Goal: Task Accomplishment & Management: Complete application form

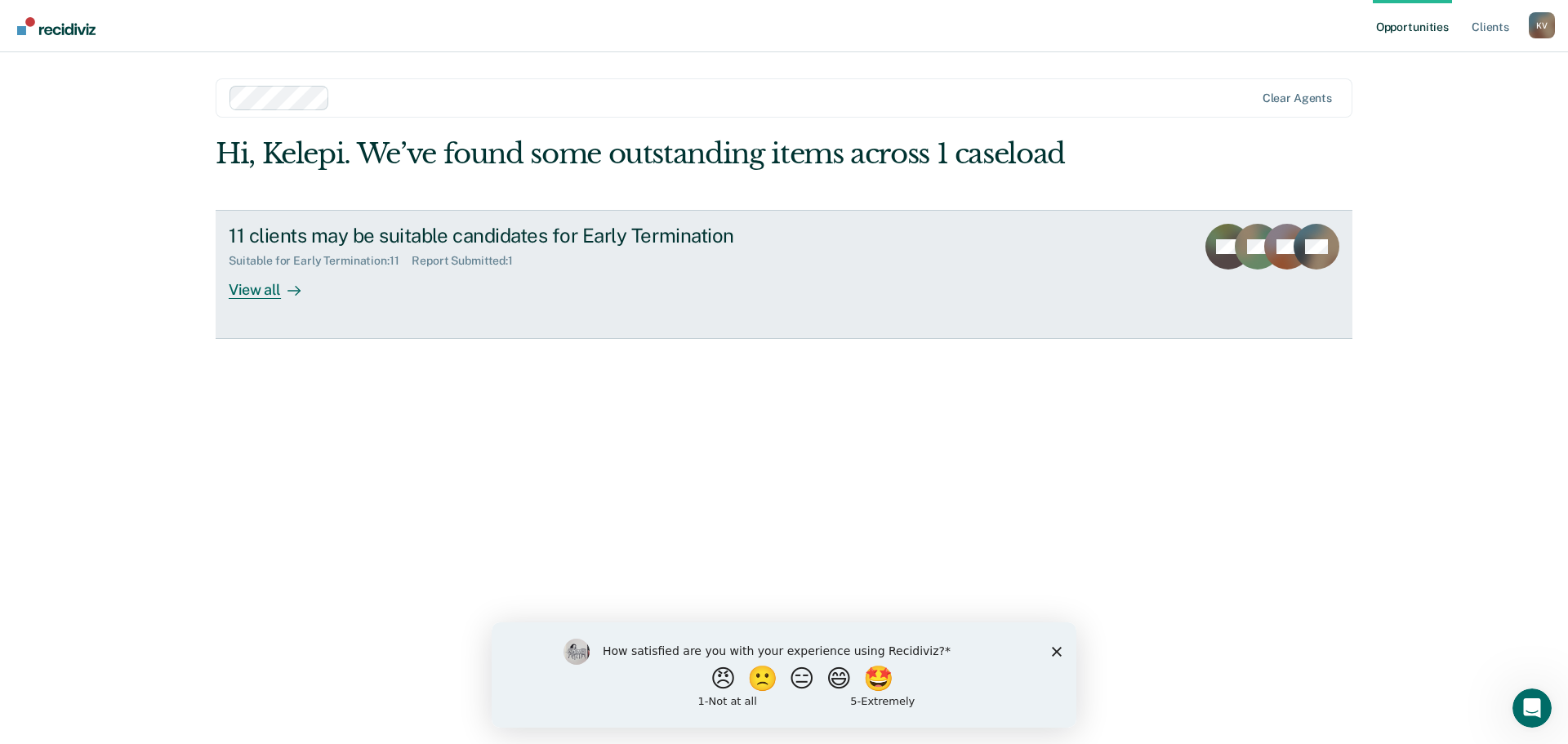
click at [275, 288] on div "View all" at bounding box center [274, 283] width 91 height 32
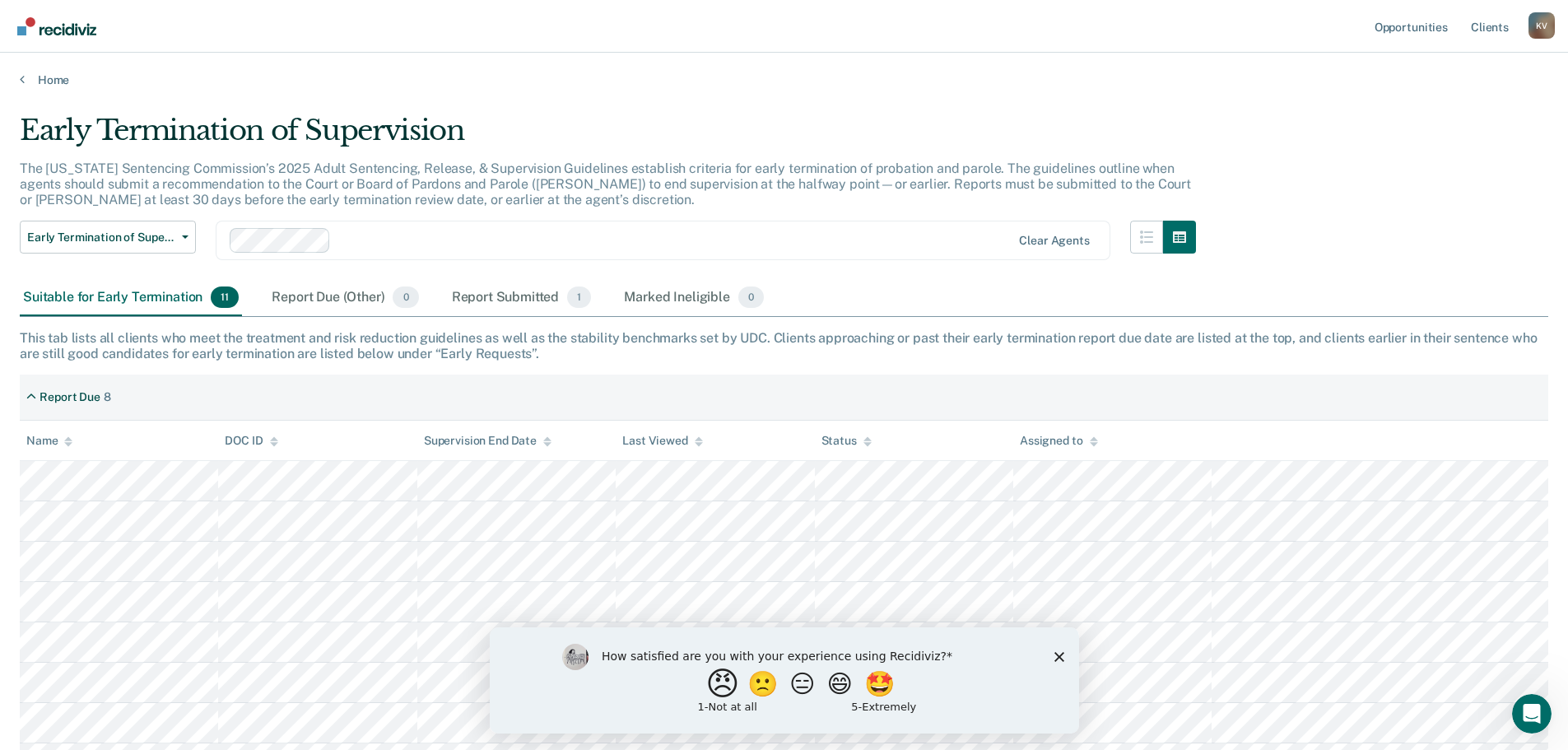
click at [710, 690] on button "😠" at bounding box center [723, 683] width 39 height 33
click at [694, 703] on input "Enter text..." at bounding box center [770, 695] width 338 height 33
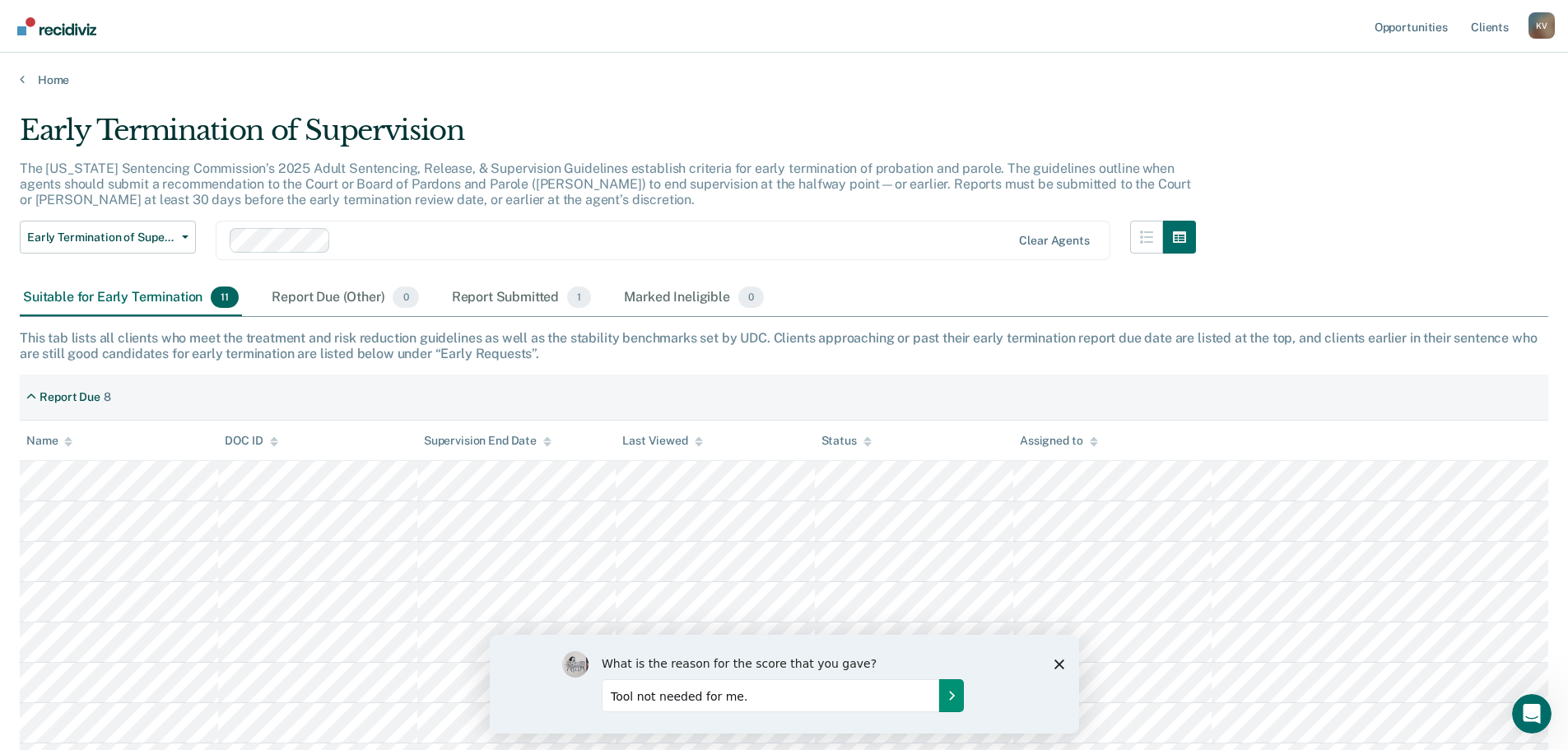
type input "Tool not needed for me."
click at [957, 703] on button "Submit your response" at bounding box center [950, 695] width 24 height 33
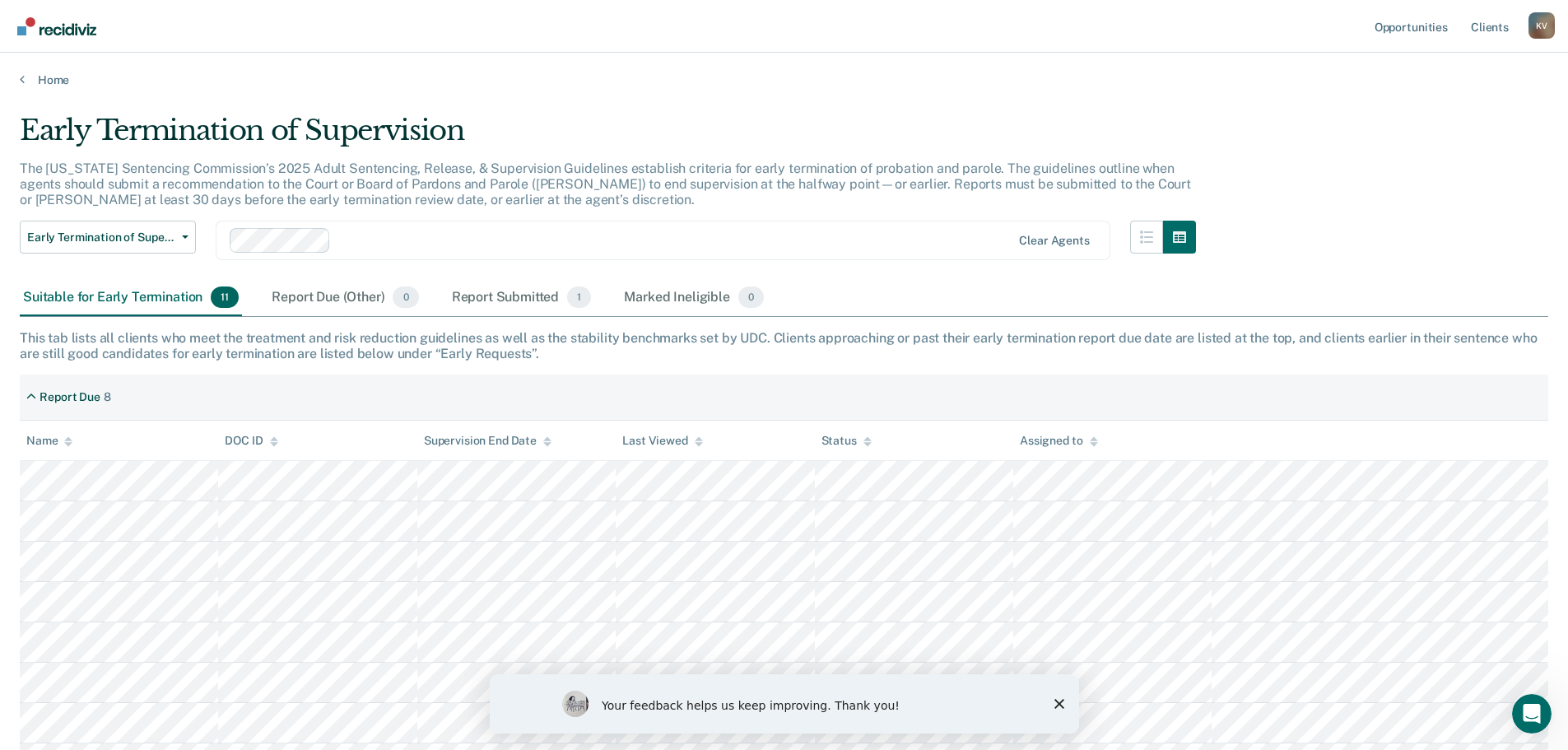
click at [1059, 706] on polygon "Close survey" at bounding box center [1059, 704] width 10 height 10
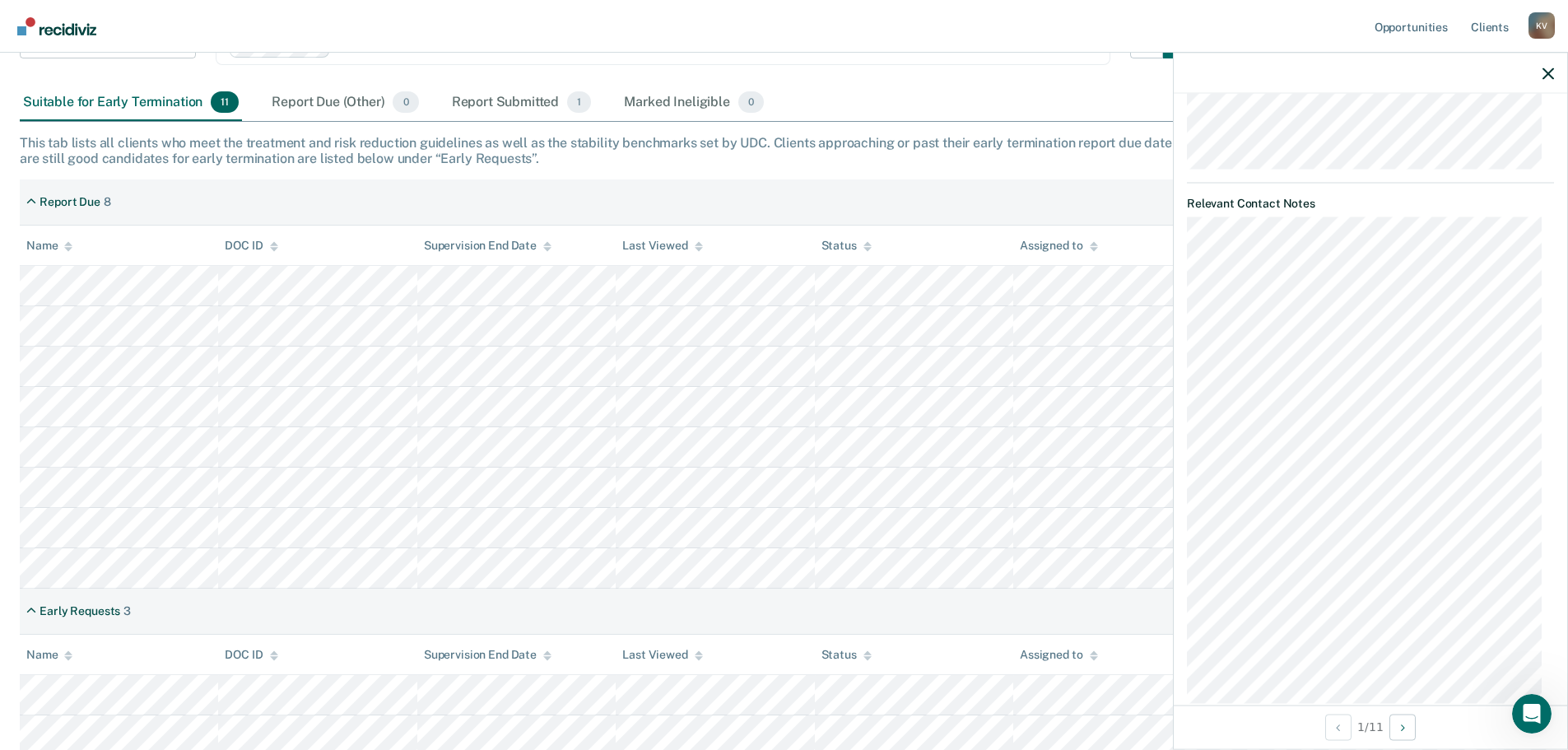
scroll to position [835, 0]
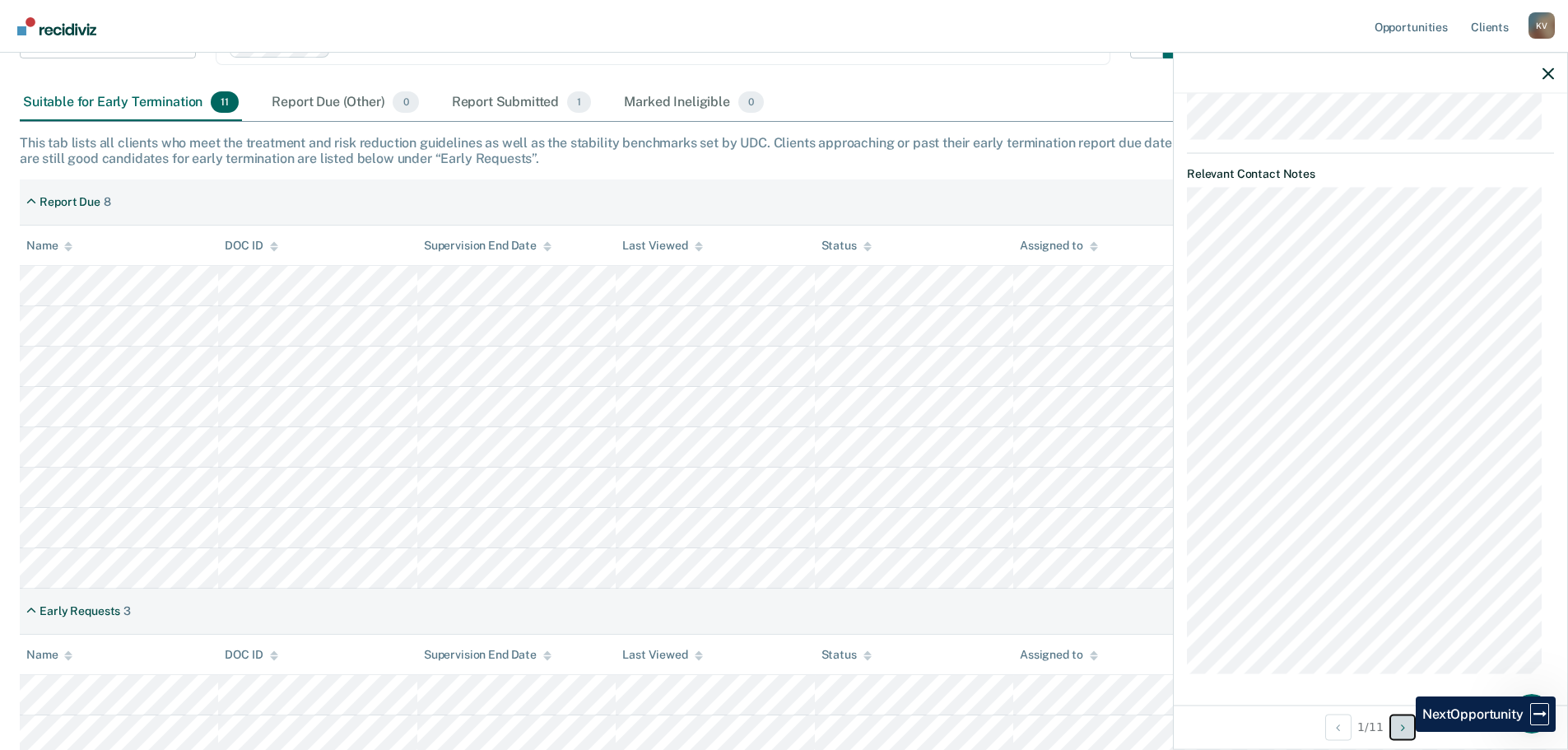
click at [1404, 732] on icon "Next Opportunity" at bounding box center [1403, 727] width 5 height 12
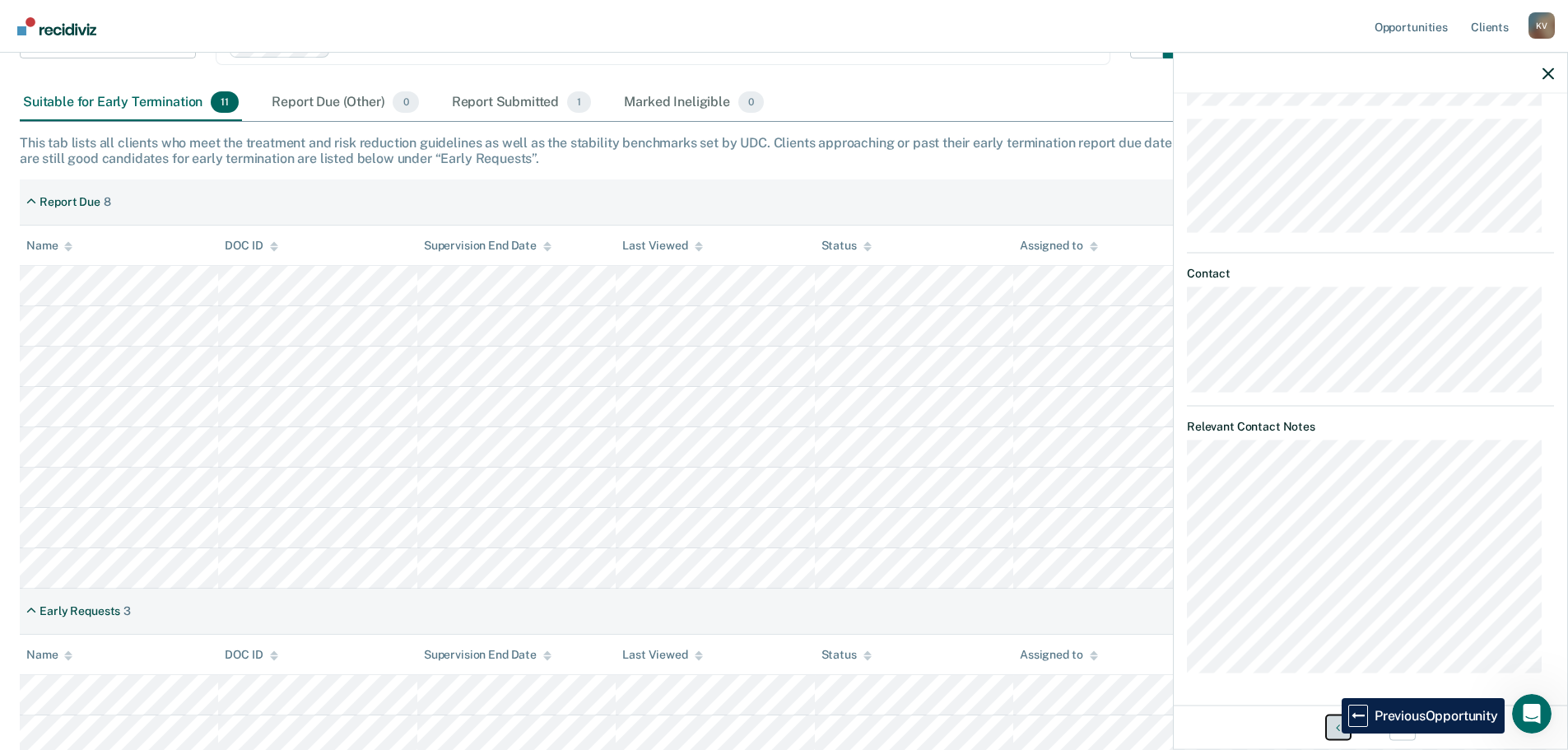
click at [1330, 734] on button "Previous Opportunity" at bounding box center [1339, 727] width 26 height 26
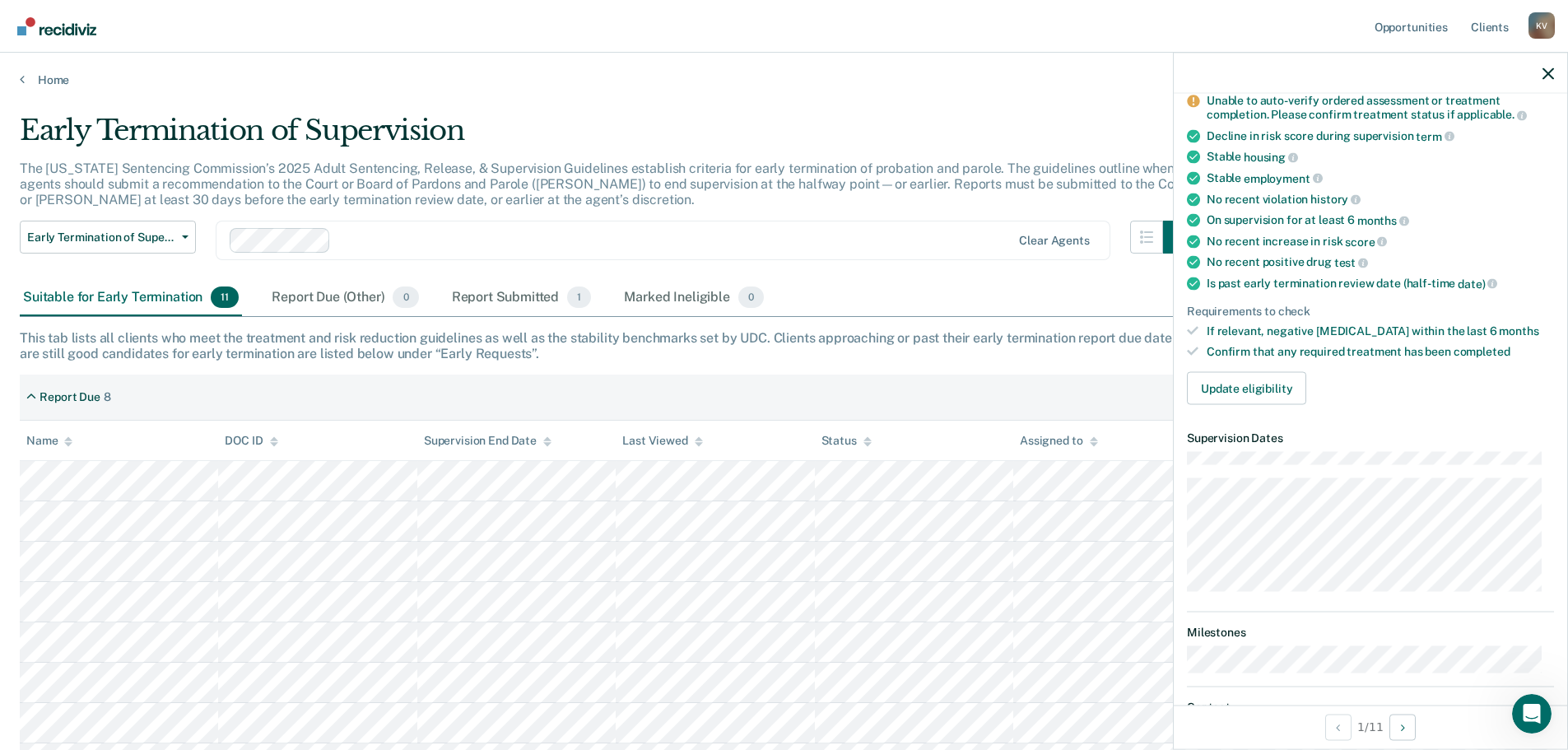
scroll to position [0, 0]
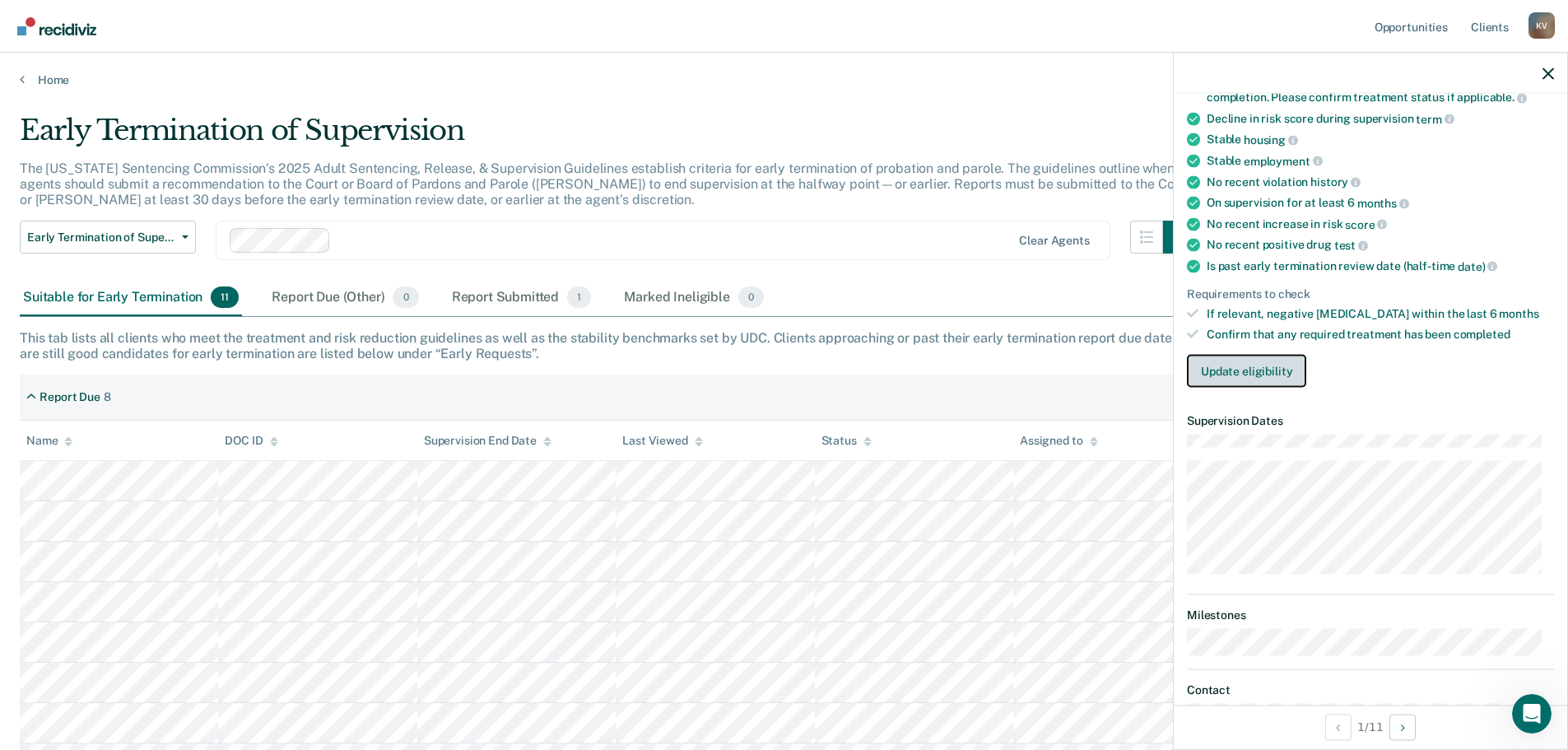
click at [1240, 370] on button "Update eligibility" at bounding box center [1246, 370] width 119 height 33
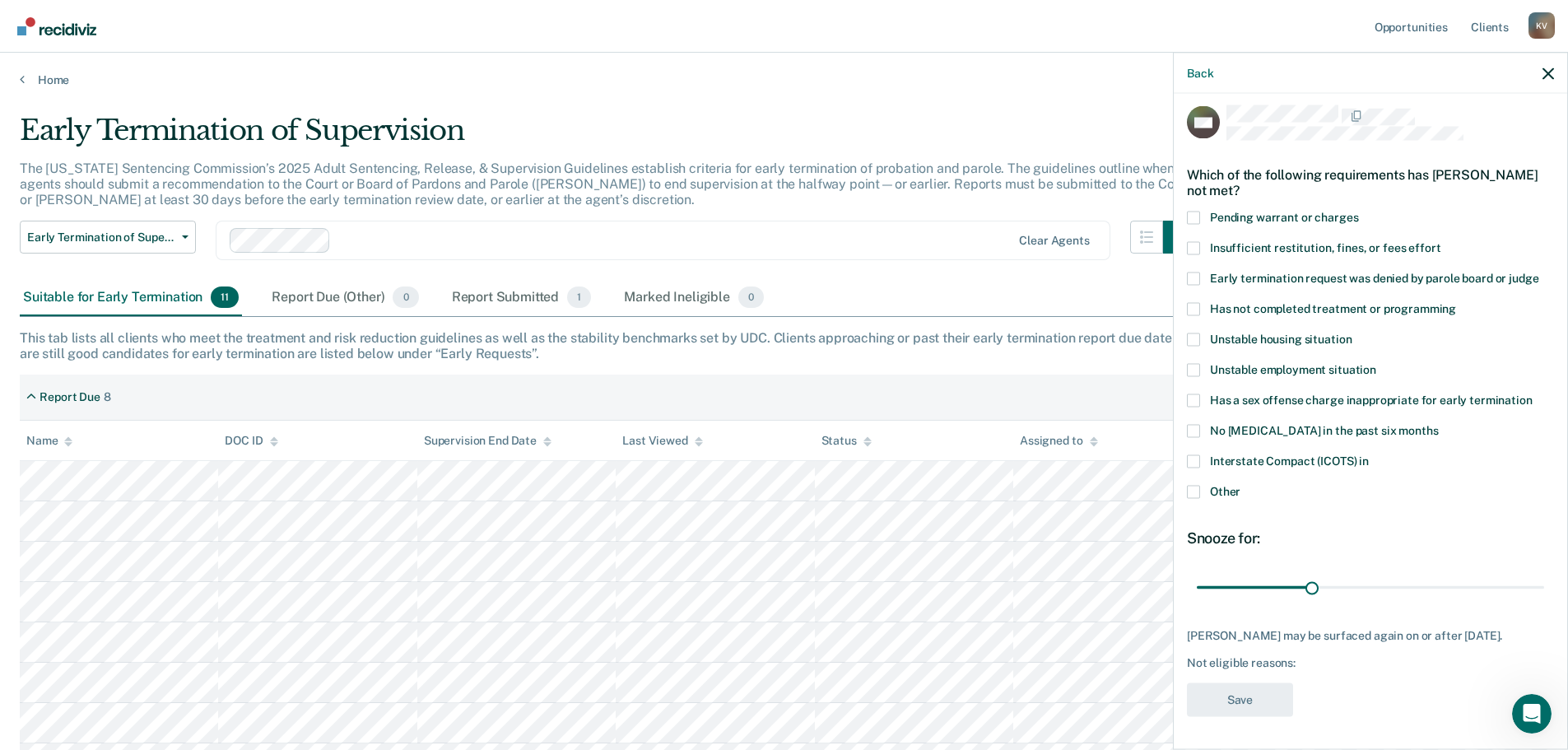
click at [1196, 485] on span at bounding box center [1193, 492] width 14 height 14
click at [1241, 485] on input "Other" at bounding box center [1241, 485] width 0 height 0
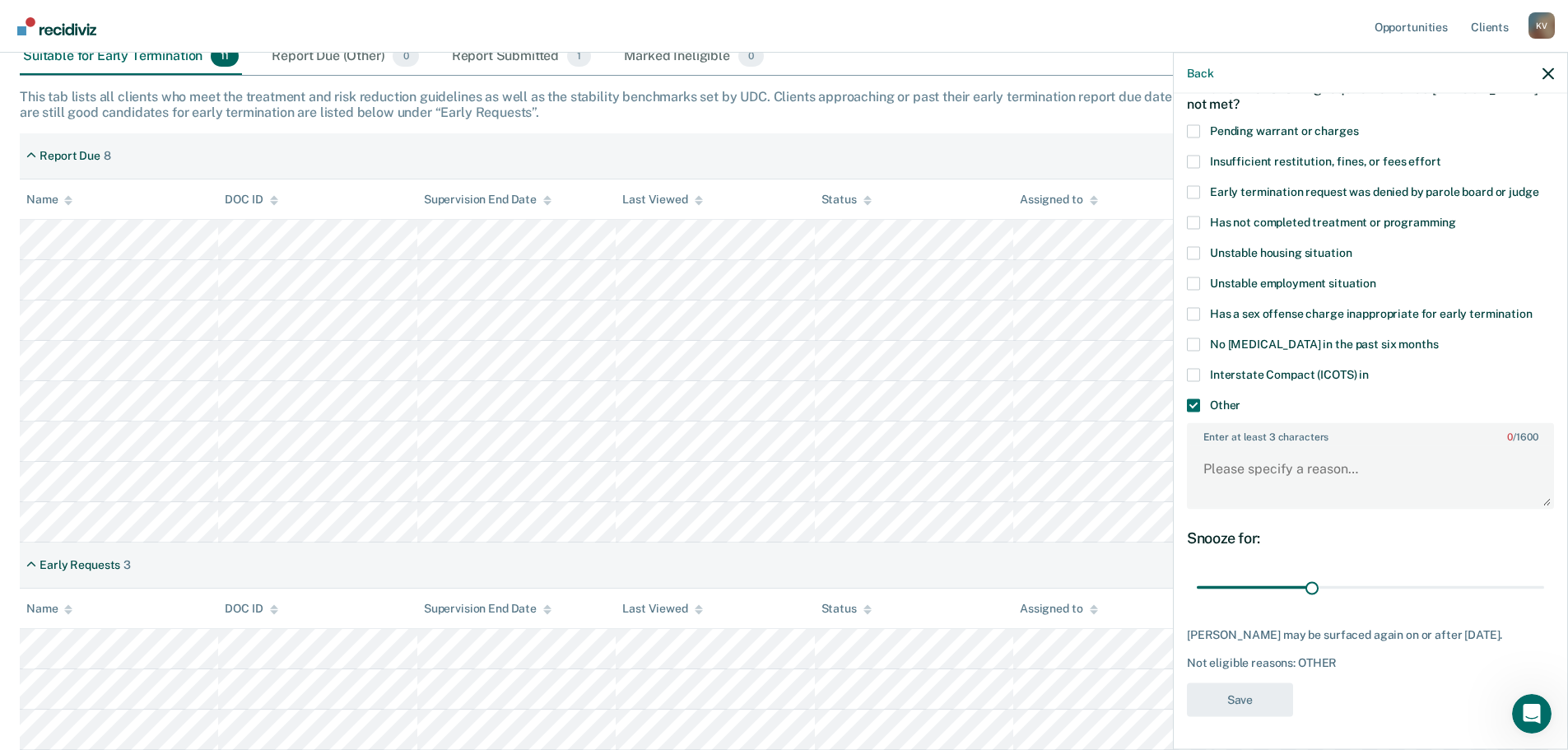
scroll to position [330, 0]
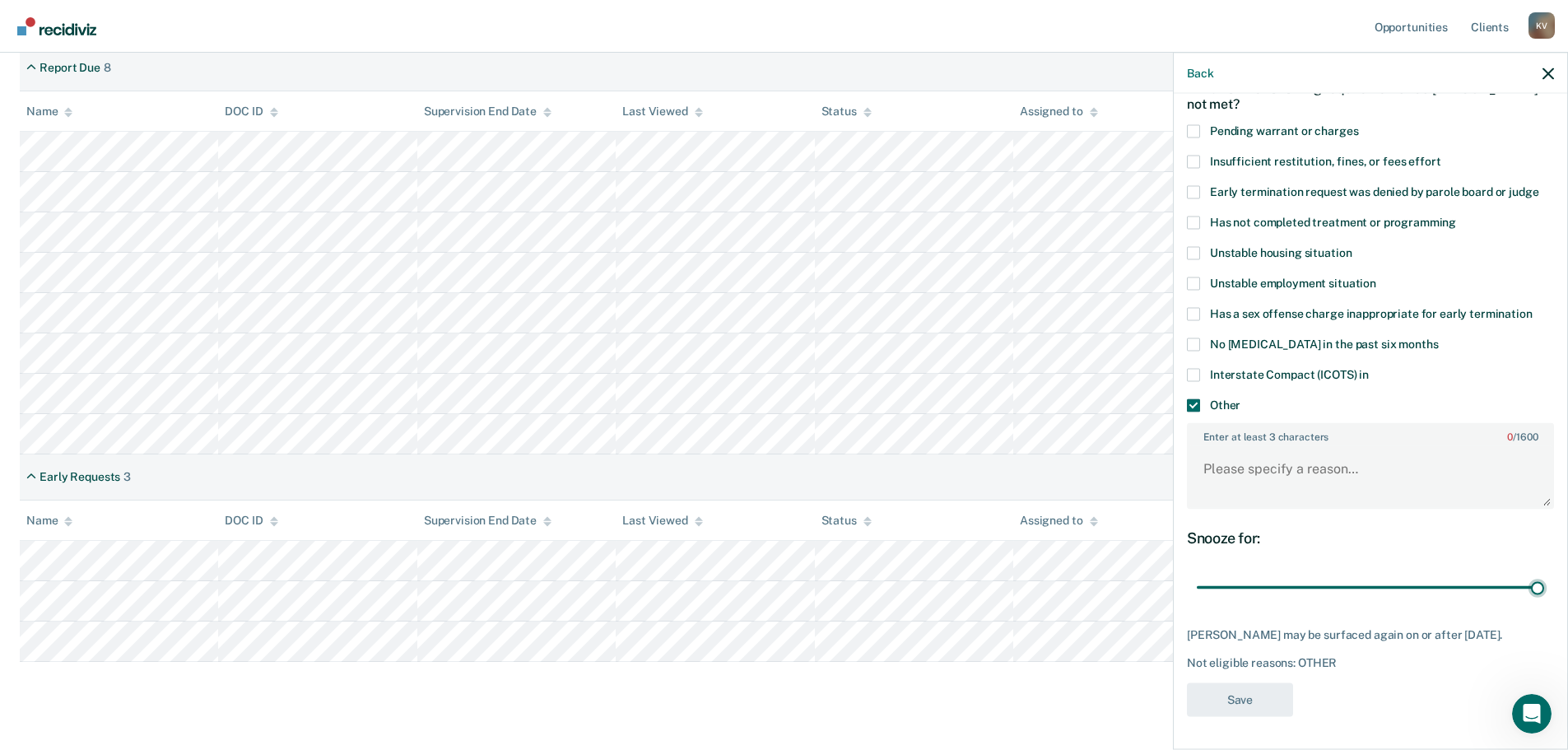
drag, startPoint x: 1309, startPoint y: 574, endPoint x: 1549, endPoint y: 584, distance: 240.2
type input "90"
click at [1545, 578] on input "range" at bounding box center [1370, 587] width 348 height 29
click at [1256, 467] on textarea "Enter at least 3 characters 0 / 1600" at bounding box center [1370, 476] width 364 height 61
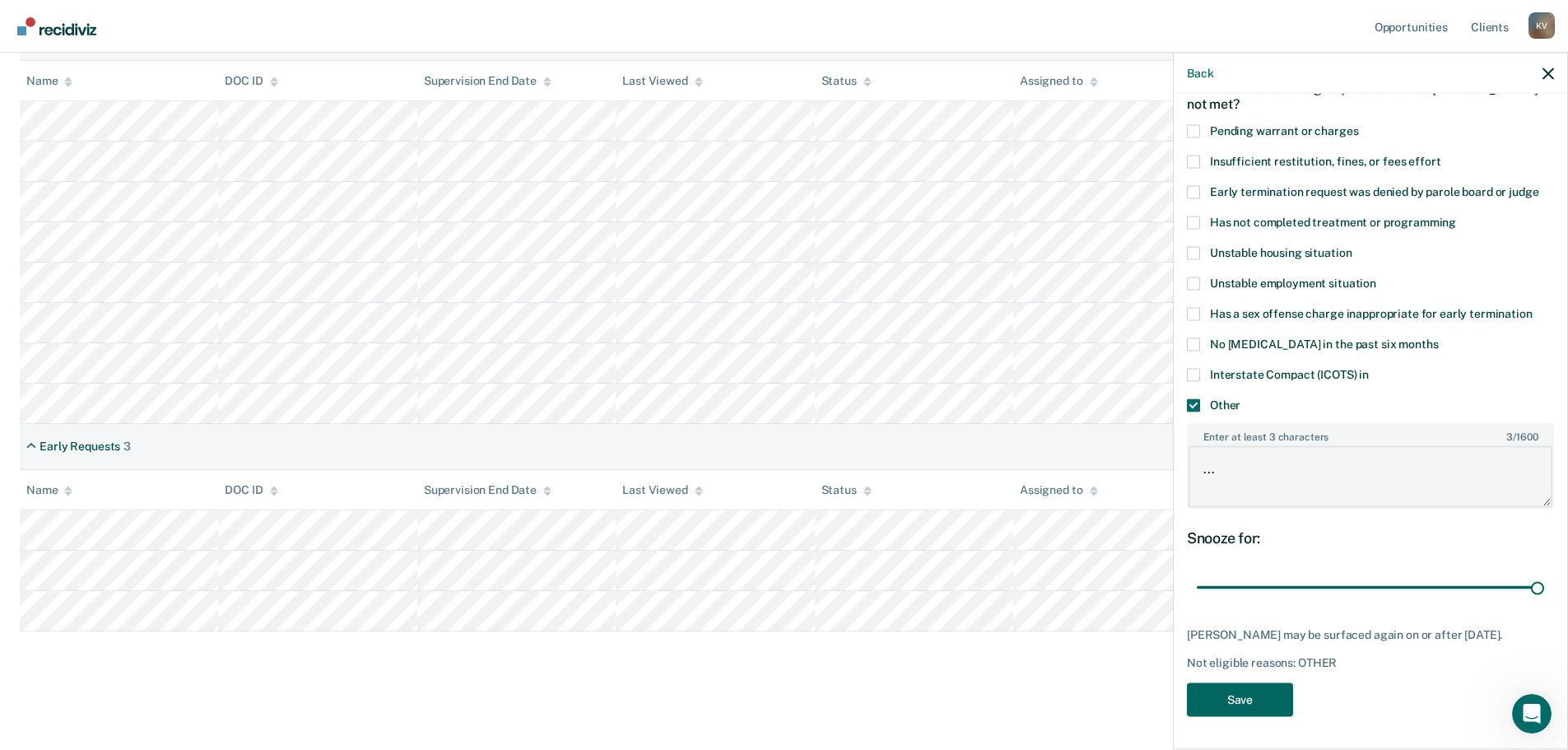
type textarea "..."
click at [1240, 699] on button "Save" at bounding box center [1240, 699] width 107 height 33
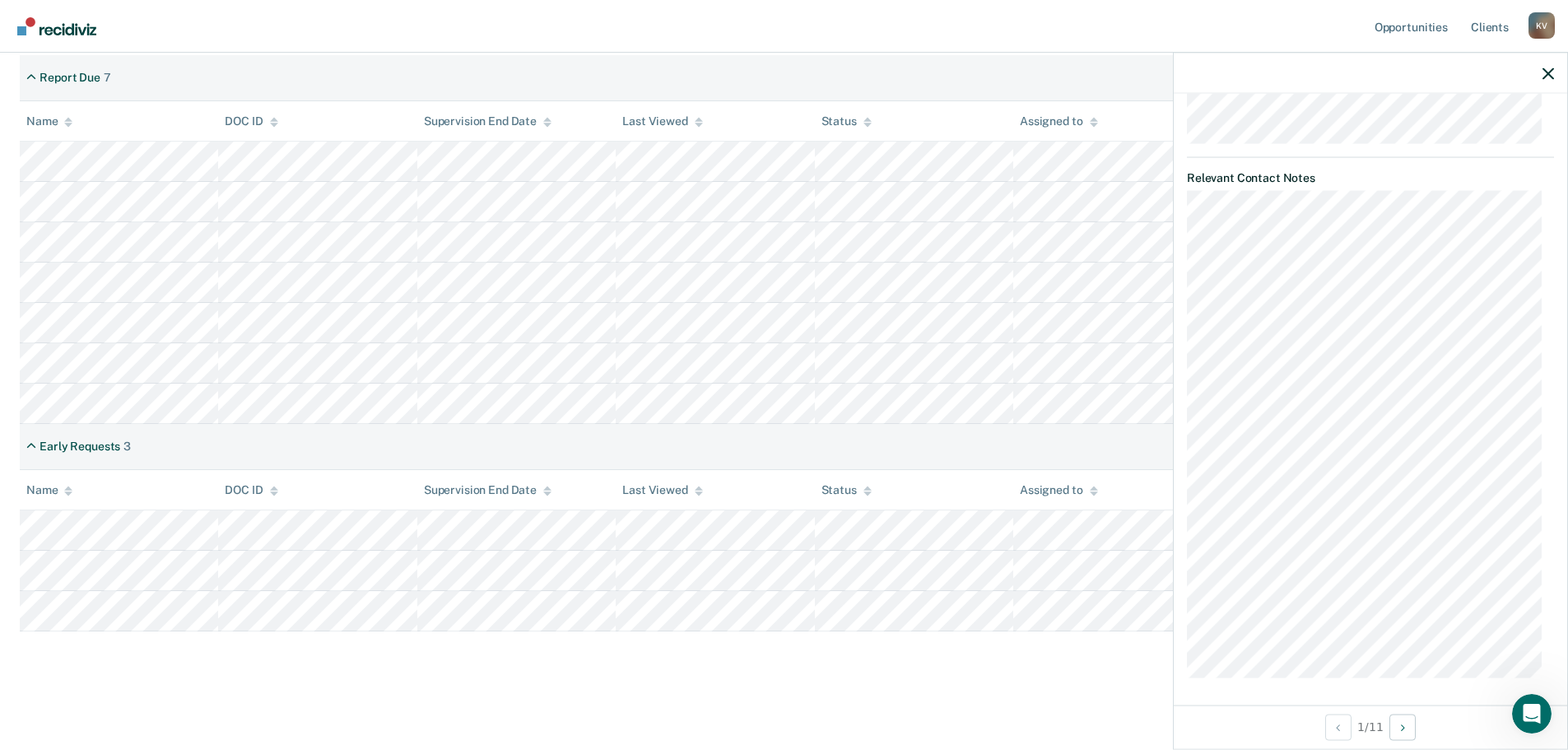
scroll to position [984, 0]
click at [1405, 732] on icon "Next Opportunity" at bounding box center [1403, 727] width 5 height 12
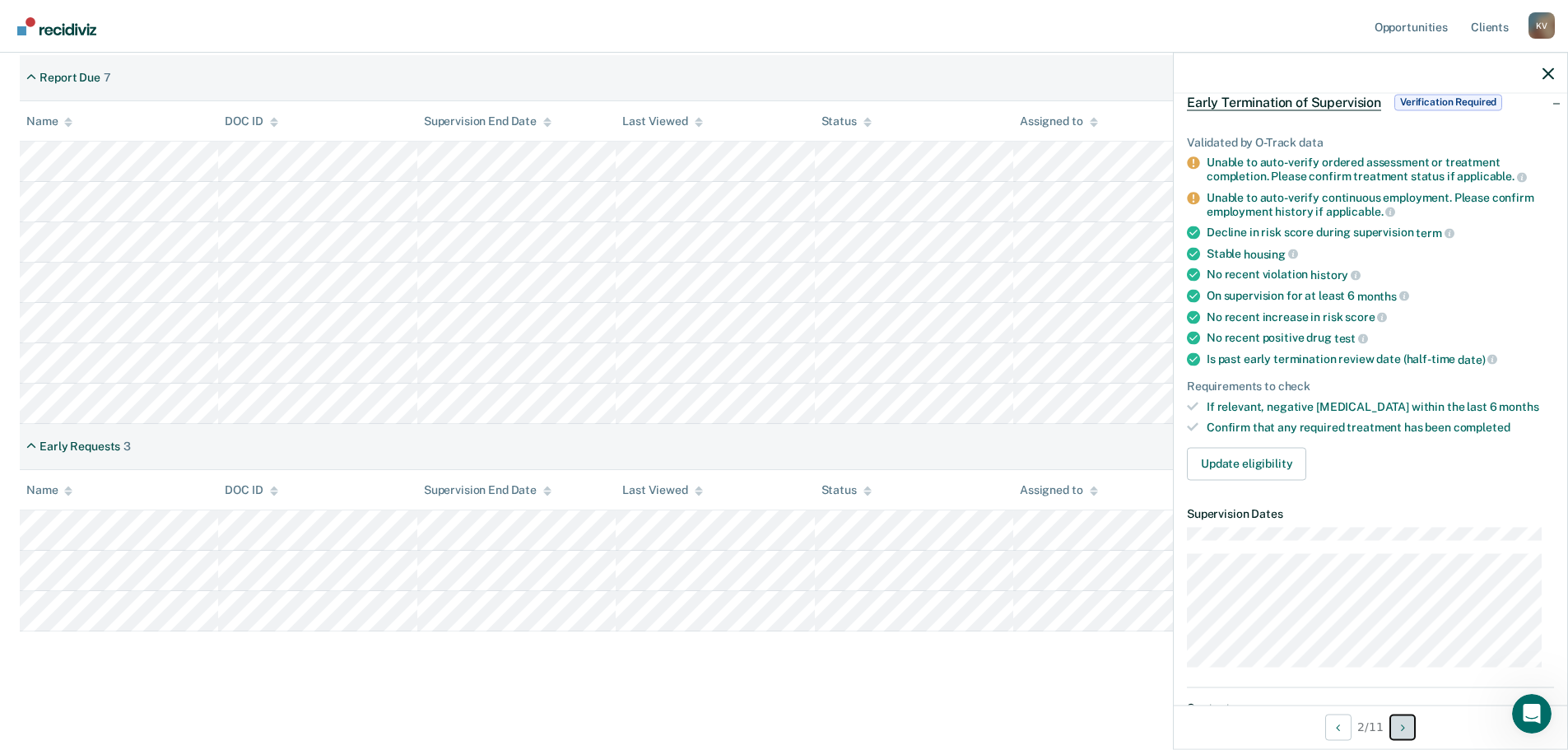
scroll to position [82, 0]
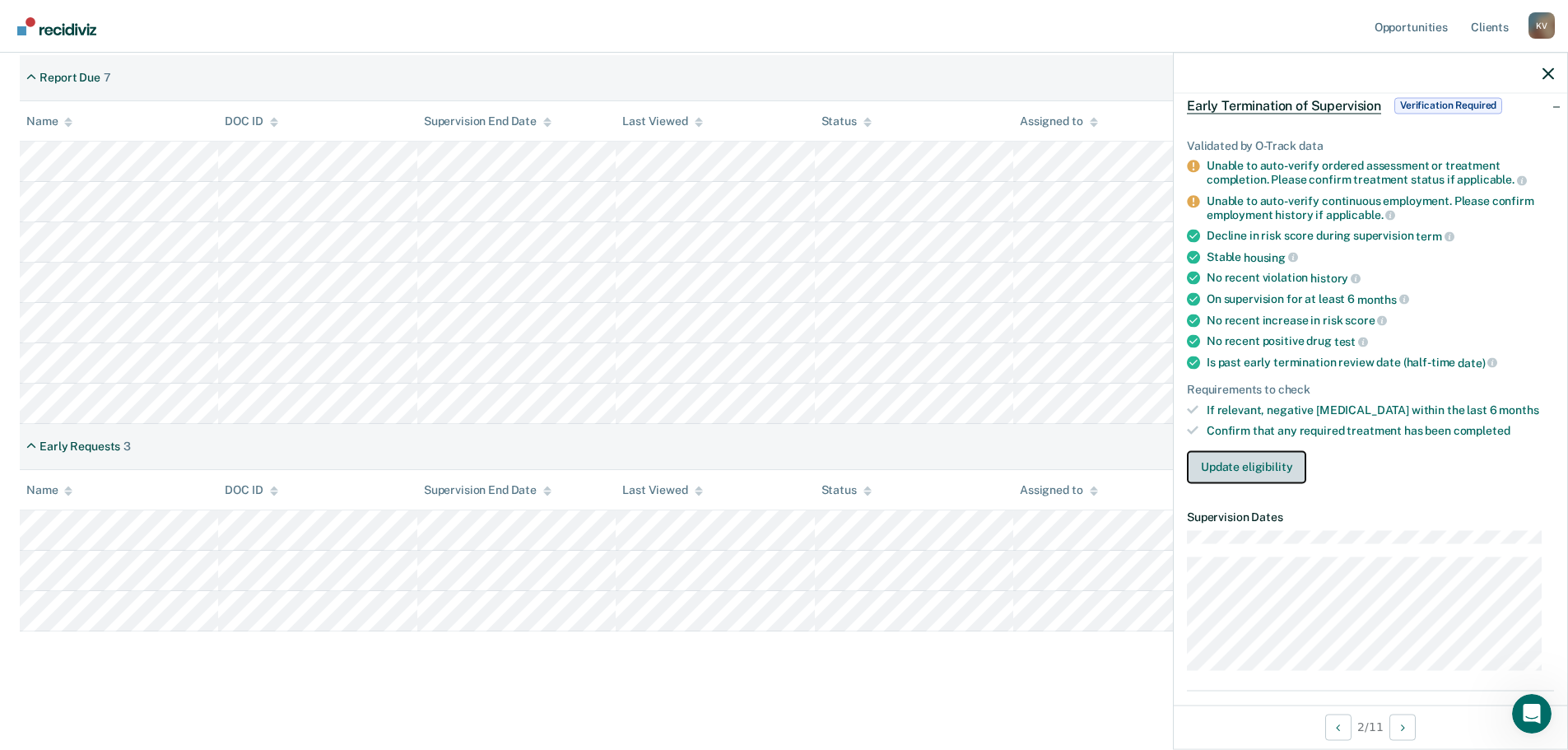
click at [1247, 470] on button "Update eligibility" at bounding box center [1246, 467] width 119 height 33
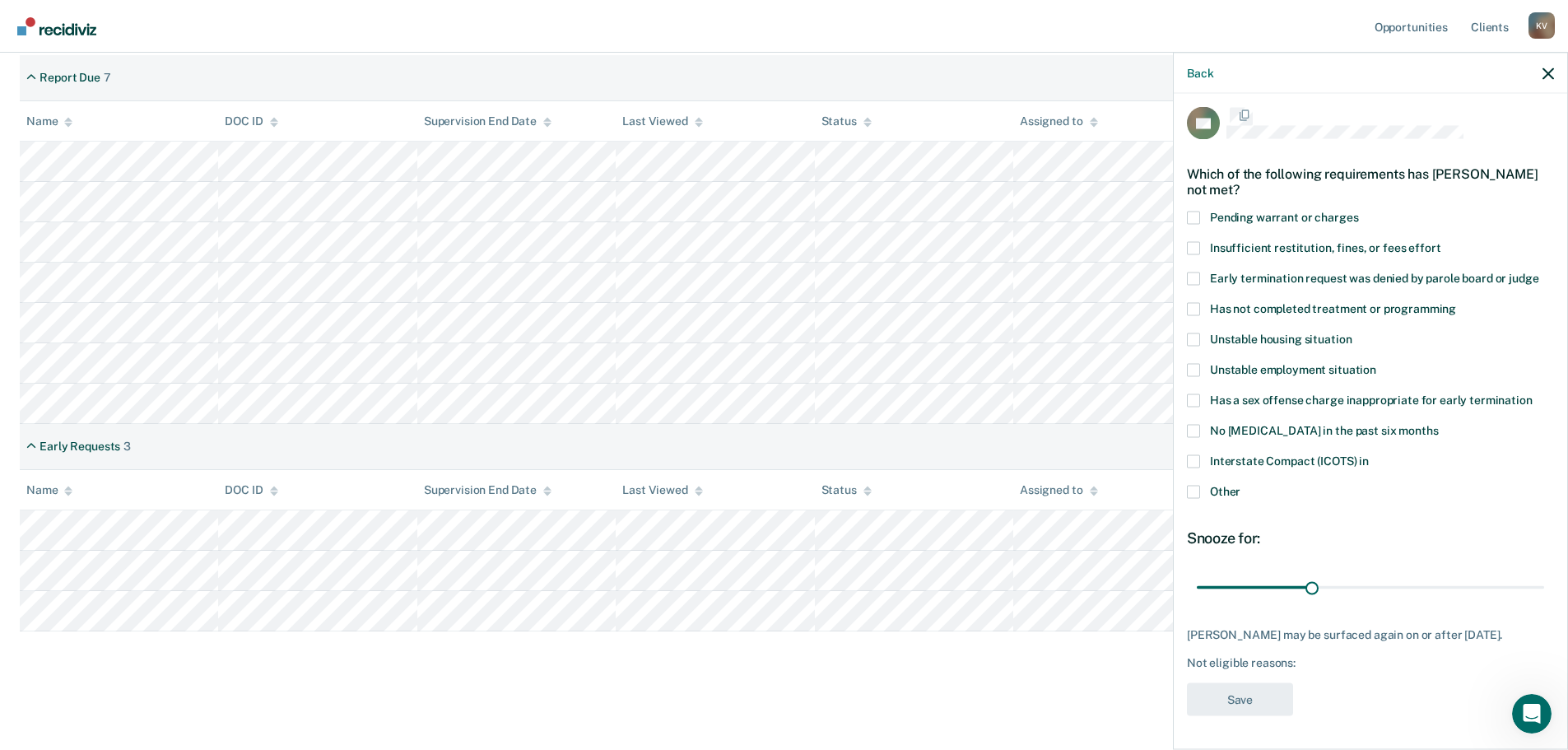
scroll to position [6, 0]
click at [1194, 489] on span at bounding box center [1193, 493] width 14 height 14
click at [1241, 487] on input "Other" at bounding box center [1241, 487] width 0 height 0
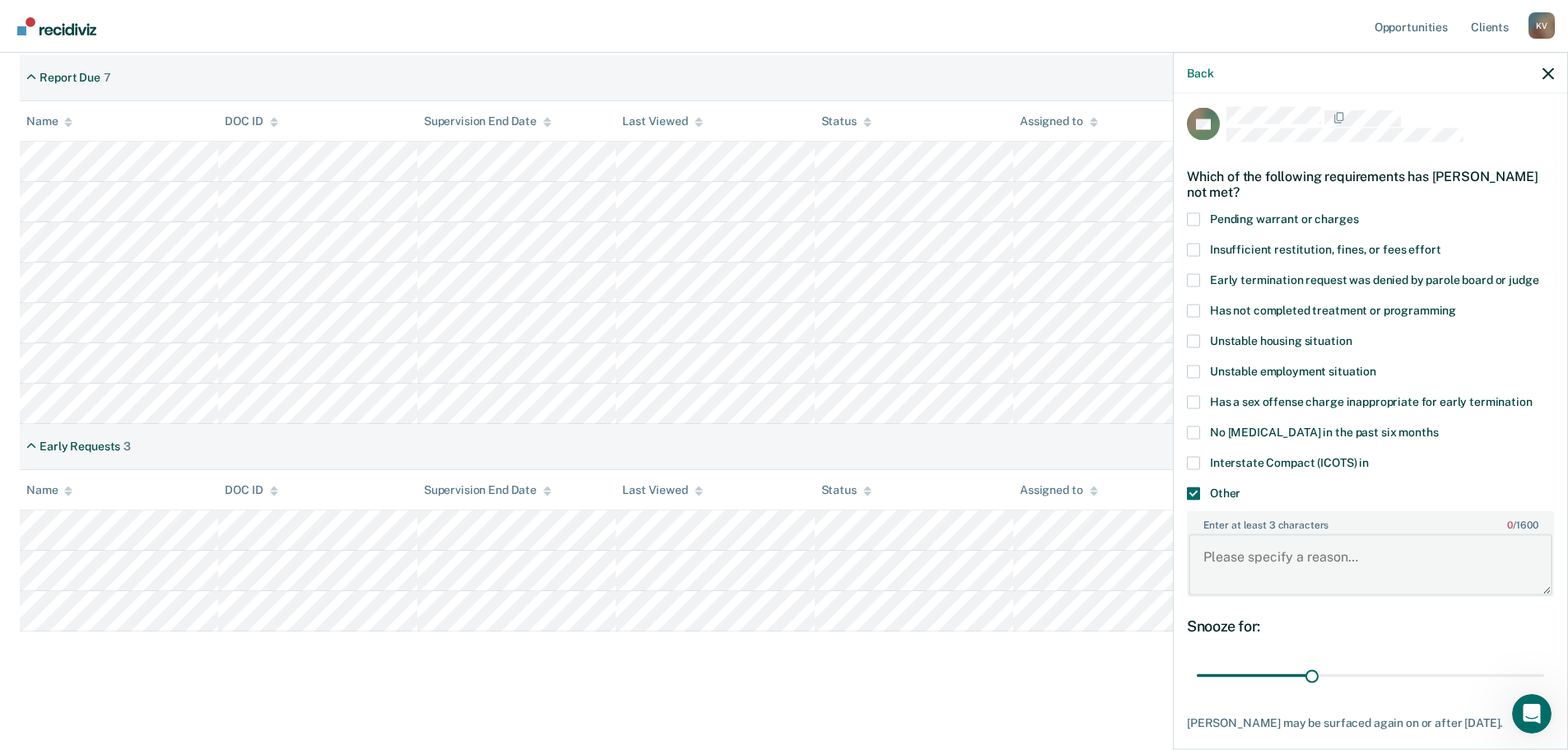
click at [1280, 573] on textarea "Enter at least 3 characters 0 / 1600" at bounding box center [1370, 565] width 364 height 61
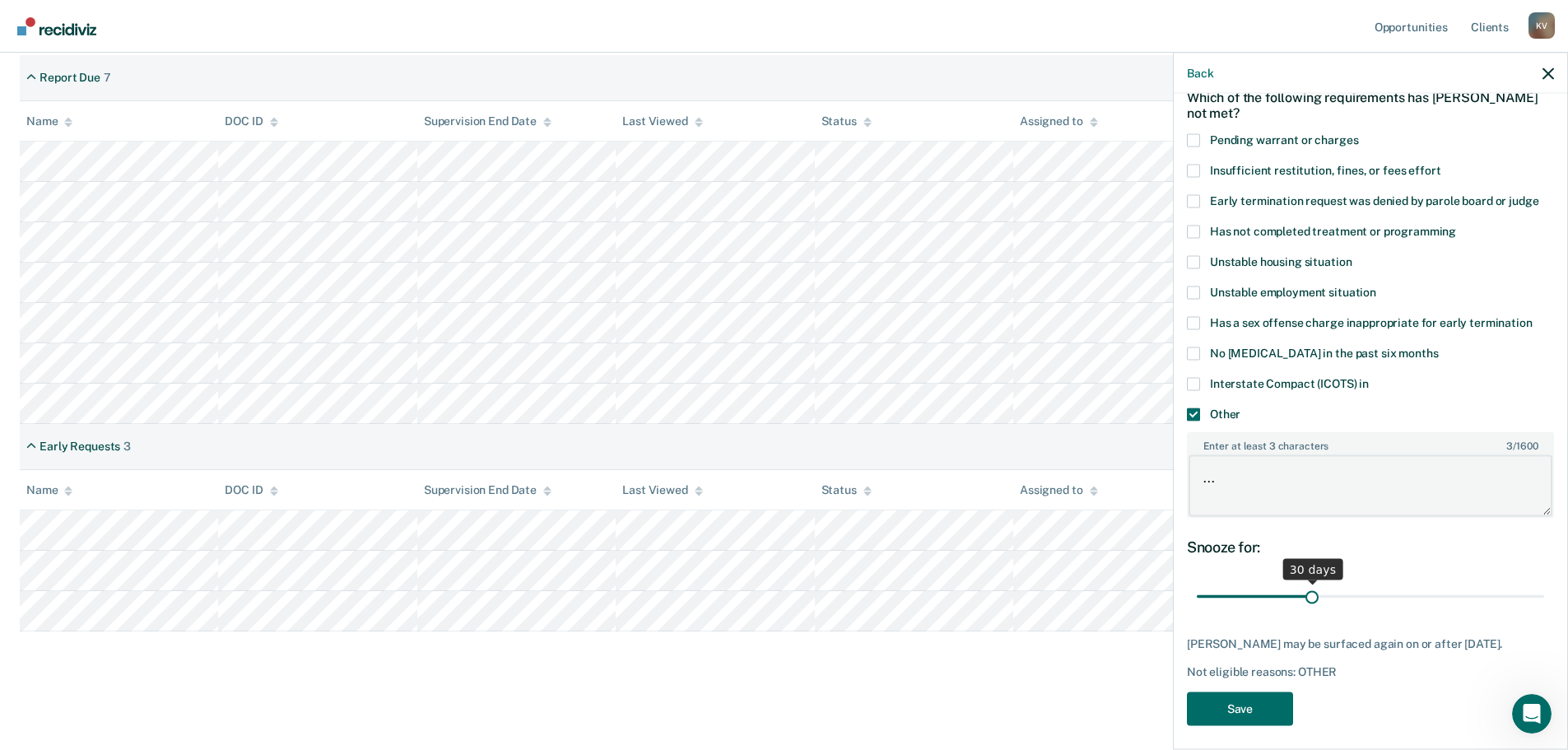
scroll to position [93, 0]
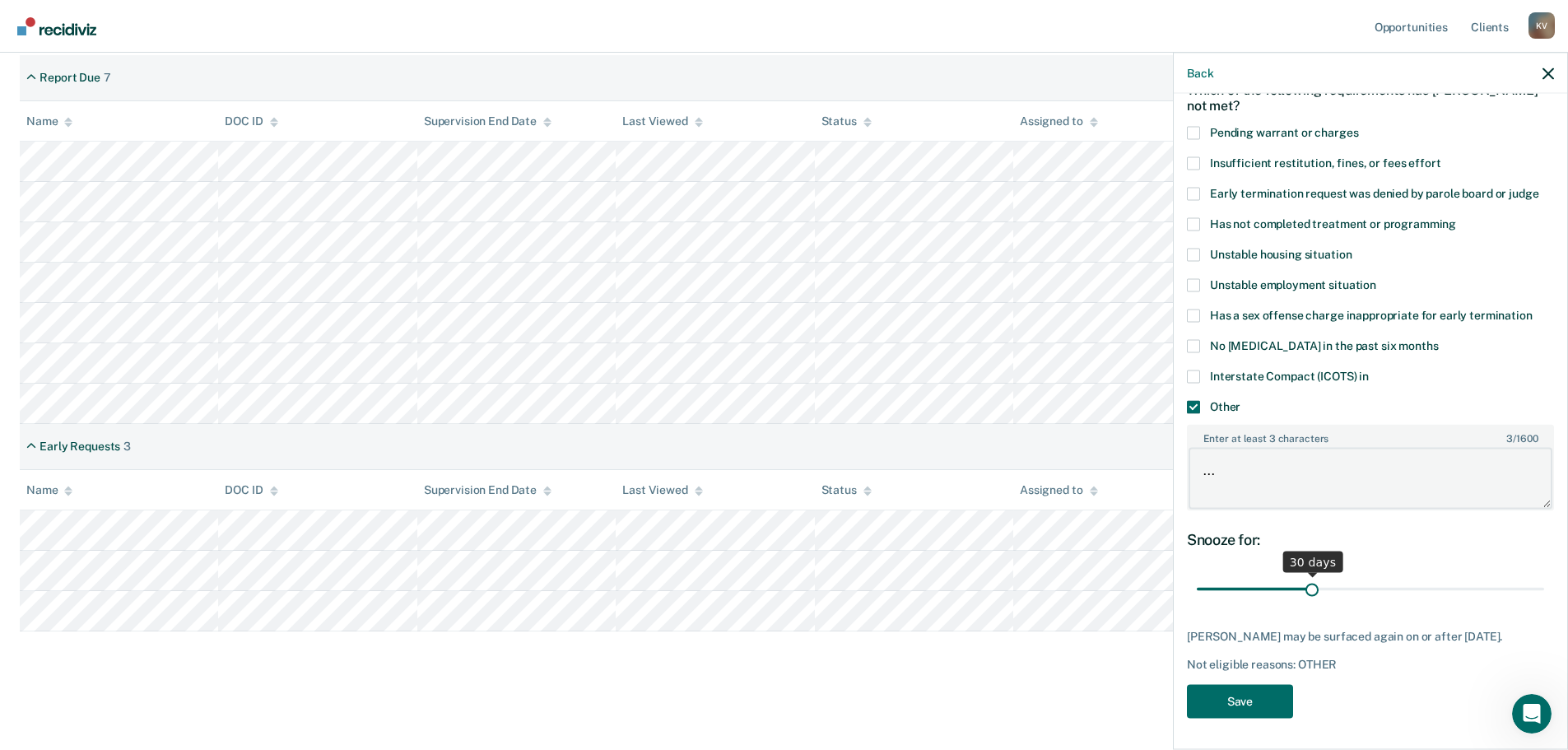
type textarea "..."
drag, startPoint x: 1307, startPoint y: 591, endPoint x: 1478, endPoint y: 705, distance: 205.5
type input "90"
click at [1545, 604] on input "range" at bounding box center [1370, 589] width 348 height 29
click at [1253, 714] on button "Save" at bounding box center [1240, 700] width 107 height 33
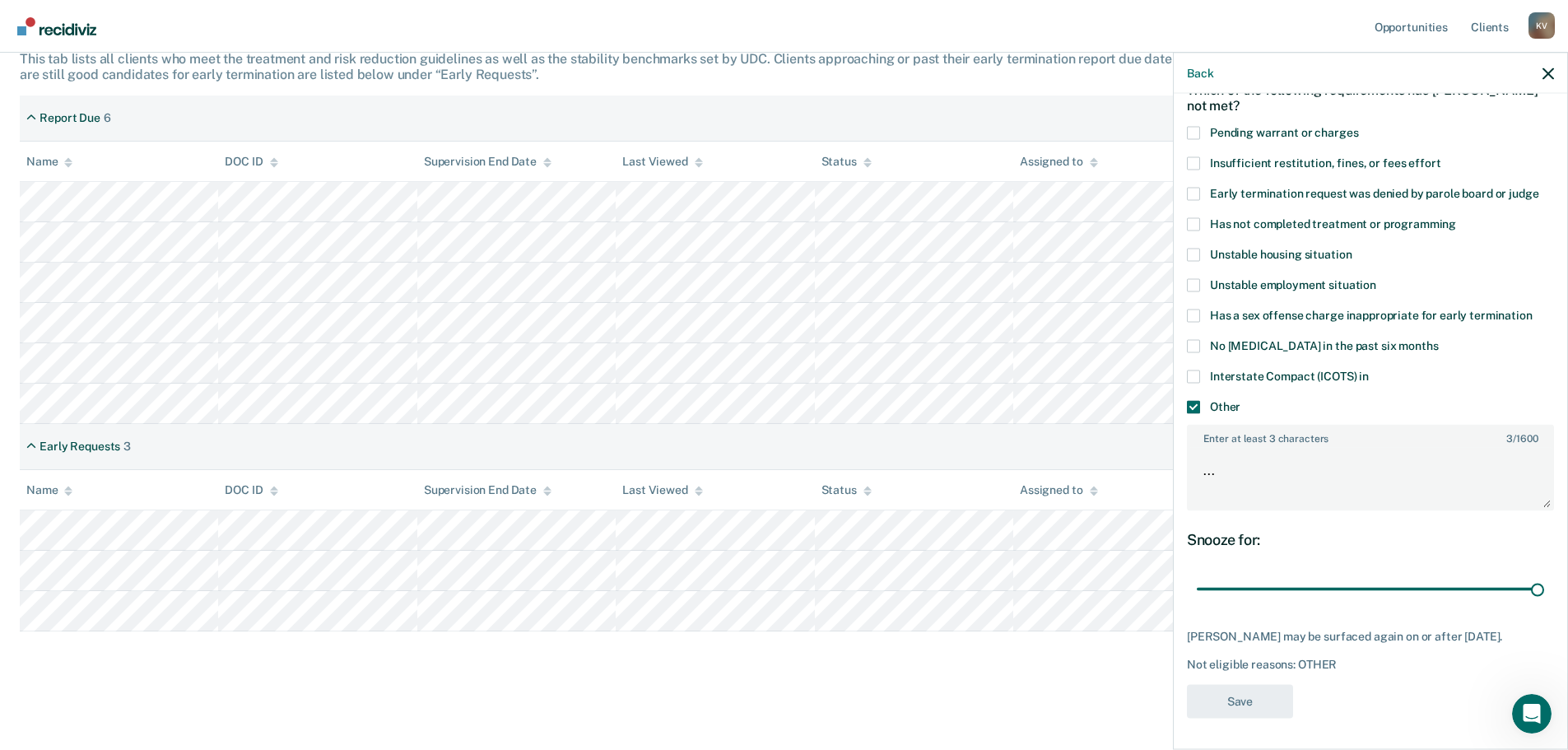
scroll to position [279, 0]
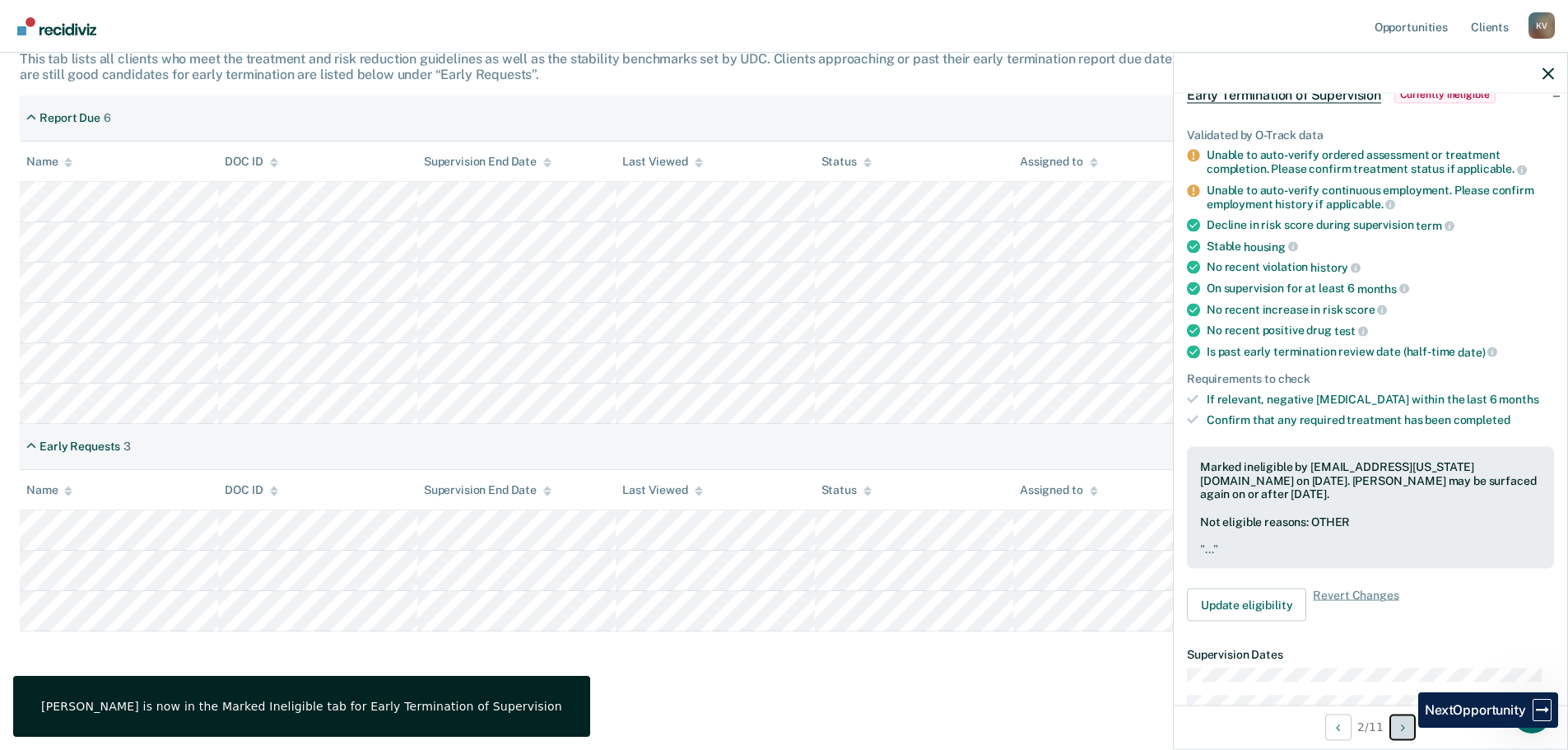
click at [1405, 728] on icon "Next Opportunity" at bounding box center [1403, 727] width 5 height 12
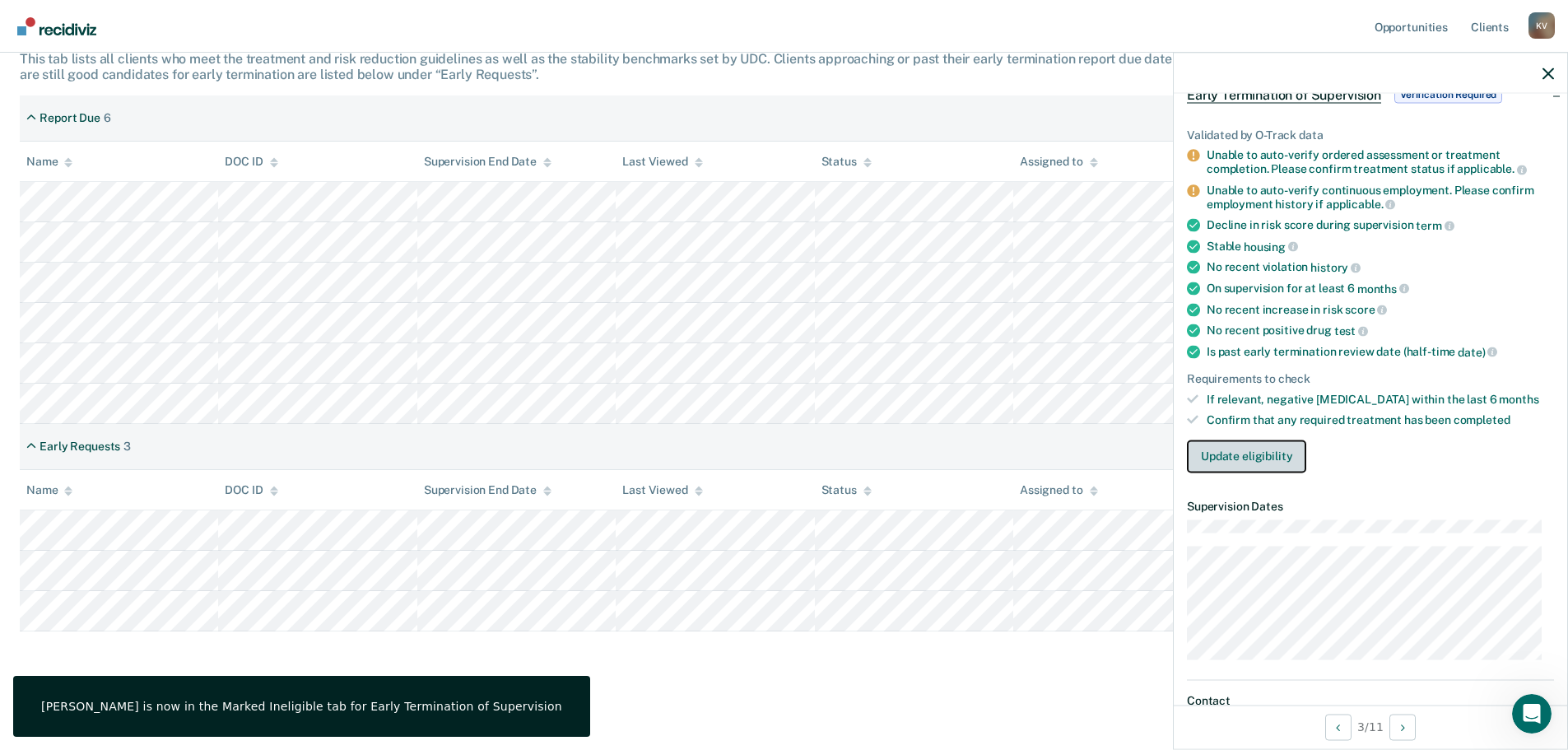
click at [1244, 455] on button "Update eligibility" at bounding box center [1246, 456] width 119 height 33
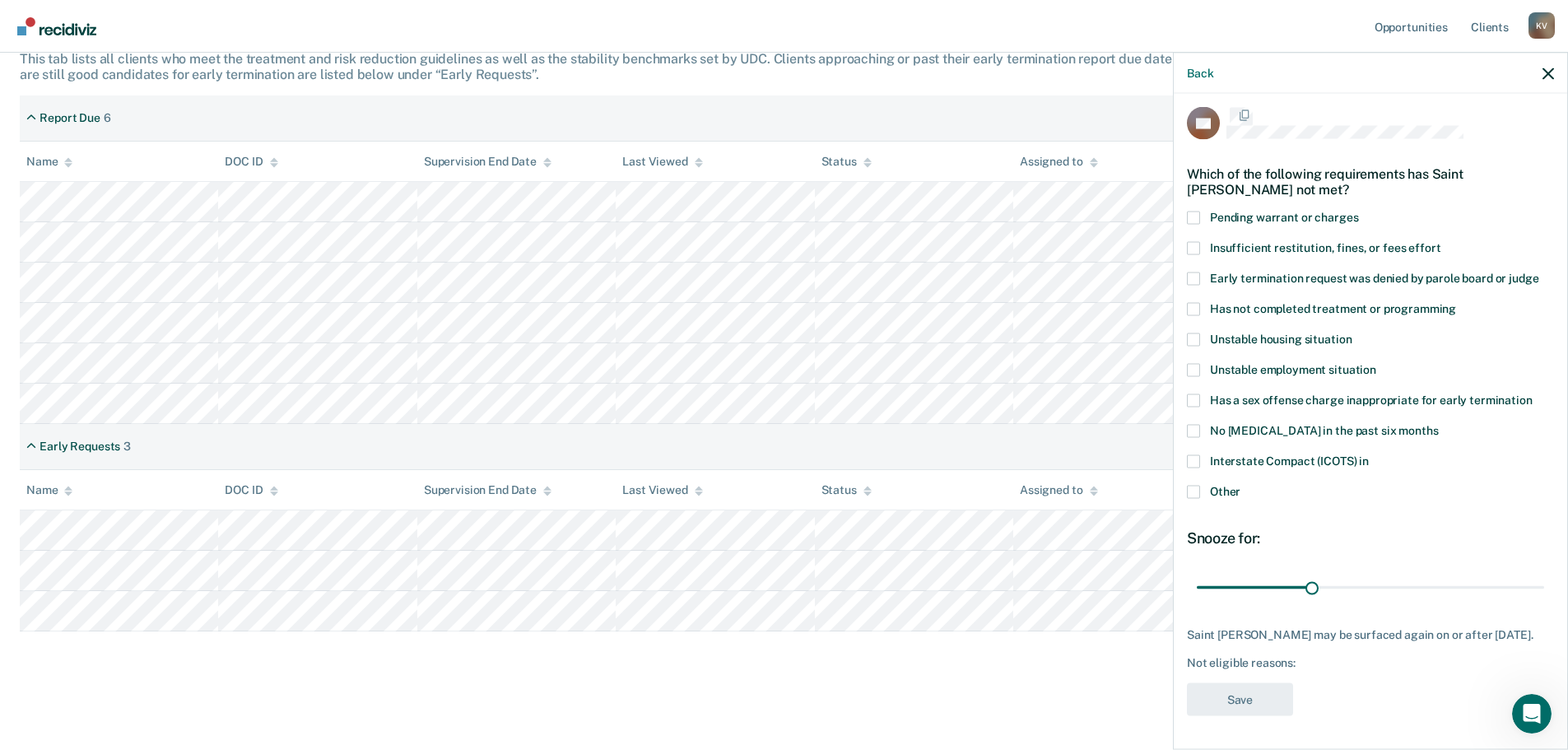
scroll to position [21, 0]
click at [1194, 485] on span at bounding box center [1193, 492] width 14 height 14
click at [1241, 485] on input "Other" at bounding box center [1241, 485] width 0 height 0
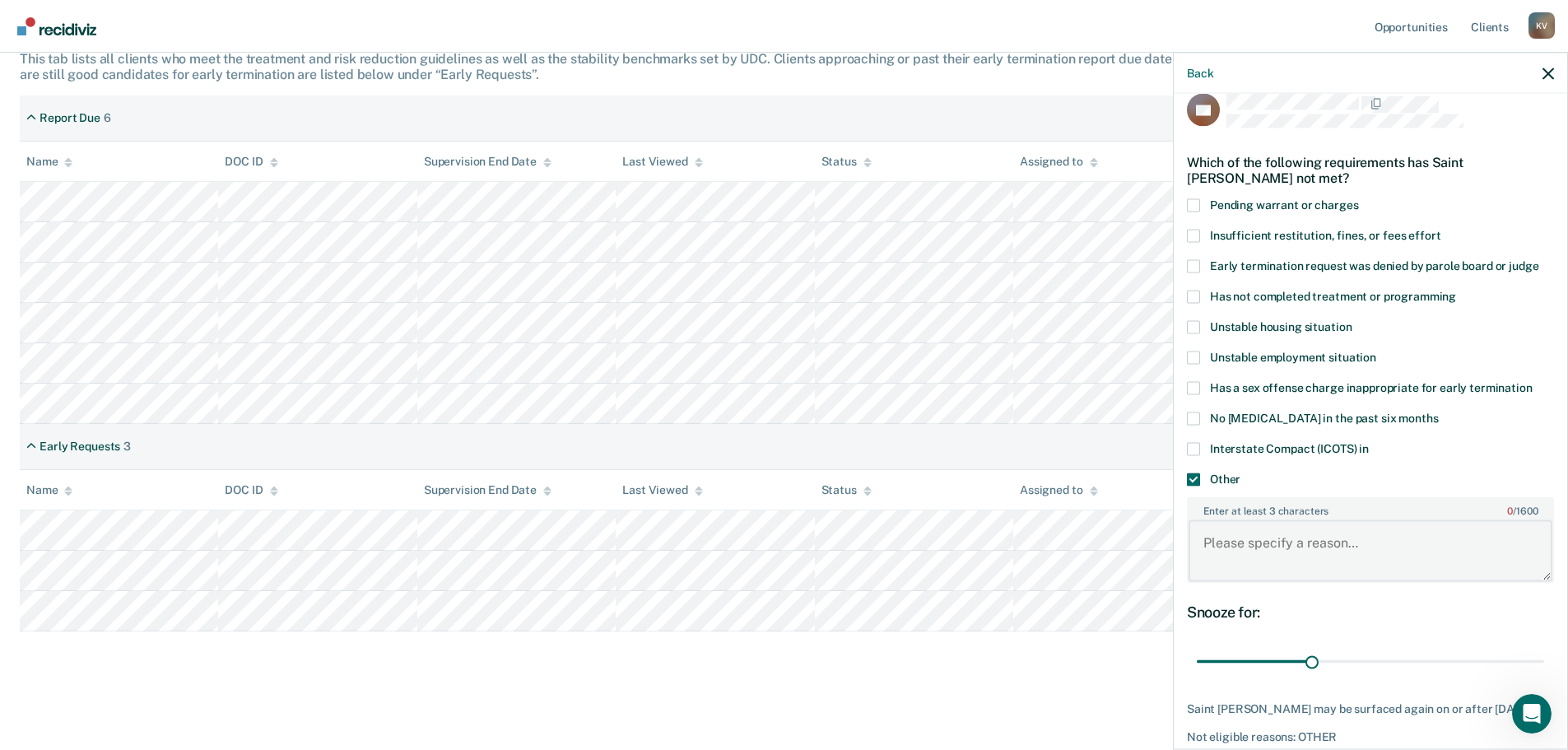
click at [1293, 561] on textarea "Enter at least 3 characters 0 / 1600" at bounding box center [1370, 550] width 364 height 61
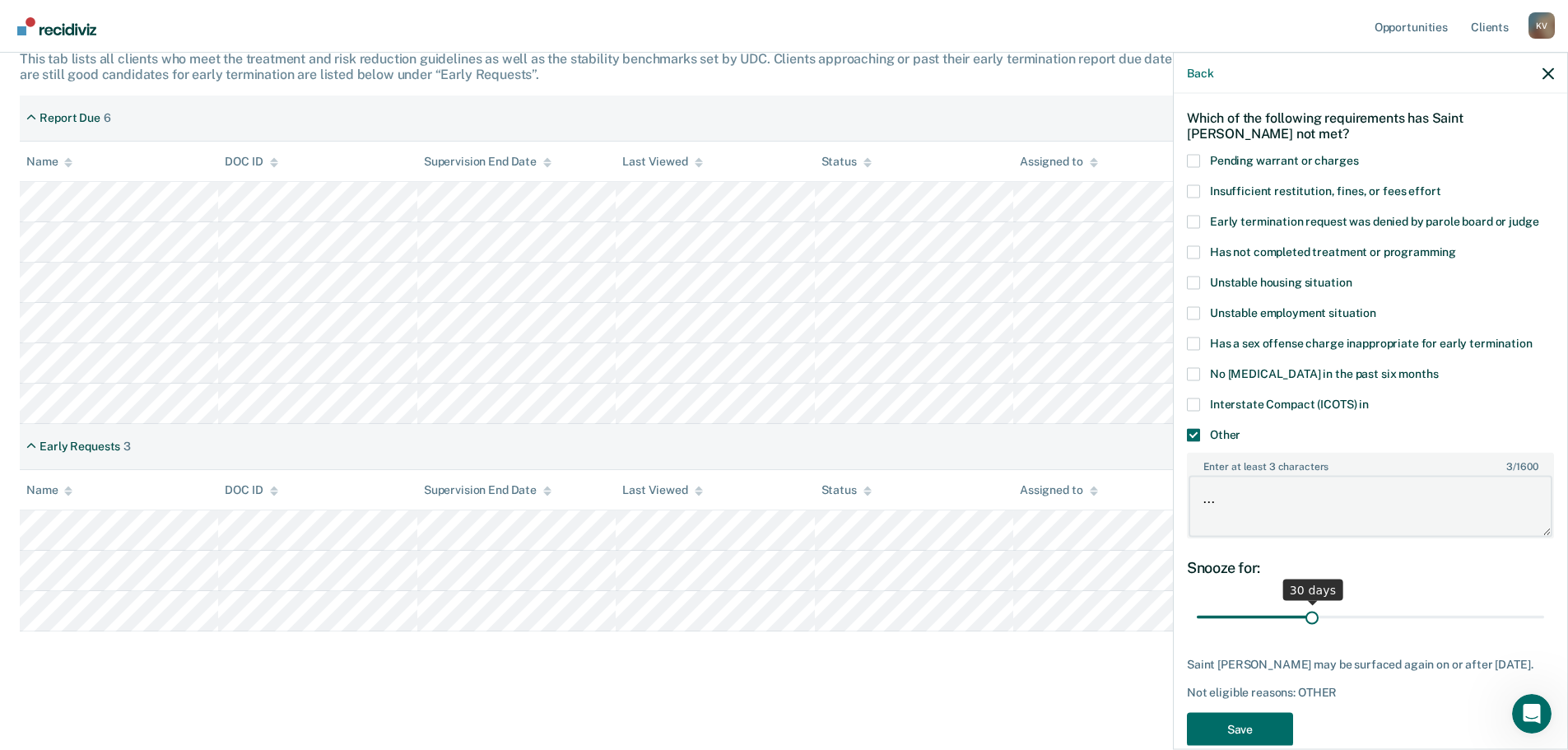
scroll to position [107, 0]
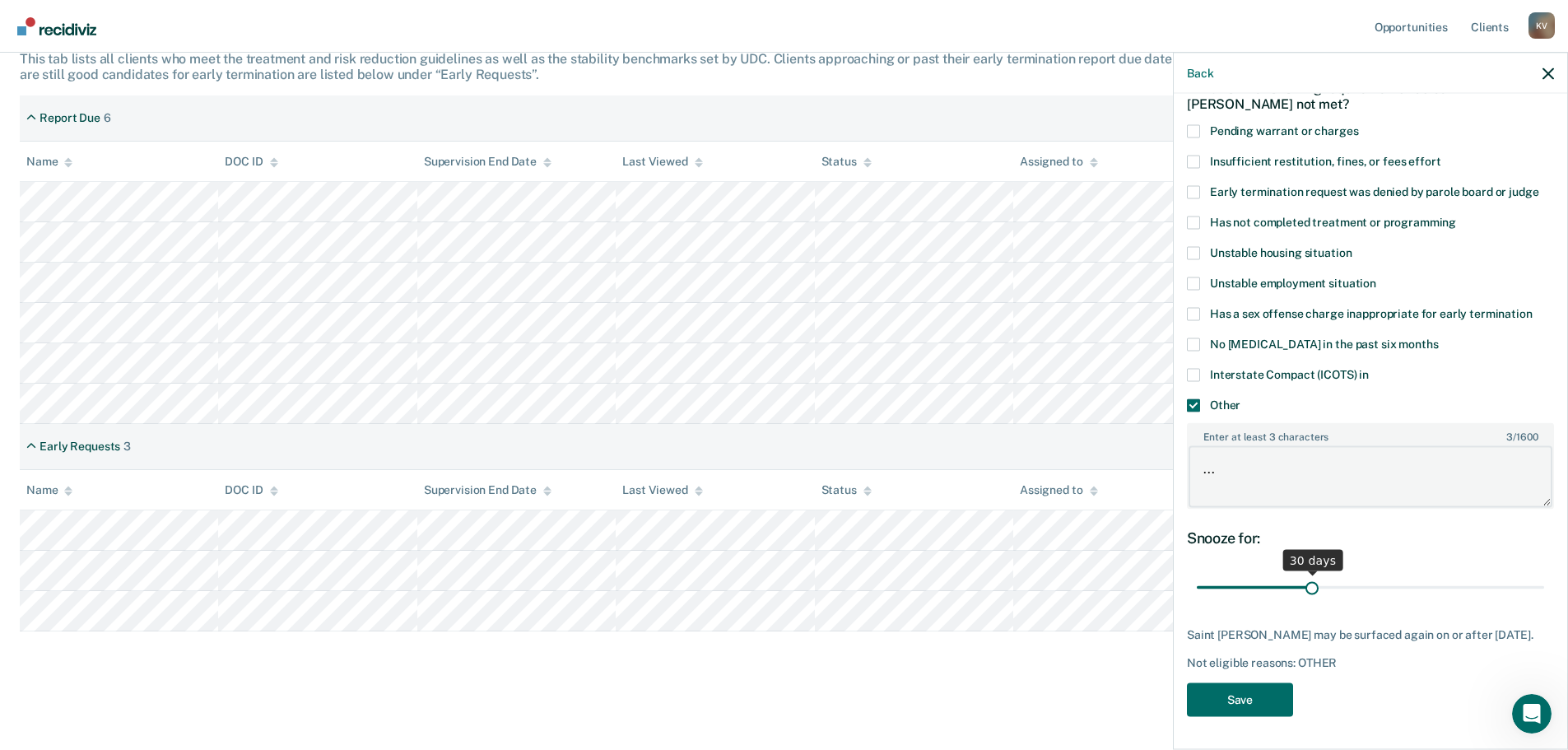
type textarea "..."
drag, startPoint x: 1307, startPoint y: 573, endPoint x: 1494, endPoint y: 644, distance: 200.0
type input "90"
click at [1545, 597] on input "range" at bounding box center [1370, 587] width 348 height 29
click at [1254, 695] on button "Save" at bounding box center [1240, 699] width 107 height 33
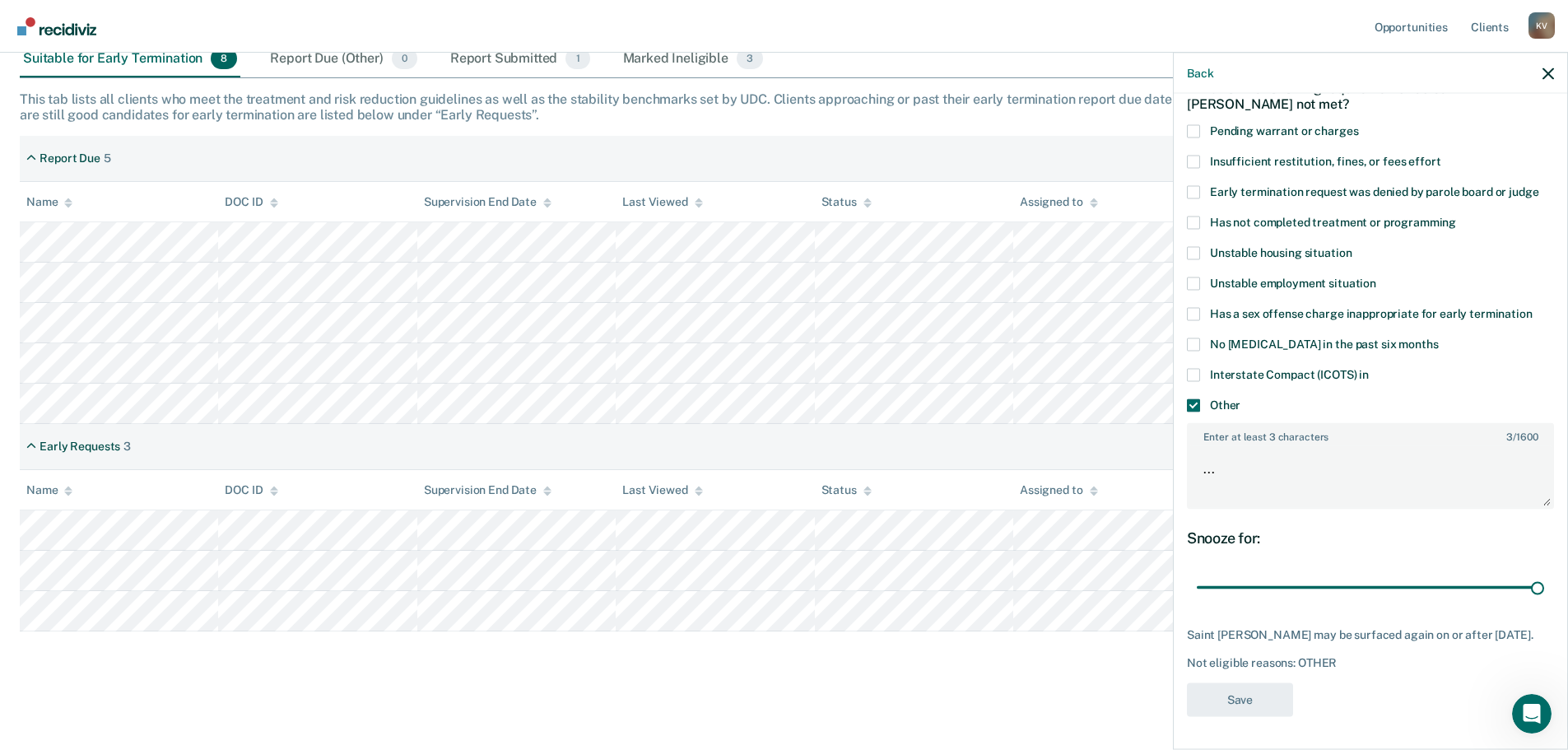
scroll to position [239, 0]
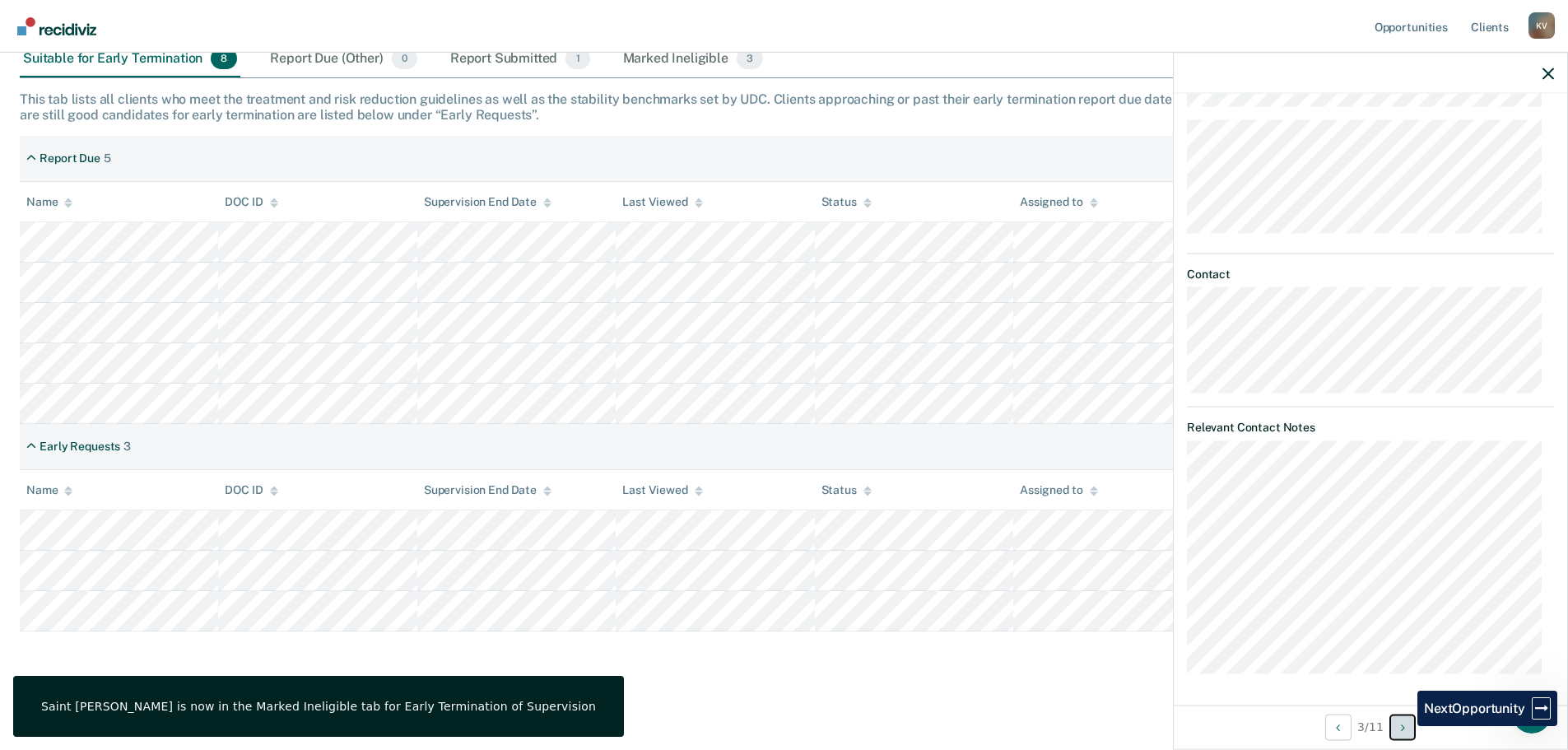
click at [1405, 727] on icon "Next Opportunity" at bounding box center [1403, 727] width 5 height 12
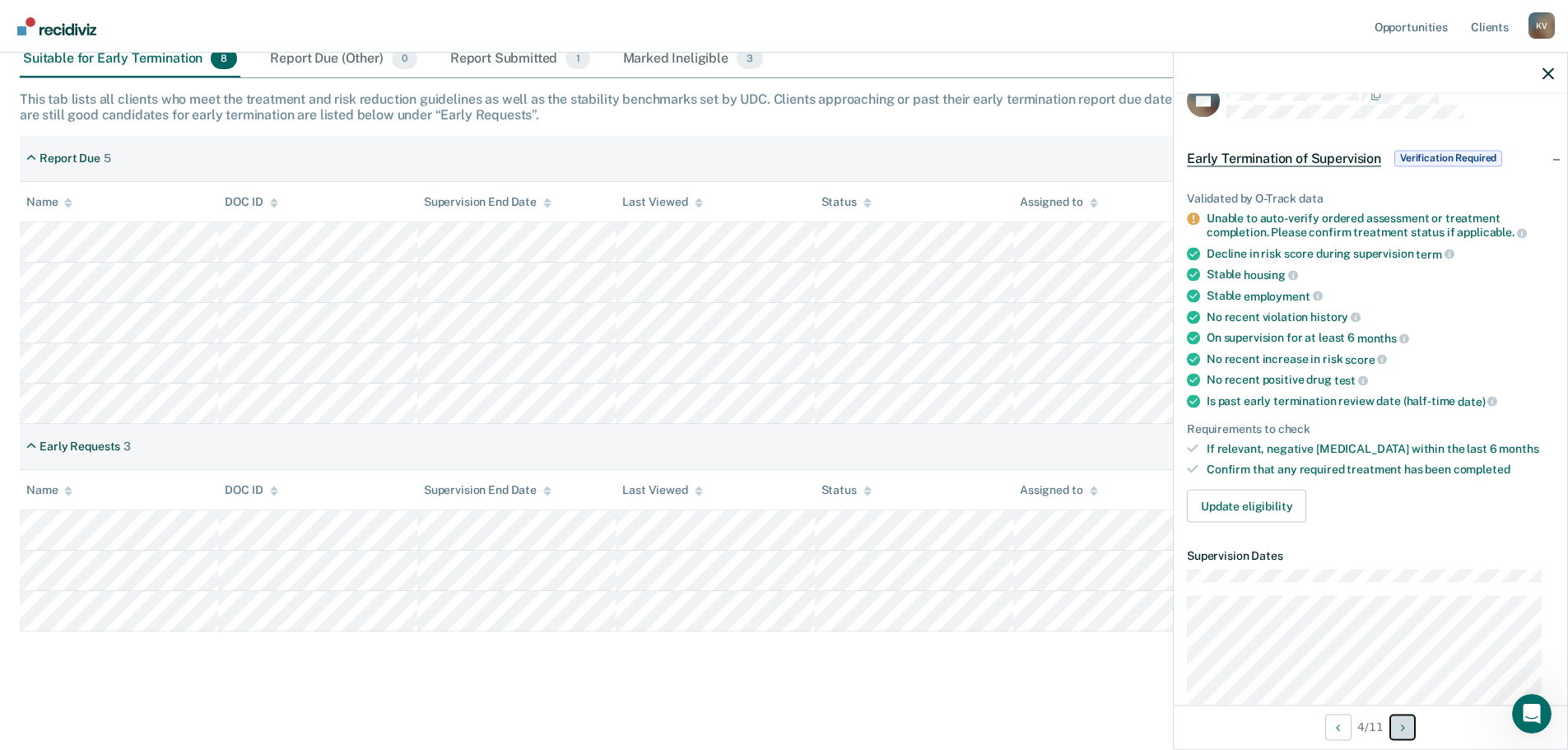
scroll to position [82, 0]
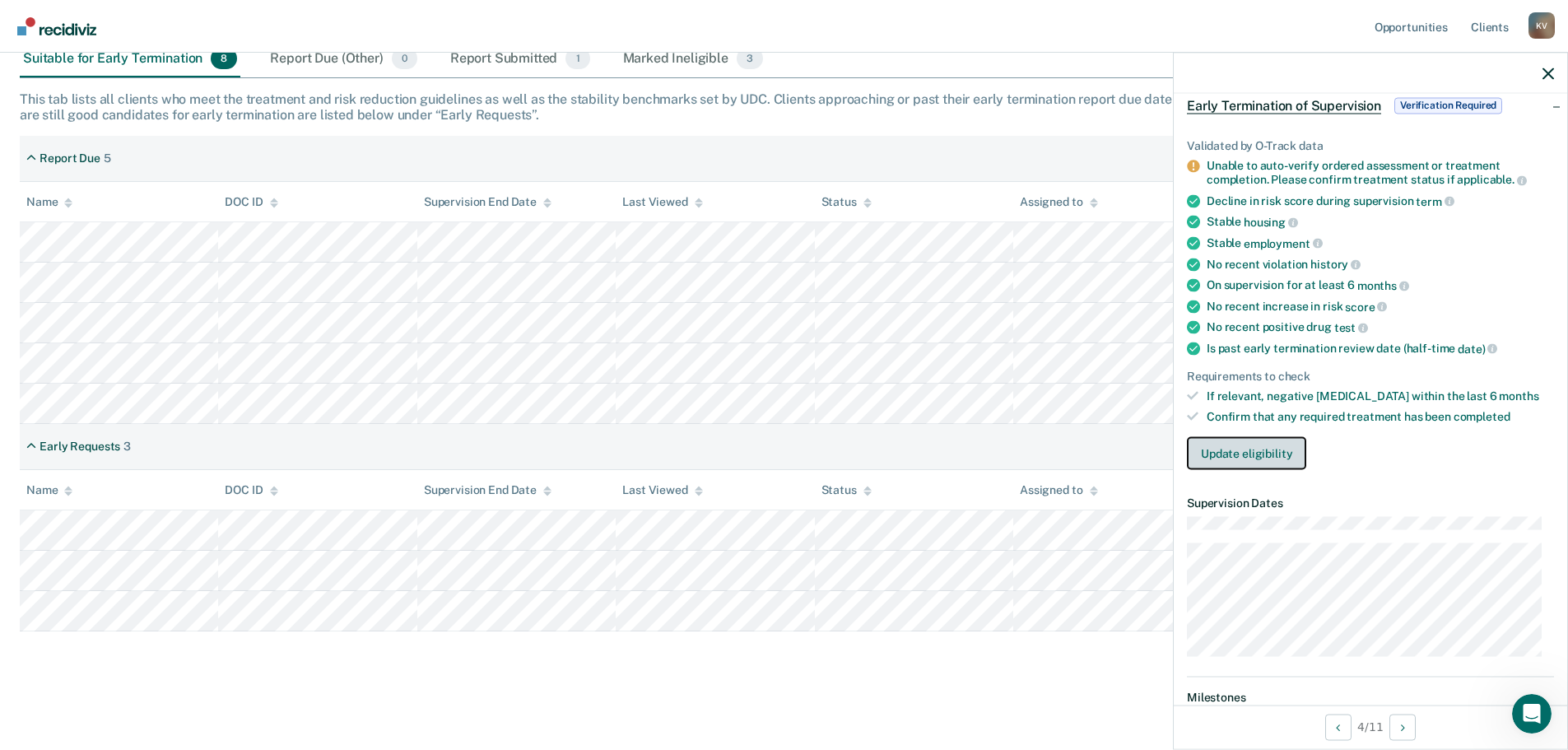
click at [1247, 454] on button "Update eligibility" at bounding box center [1246, 453] width 119 height 33
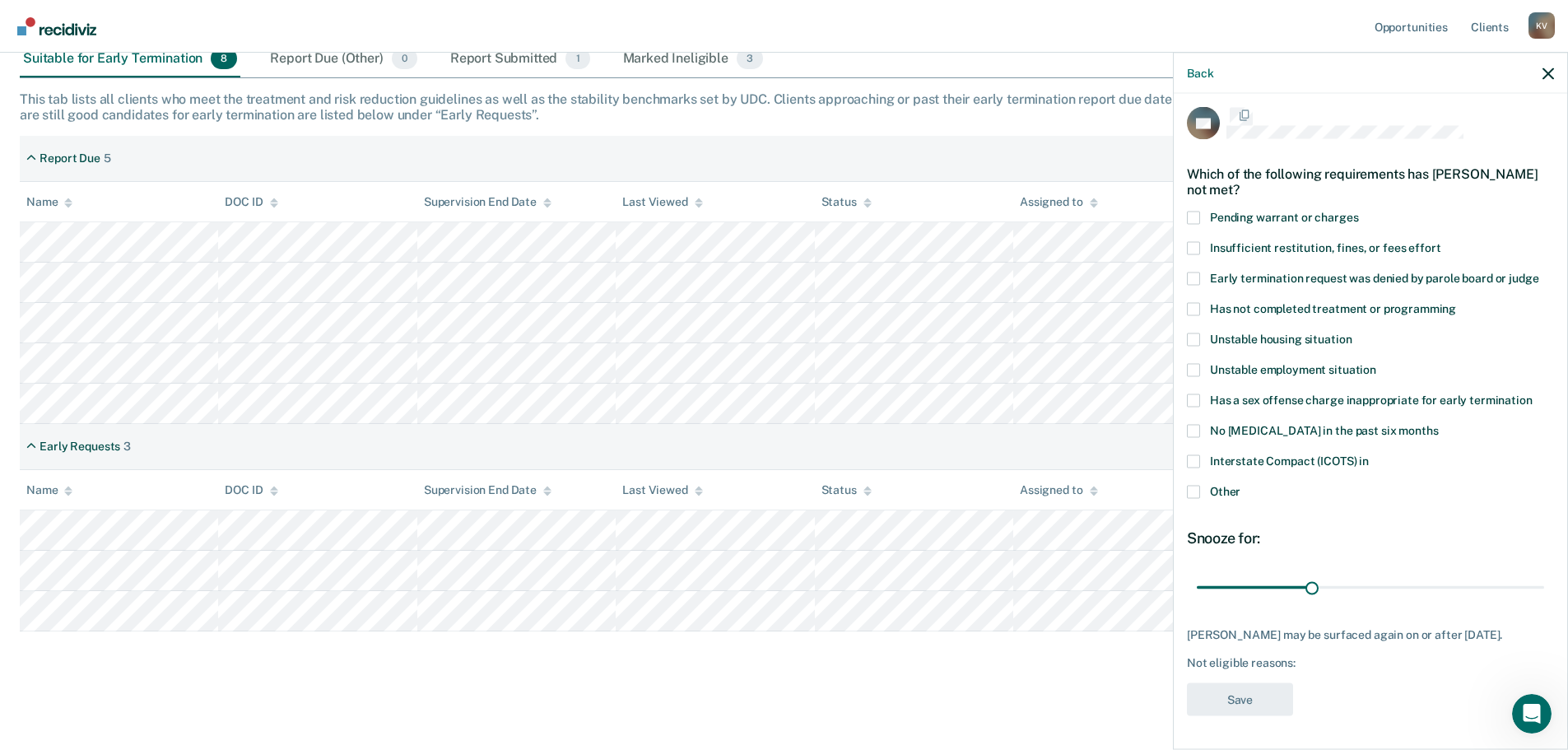
scroll to position [21, 0]
click at [1192, 485] on span at bounding box center [1193, 492] width 14 height 14
click at [1241, 485] on input "Other" at bounding box center [1241, 485] width 0 height 0
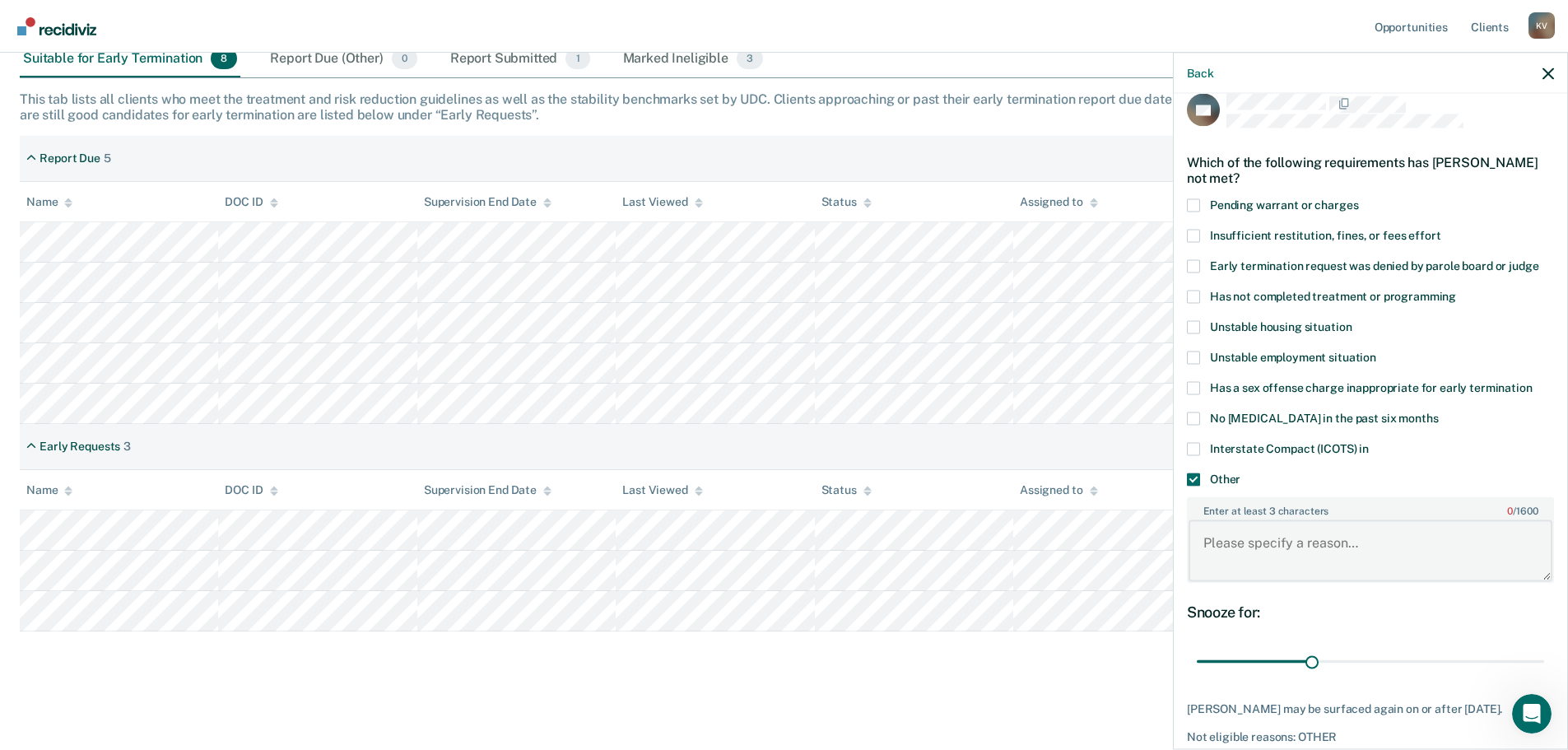
click at [1328, 539] on textarea "Enter at least 3 characters 0 / 1600" at bounding box center [1370, 550] width 364 height 61
type textarea "..."
drag, startPoint x: 1311, startPoint y: 659, endPoint x: 1530, endPoint y: 669, distance: 219.2
type input "90"
click at [1545, 669] on input "range" at bounding box center [1370, 661] width 348 height 29
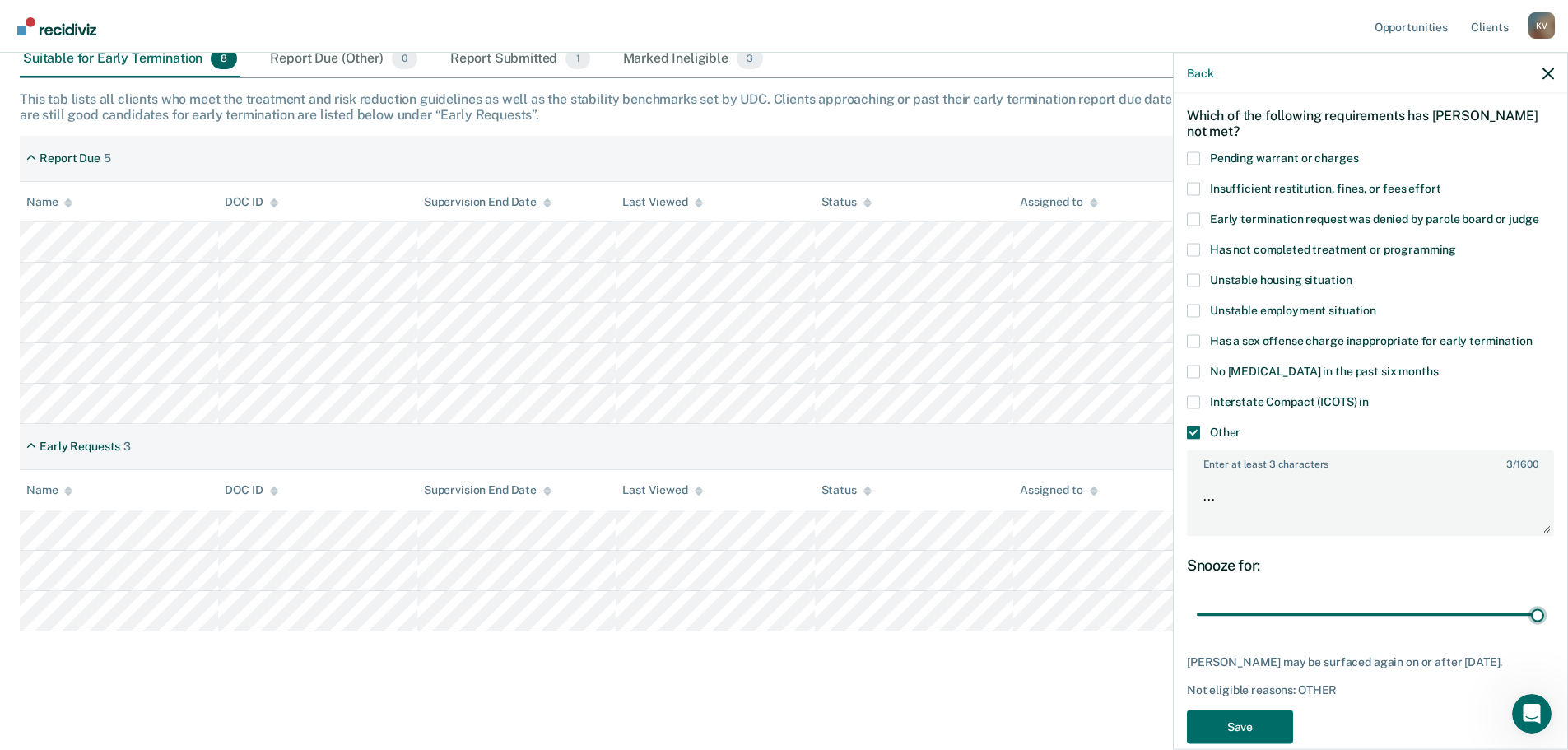
scroll to position [107, 0]
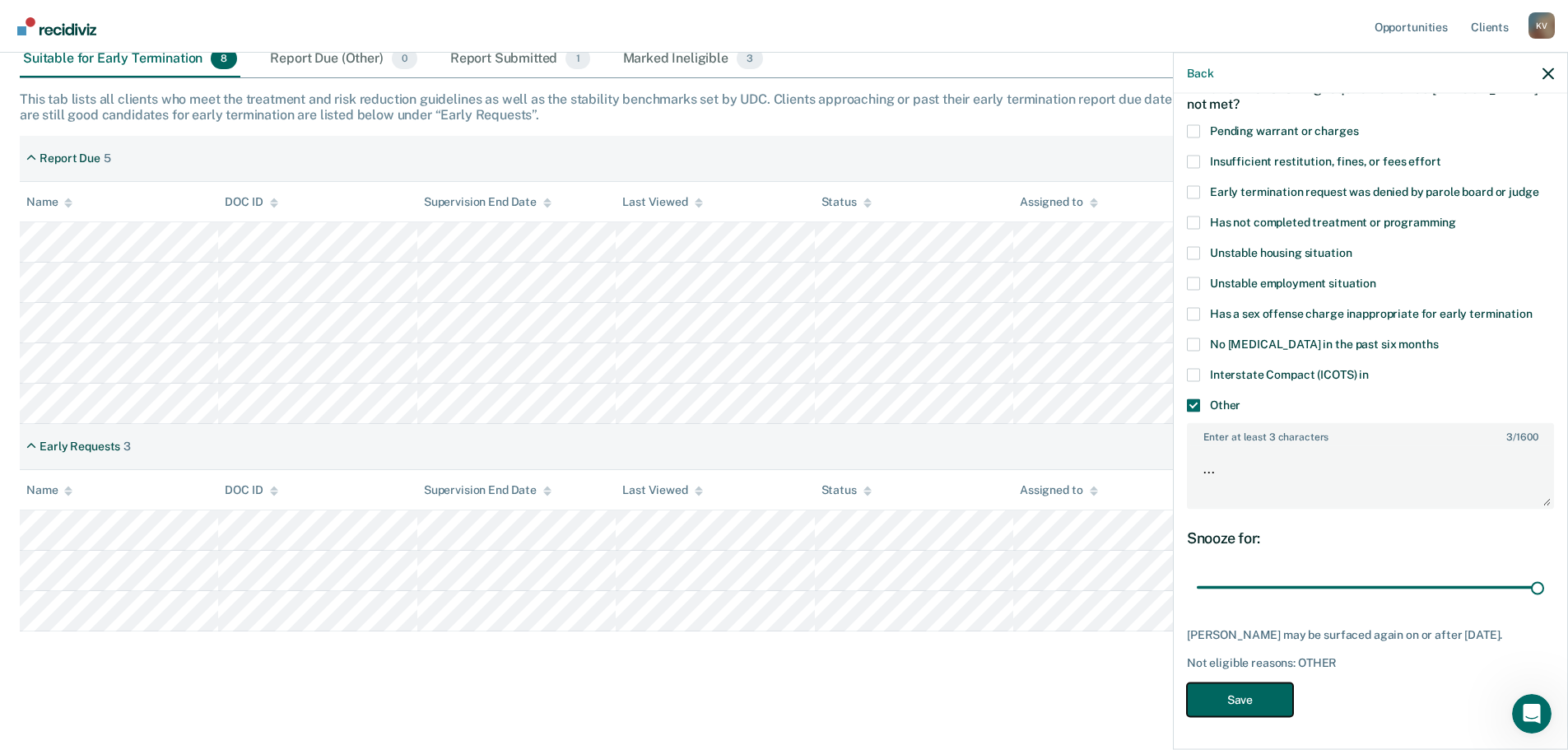
click at [1246, 703] on button "Save" at bounding box center [1240, 699] width 107 height 33
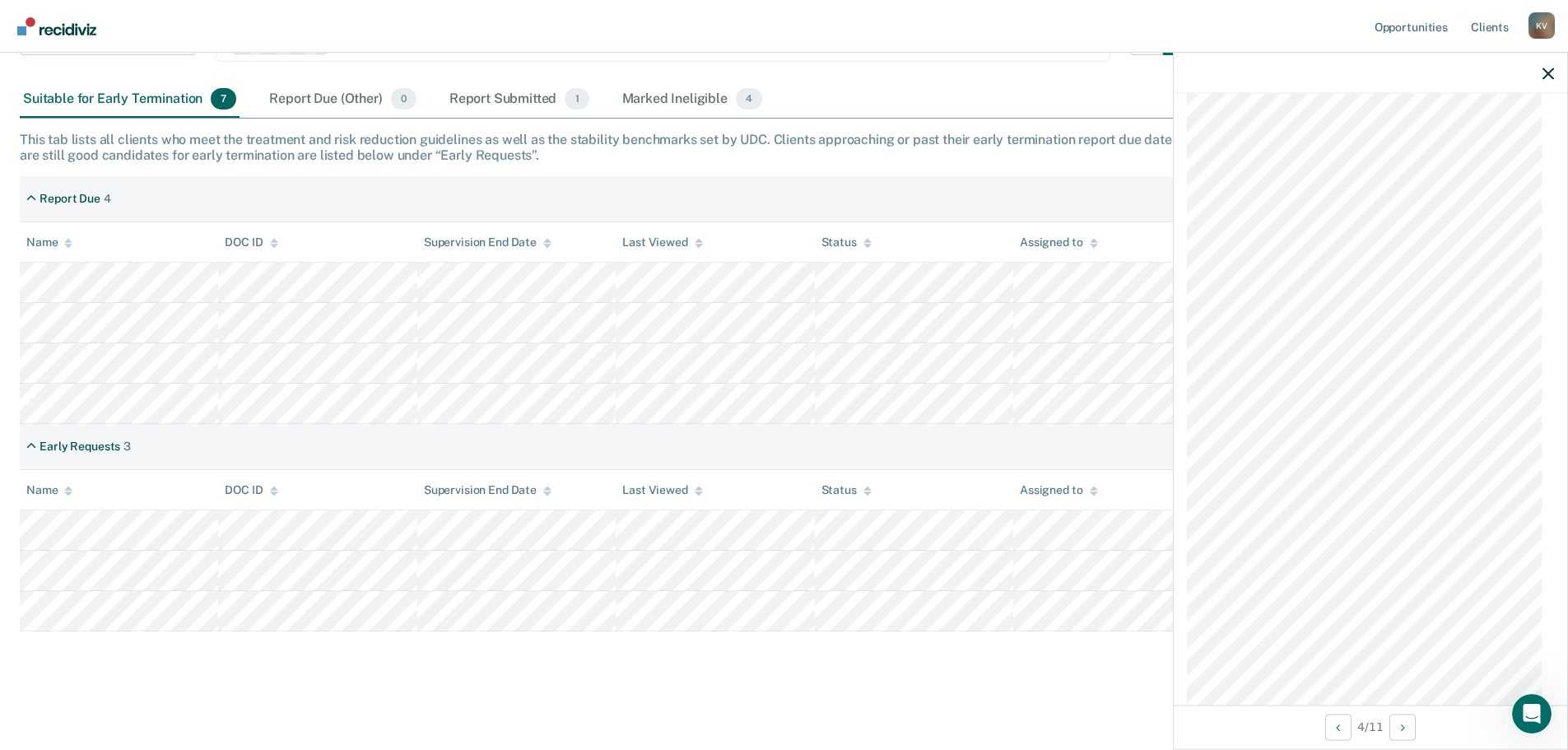
scroll to position [1177, 0]
click at [1402, 727] on button "Next Opportunity" at bounding box center [1403, 727] width 26 height 26
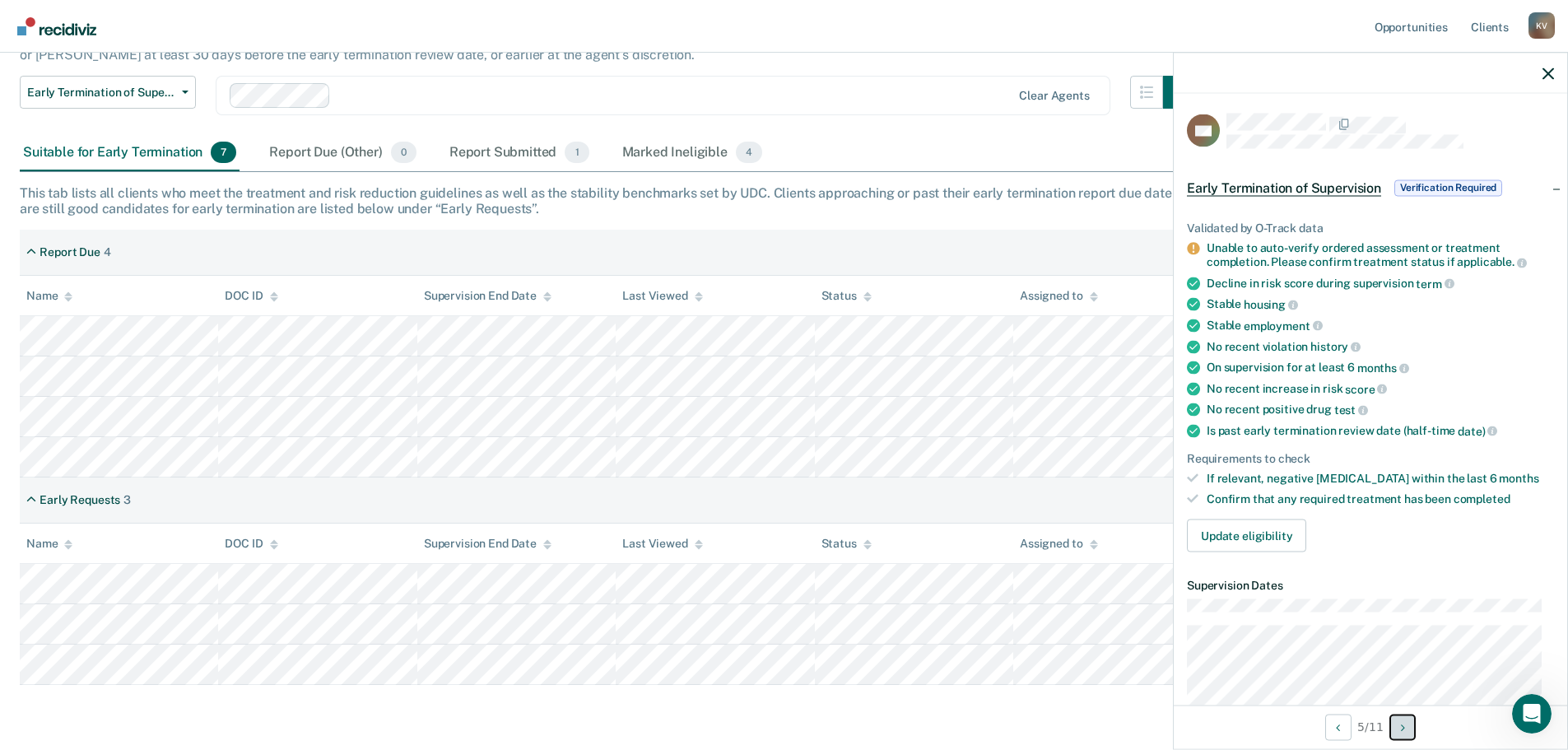
scroll to position [117, 0]
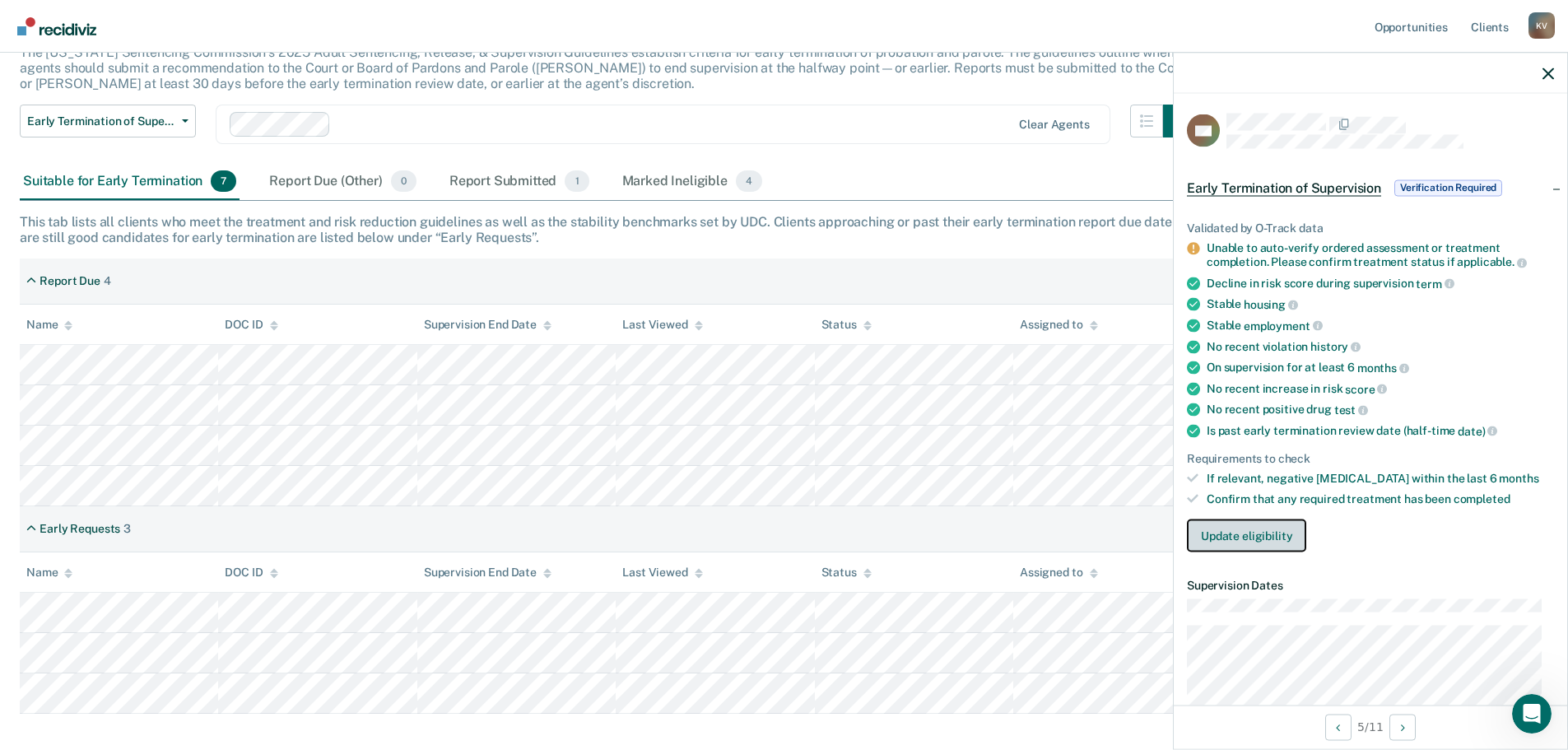
click at [1249, 530] on button "Update eligibility" at bounding box center [1246, 535] width 119 height 33
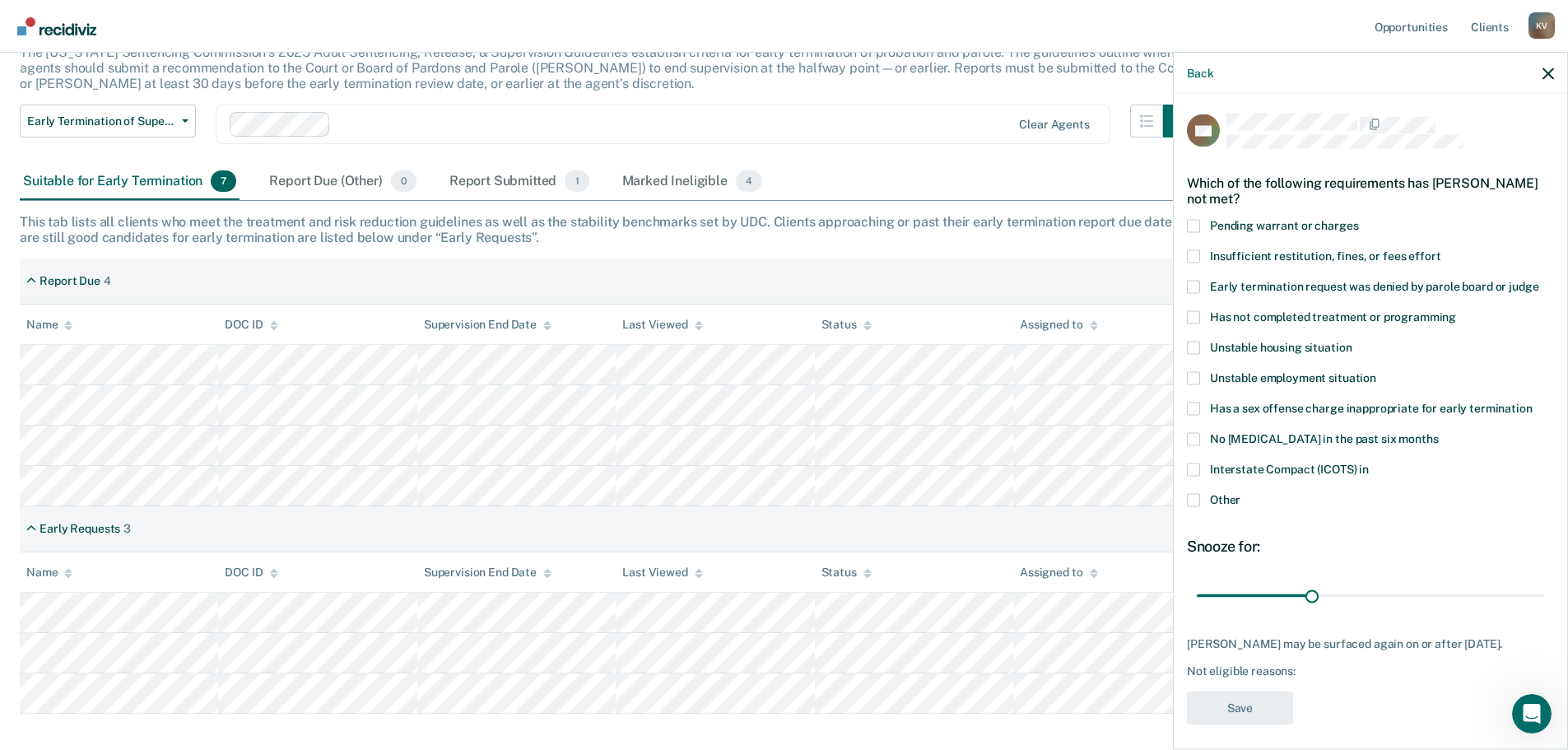
click at [1192, 504] on span at bounding box center [1193, 500] width 14 height 14
click at [1241, 493] on input "Other" at bounding box center [1241, 493] width 0 height 0
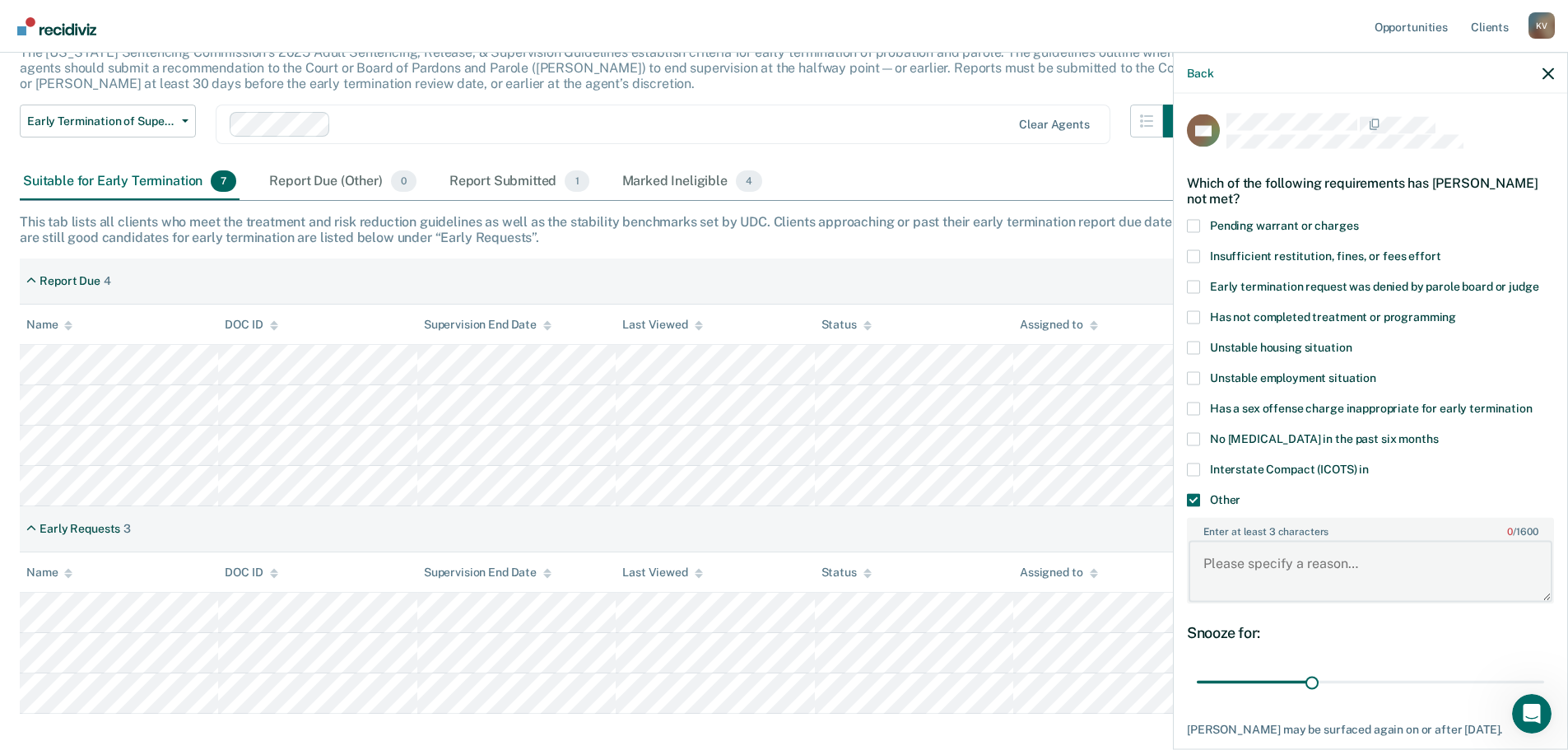
click at [1261, 576] on textarea "Enter at least 3 characters 0 / 1600" at bounding box center [1370, 571] width 364 height 61
type textarea "..."
drag, startPoint x: 1309, startPoint y: 684, endPoint x: 1523, endPoint y: 685, distance: 214.0
type input "90"
click at [1545, 695] on input "range" at bounding box center [1370, 682] width 348 height 29
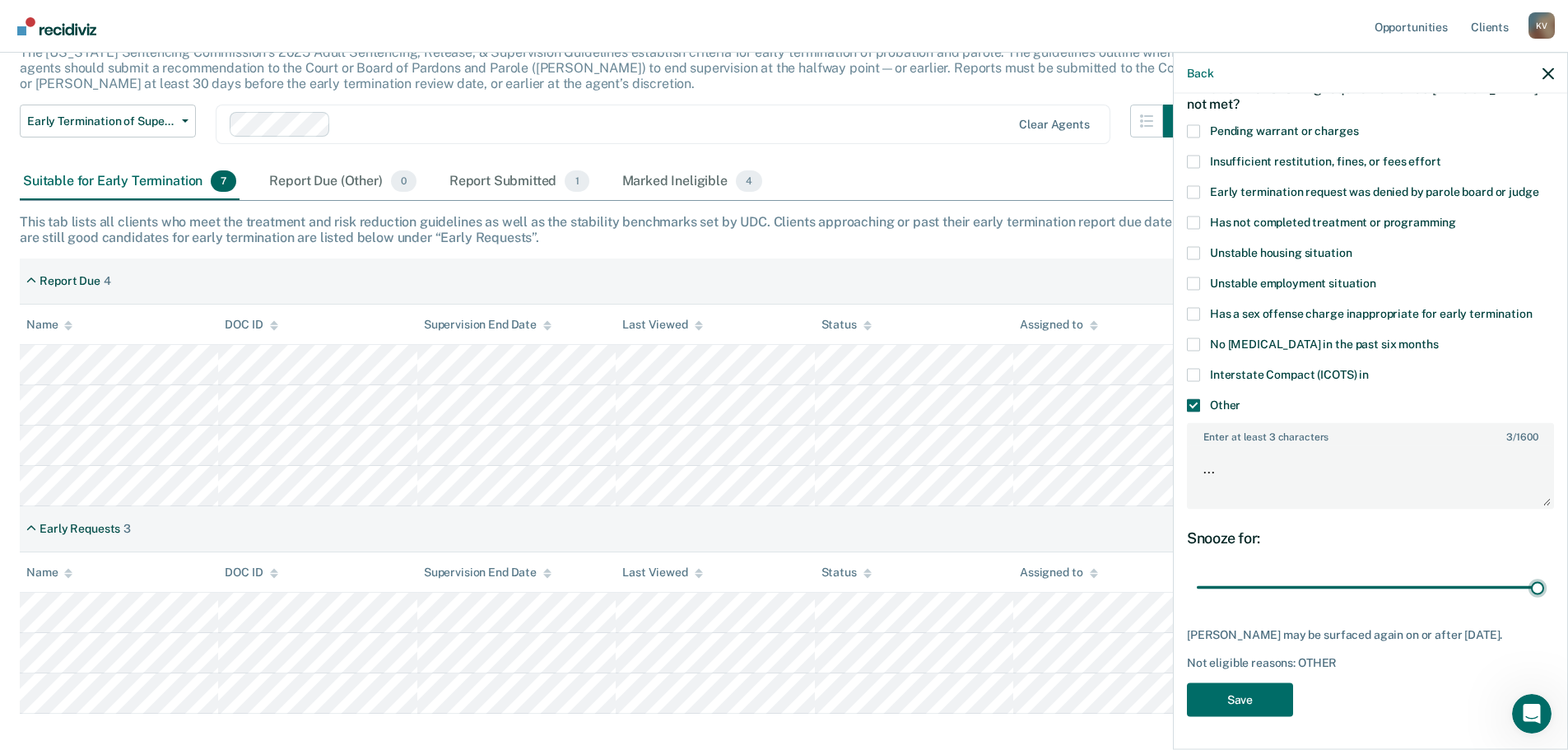
scroll to position [107, 0]
click at [1252, 701] on button "Save" at bounding box center [1240, 699] width 107 height 33
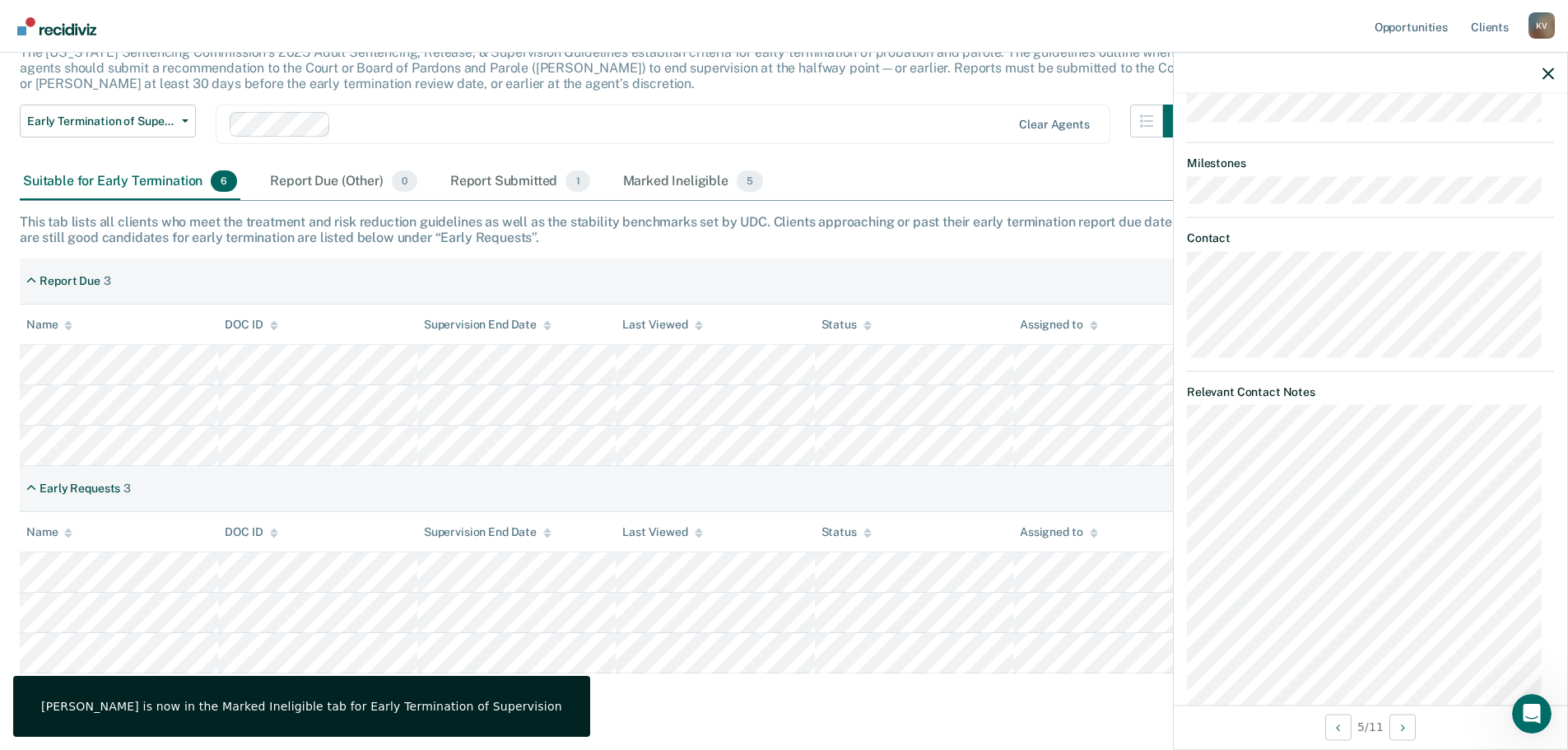
scroll to position [1212, 0]
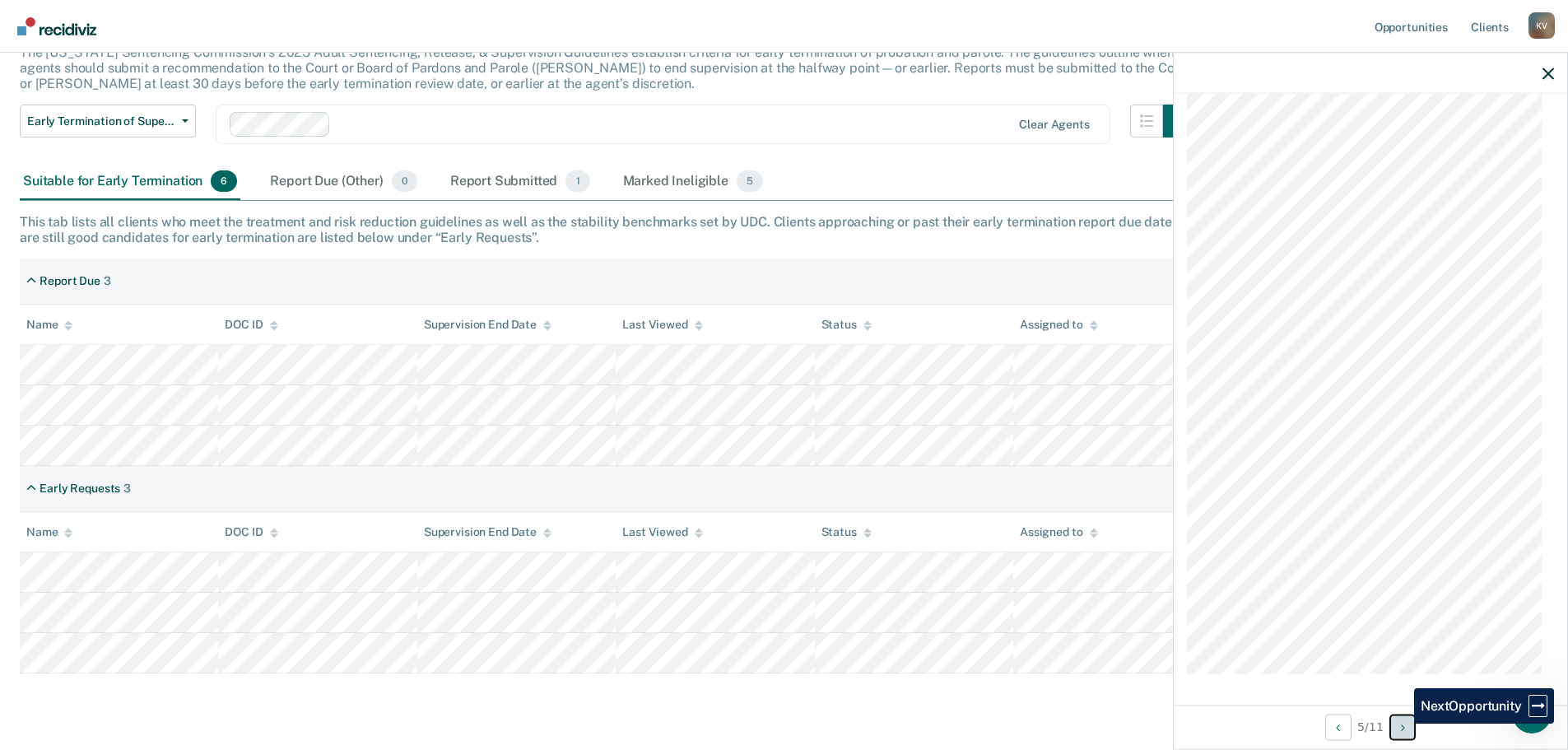
click at [1402, 724] on button "Next Opportunity" at bounding box center [1403, 727] width 26 height 26
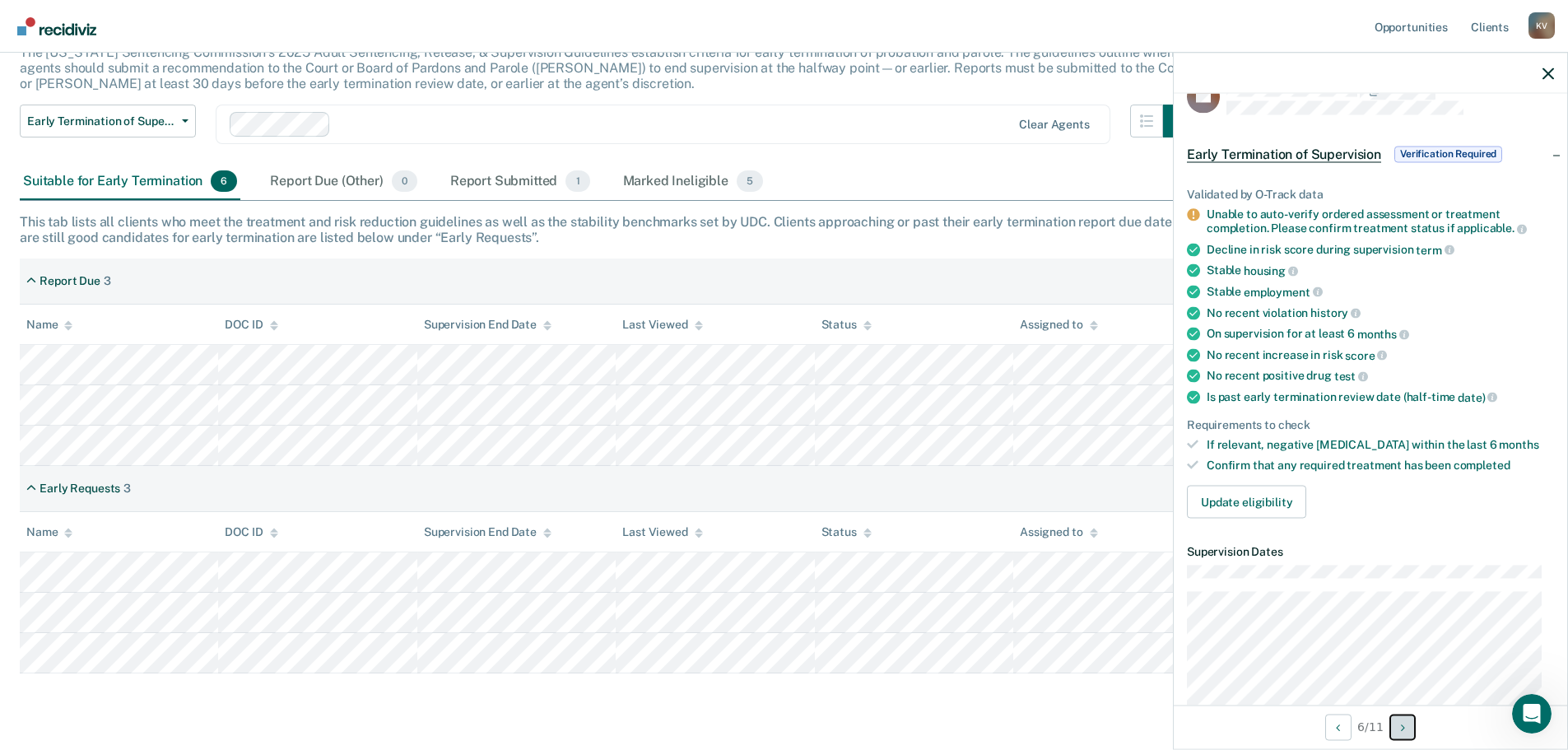
scroll to position [0, 0]
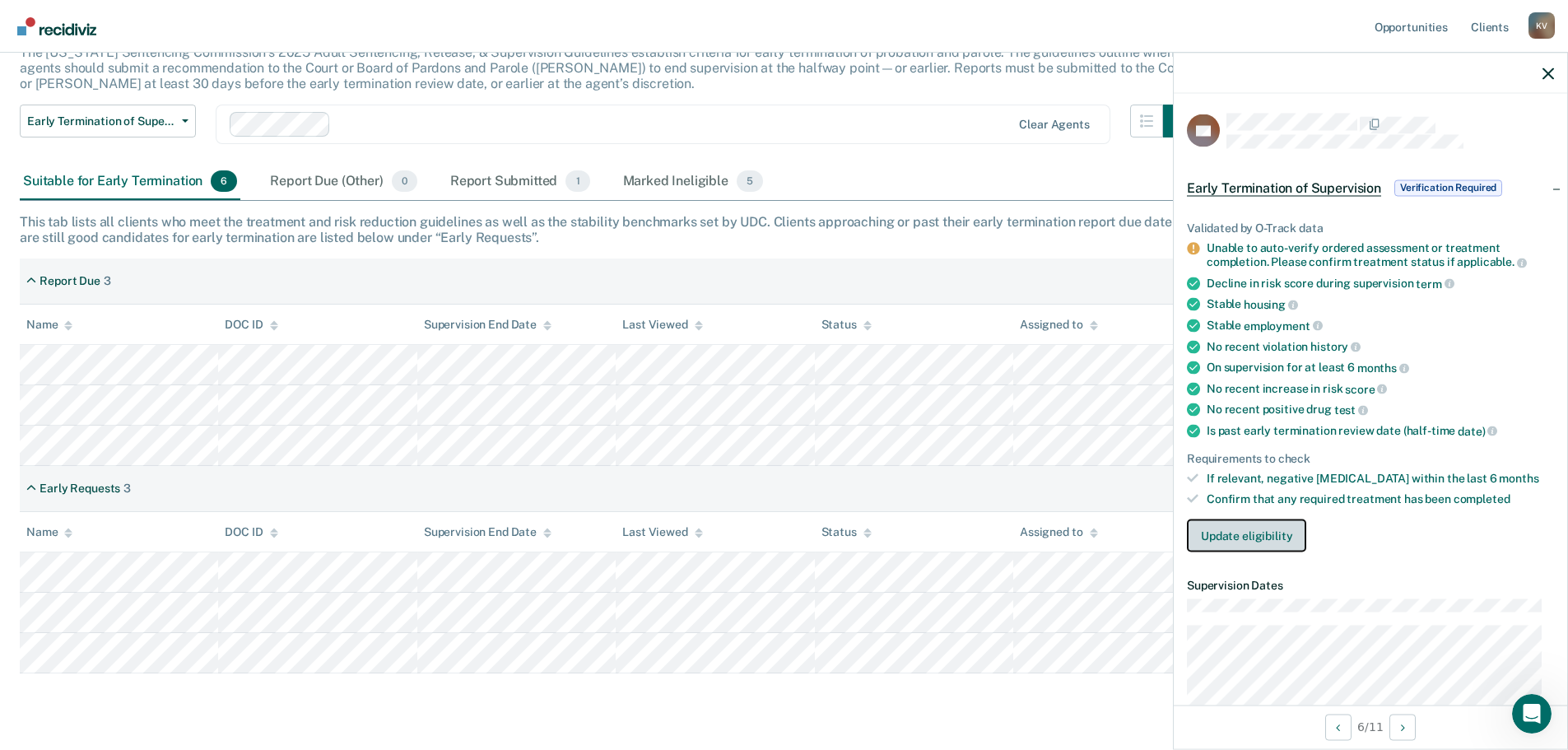
click at [1239, 531] on button "Update eligibility" at bounding box center [1246, 535] width 119 height 33
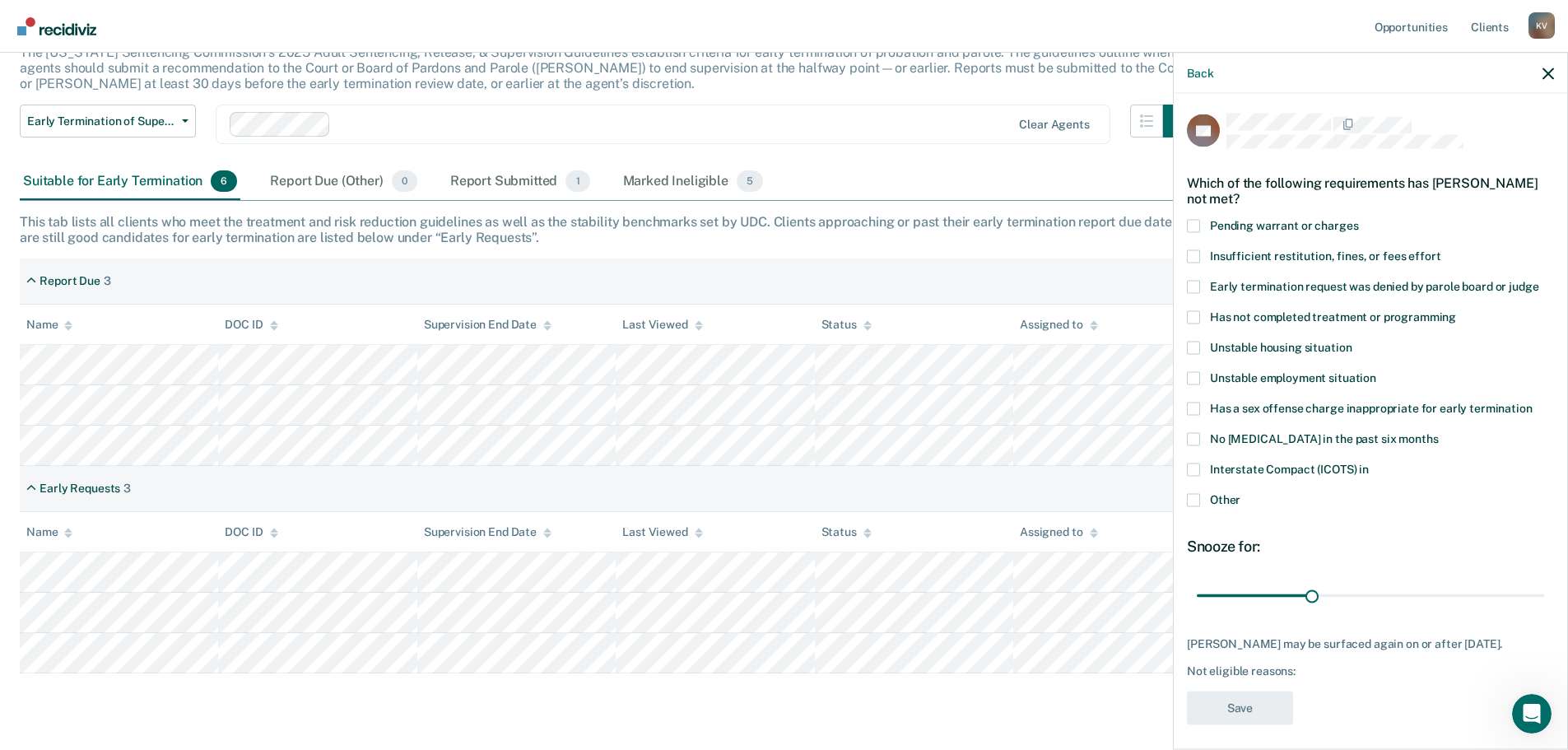
click at [1199, 501] on span at bounding box center [1193, 500] width 14 height 14
click at [1241, 493] on input "Other" at bounding box center [1241, 493] width 0 height 0
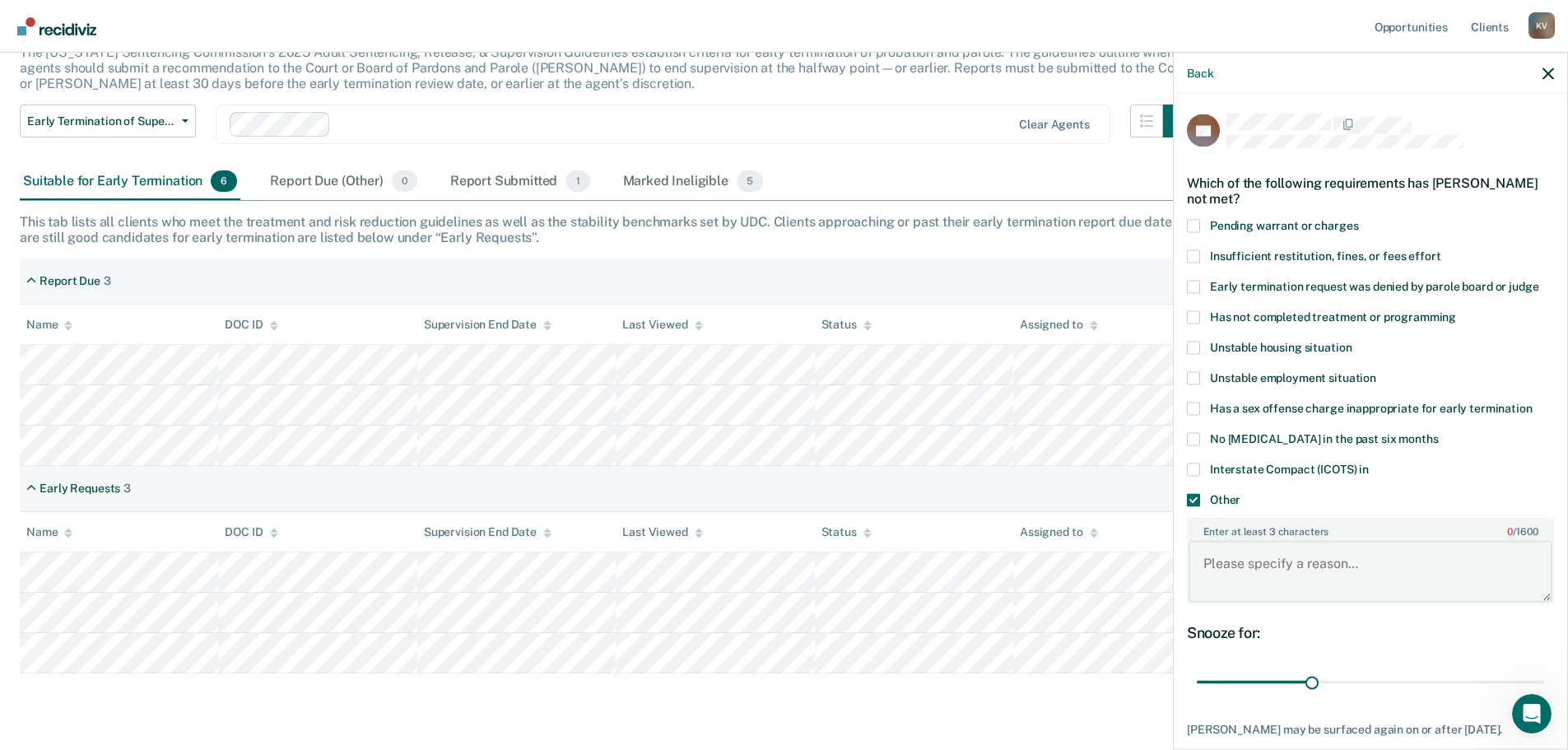
click at [1304, 573] on textarea "Enter at least 3 characters 0 / 1600" at bounding box center [1370, 571] width 364 height 61
type textarea "..."
drag, startPoint x: 1308, startPoint y: 681, endPoint x: 1550, endPoint y: 688, distance: 242.1
type input "90"
click at [1545, 688] on input "range" at bounding box center [1370, 682] width 348 height 29
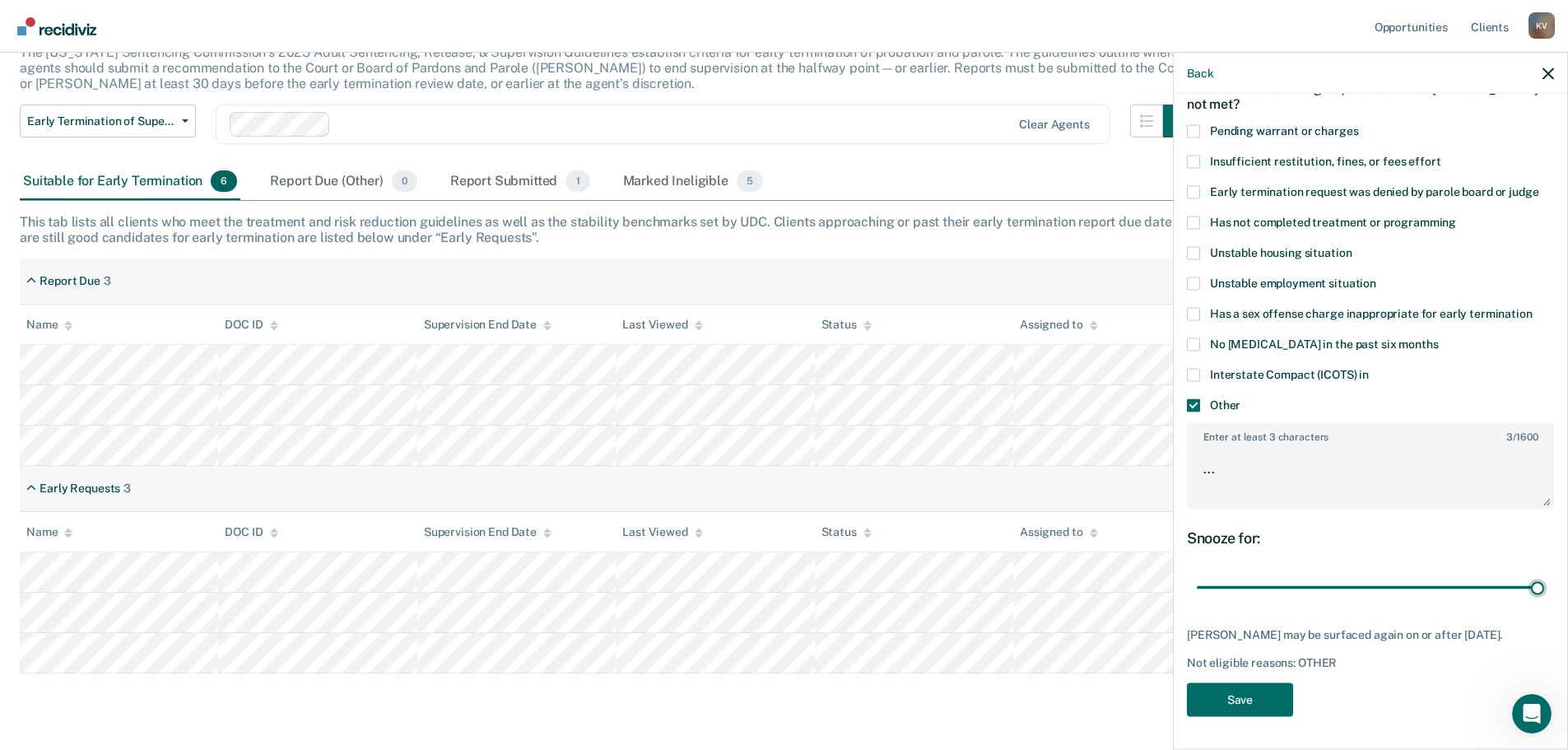
scroll to position [107, 0]
click at [1261, 701] on button "Save" at bounding box center [1240, 699] width 107 height 33
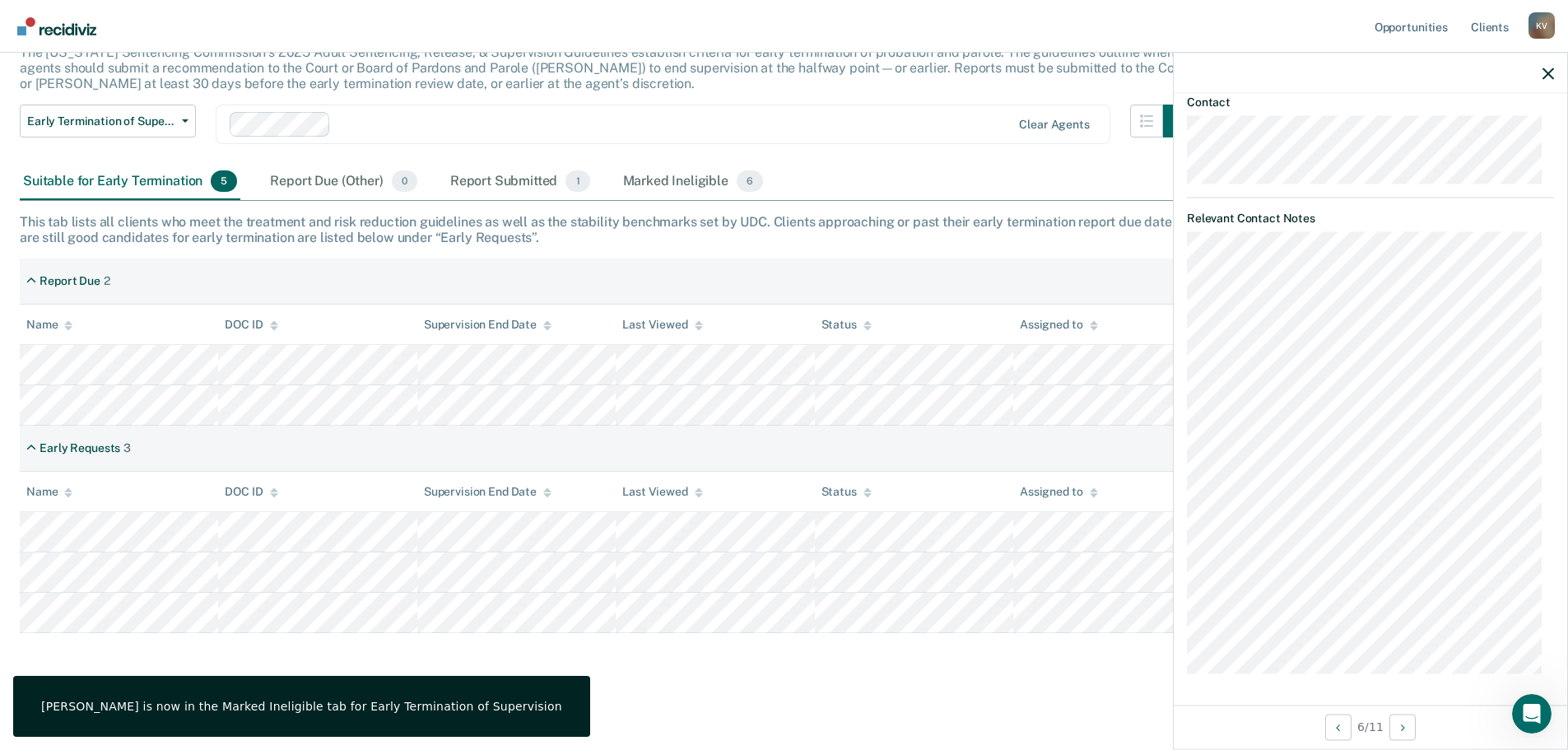
scroll to position [117, 0]
click at [1401, 731] on button "Next Opportunity" at bounding box center [1403, 727] width 26 height 26
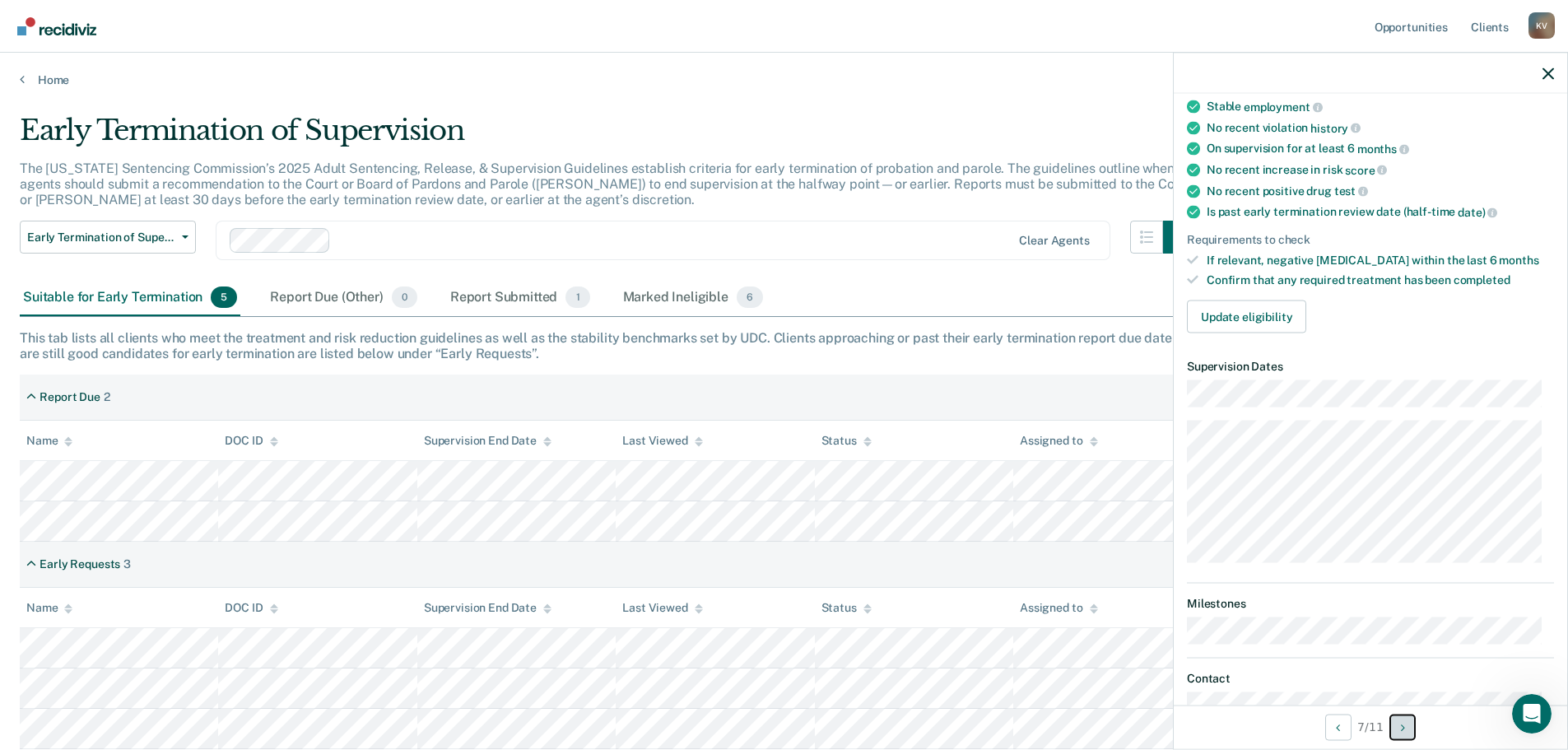
scroll to position [0, 0]
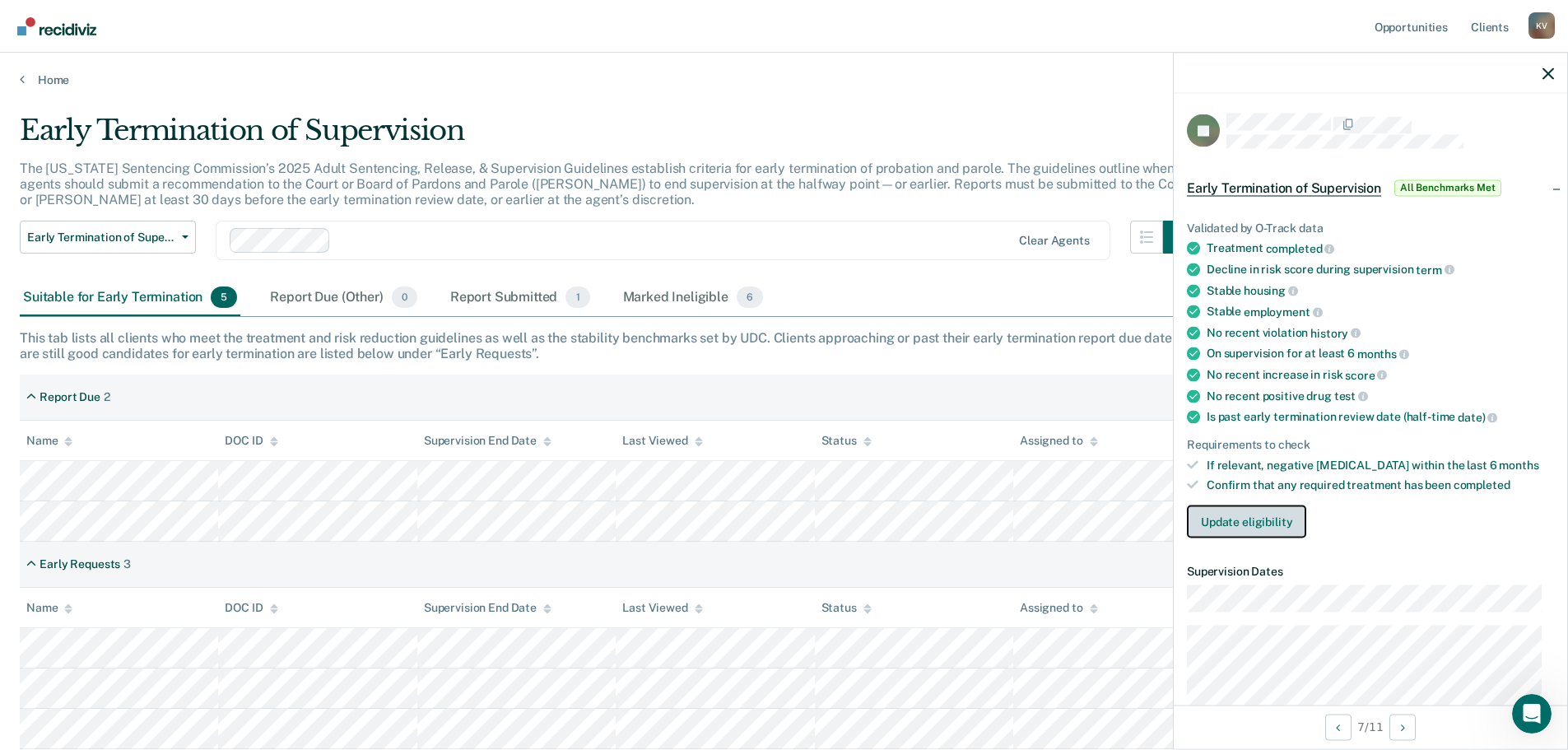
click at [1230, 523] on button "Update eligibility" at bounding box center [1246, 522] width 119 height 33
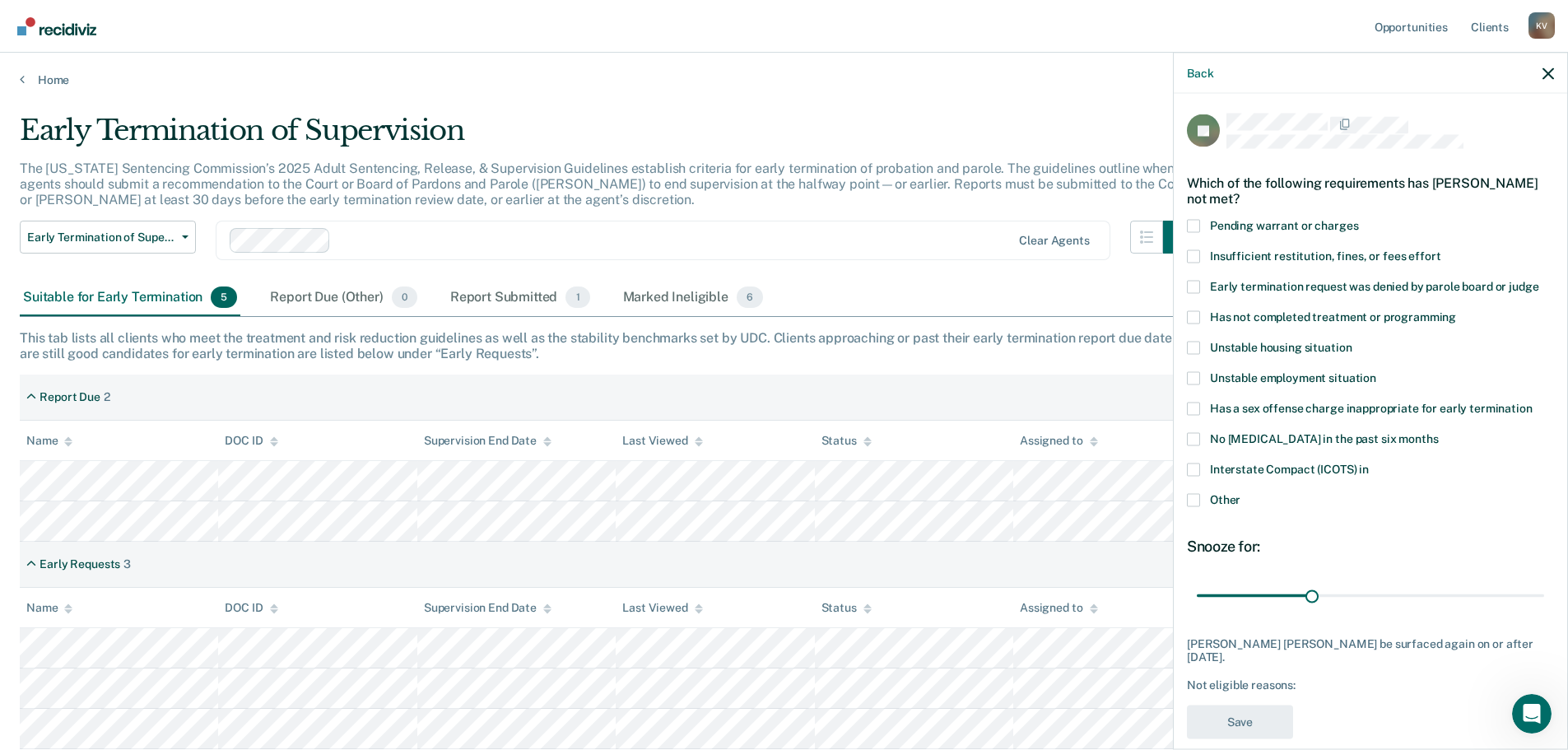
click at [1196, 502] on span at bounding box center [1193, 500] width 14 height 14
click at [1241, 493] on input "Other" at bounding box center [1241, 493] width 0 height 0
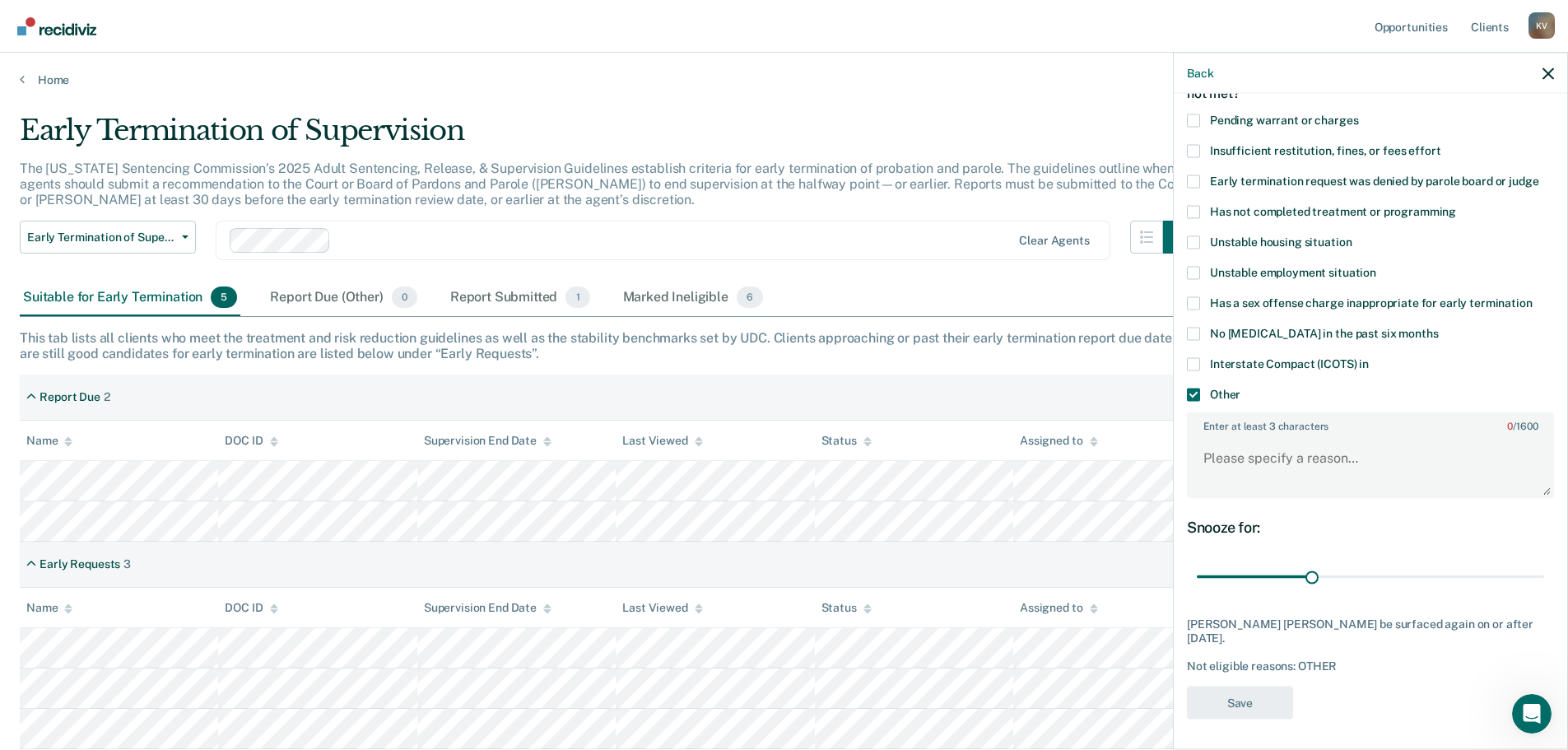
scroll to position [107, 0]
click at [1282, 459] on textarea "Enter at least 3 characters 0 / 1600" at bounding box center [1370, 464] width 364 height 61
type textarea "..."
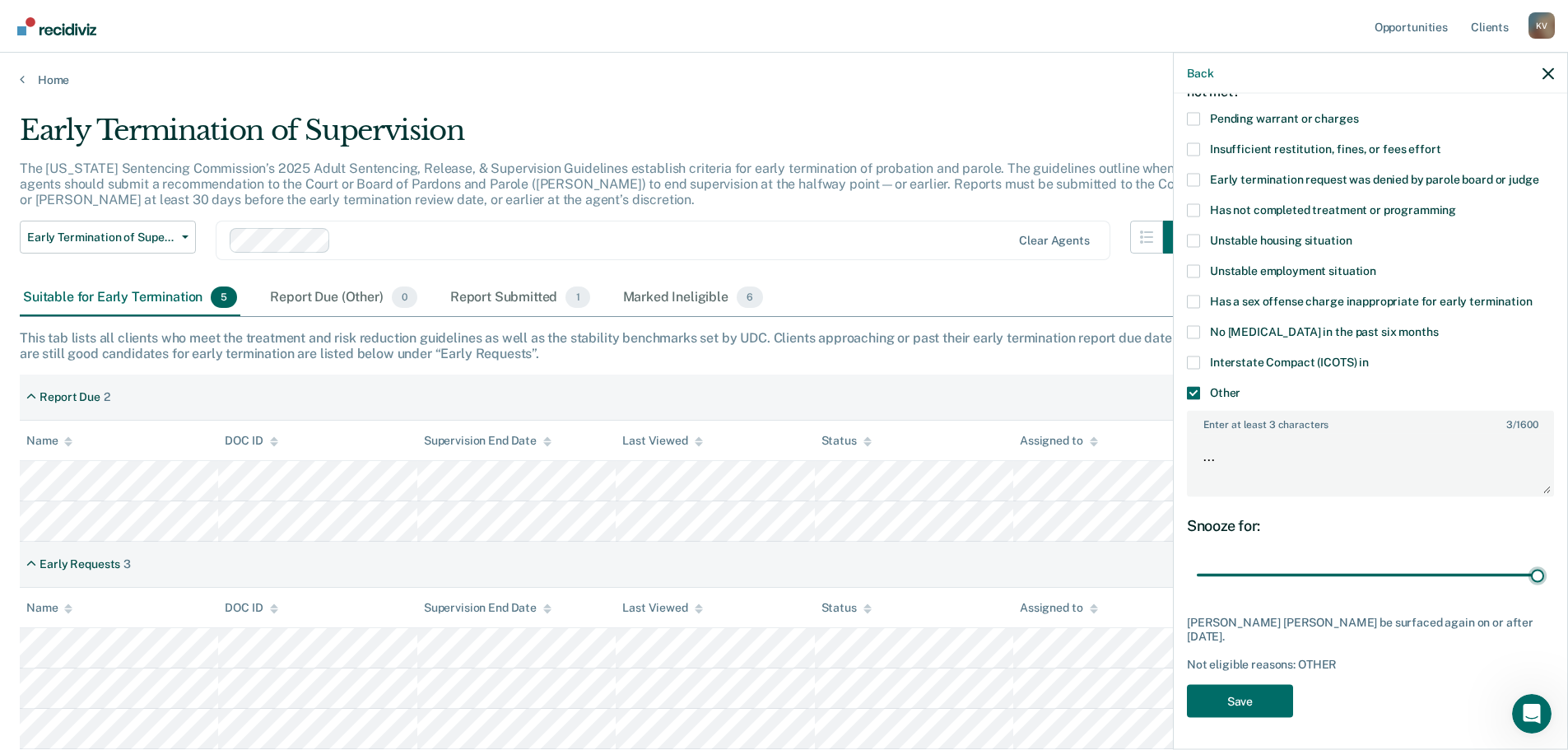
drag, startPoint x: 1312, startPoint y: 575, endPoint x: 1537, endPoint y: 605, distance: 227.0
type input "90"
click at [1545, 582] on input "range" at bounding box center [1370, 576] width 348 height 29
click at [1266, 706] on button "Save" at bounding box center [1240, 700] width 107 height 33
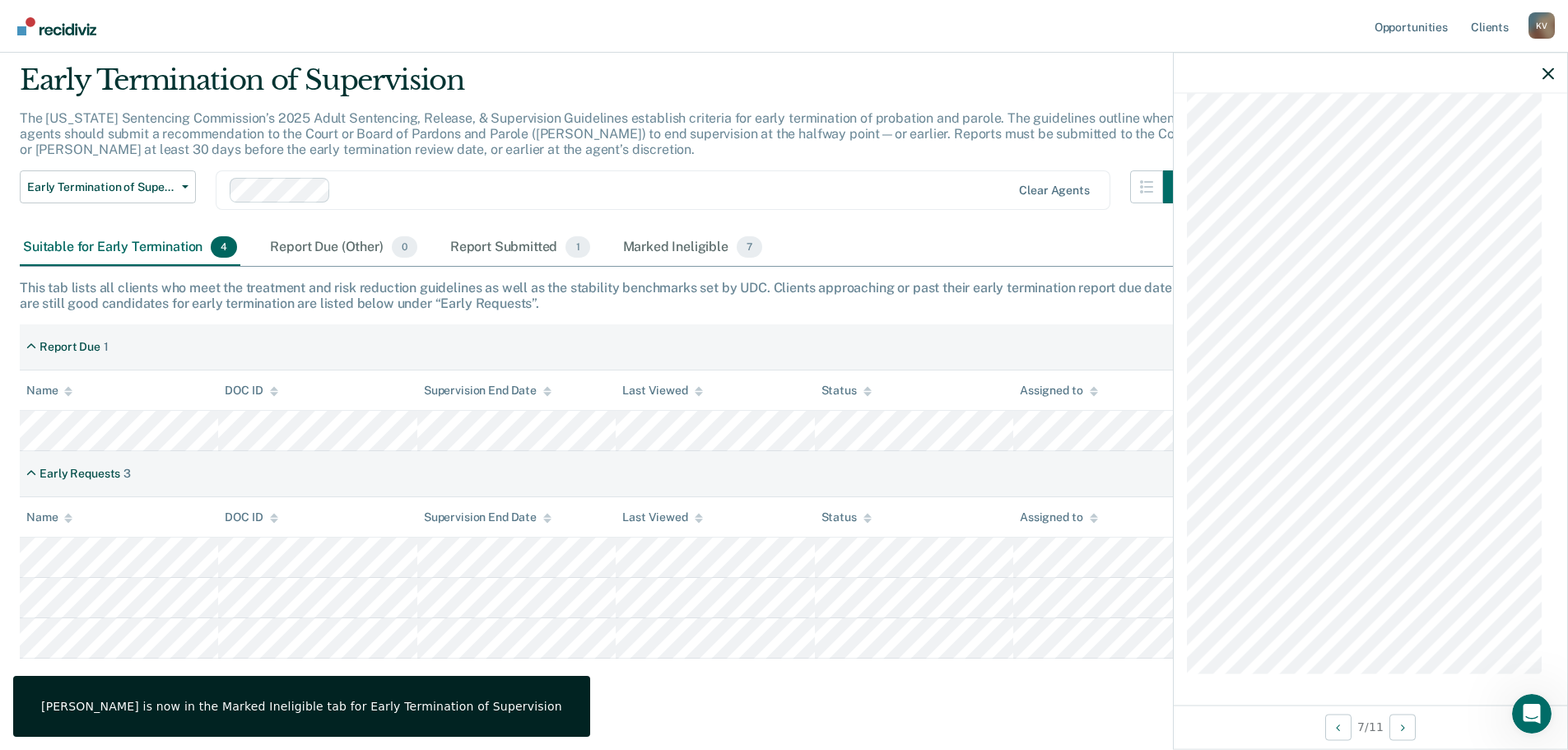
scroll to position [78, 0]
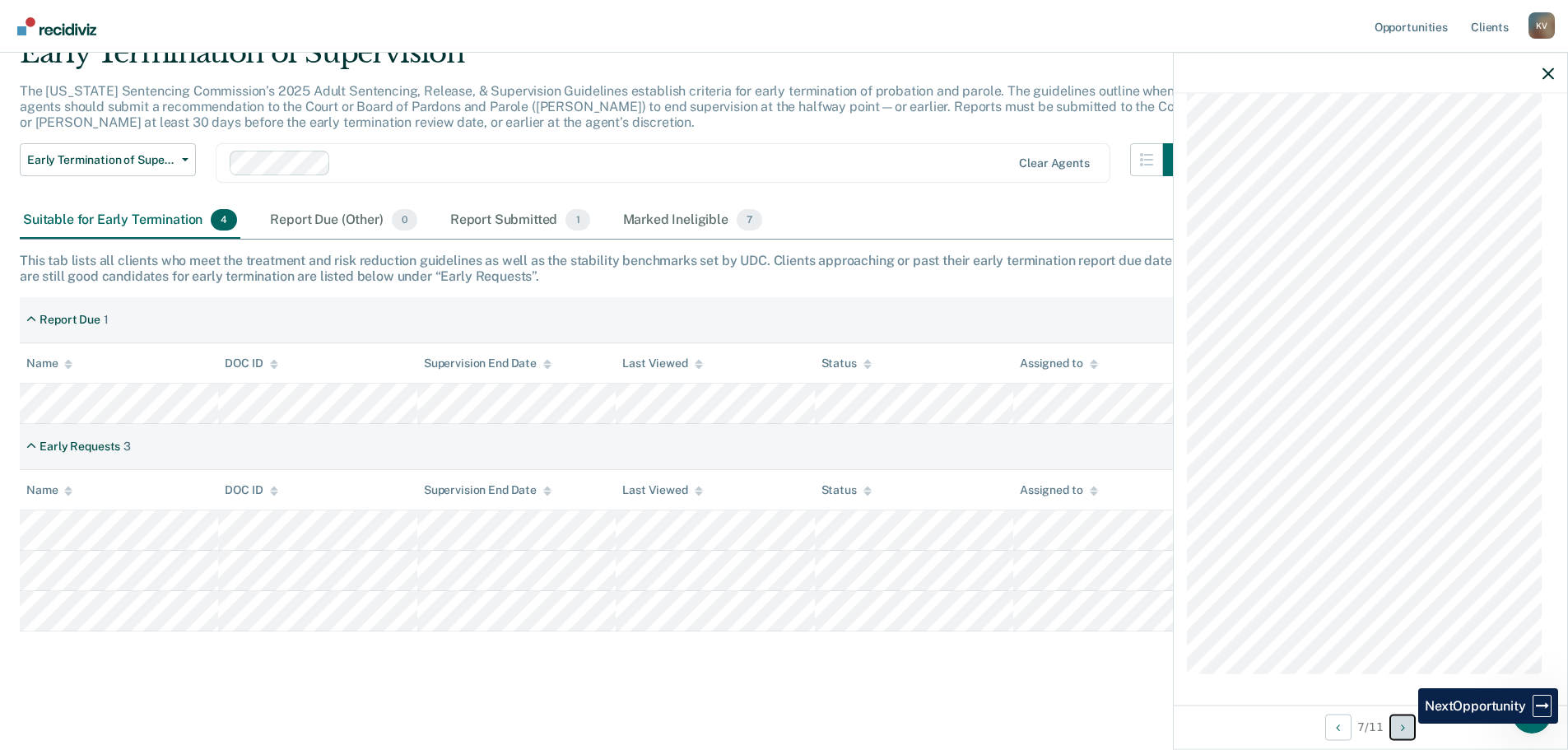
click at [1405, 724] on icon "Next Opportunity" at bounding box center [1403, 727] width 5 height 12
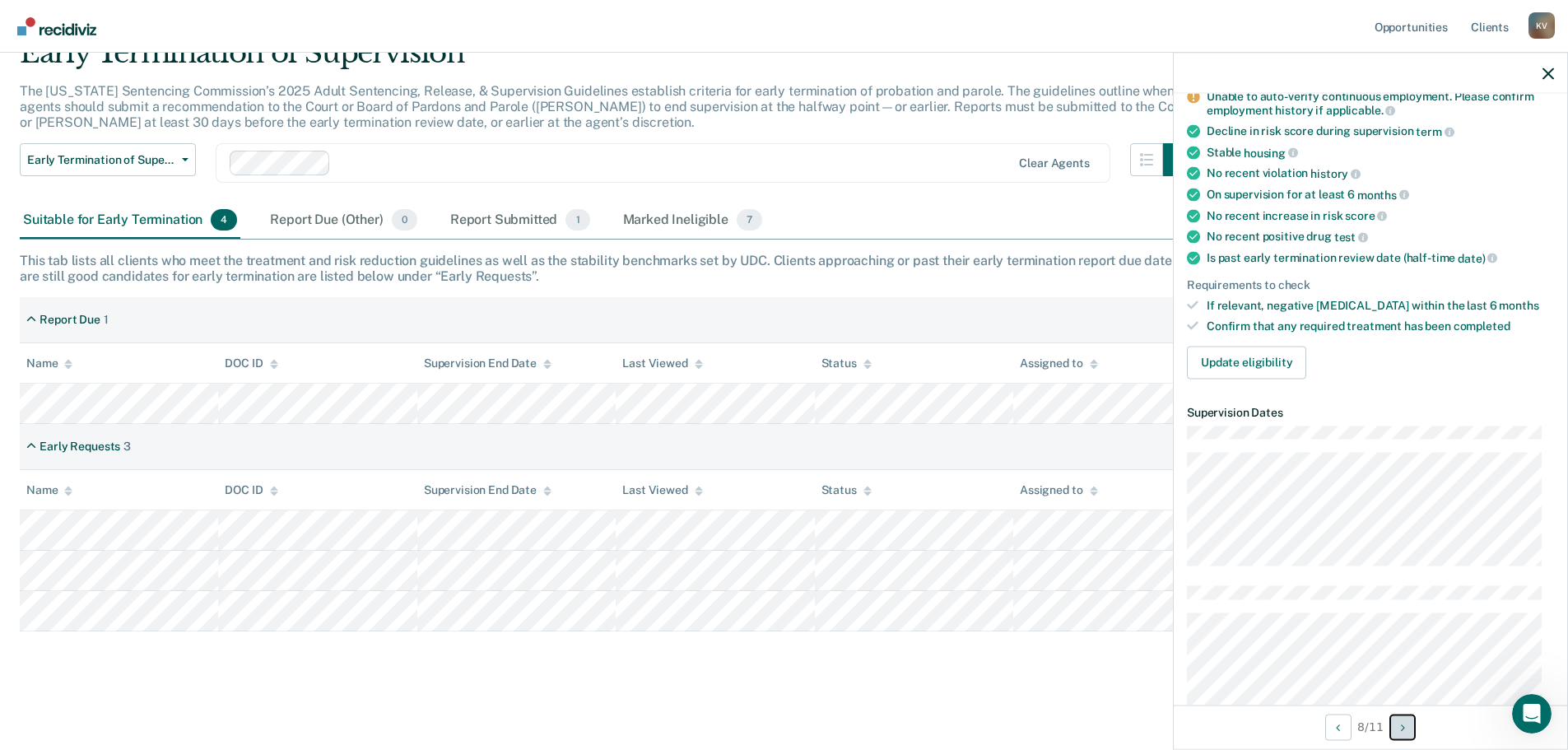
scroll to position [0, 0]
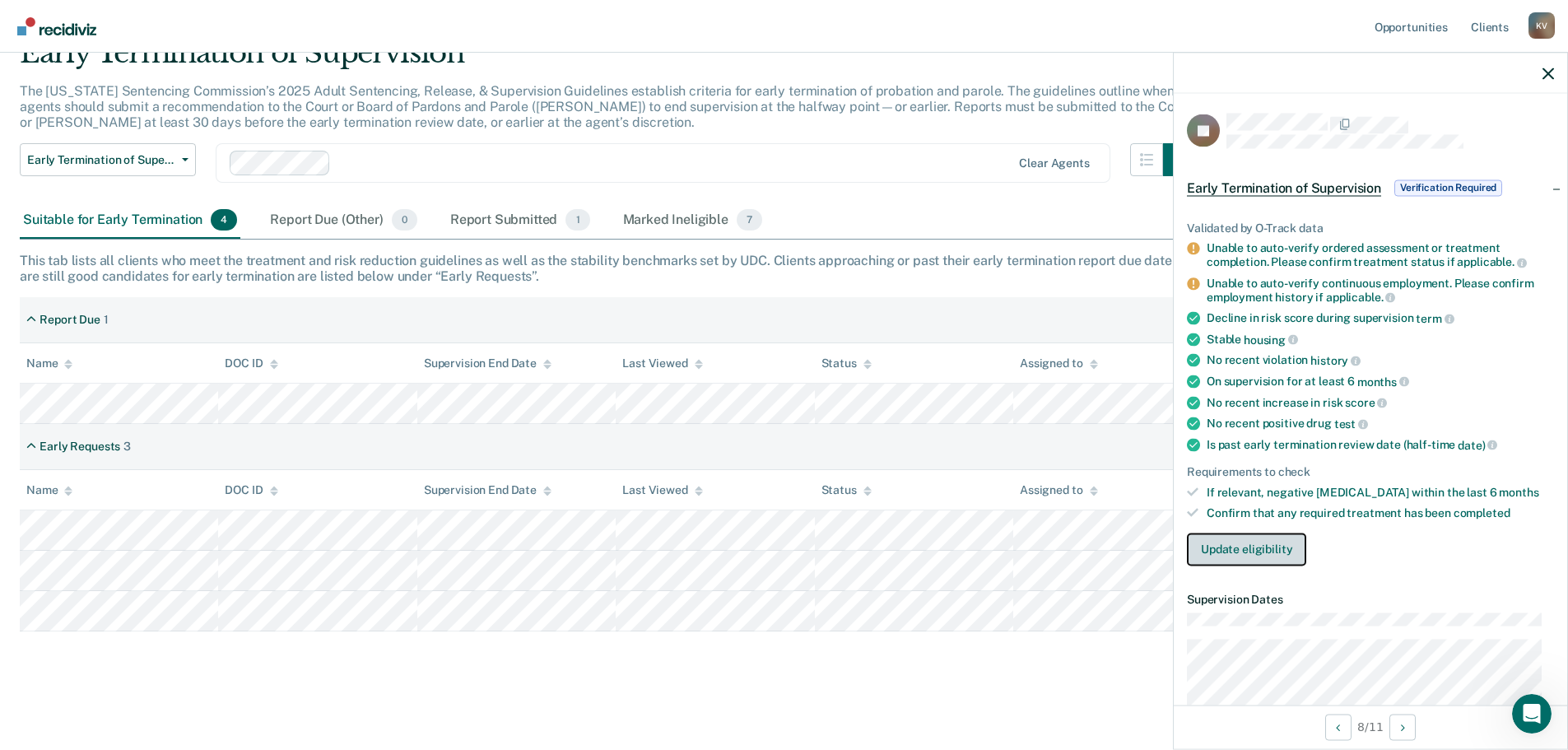
click at [1236, 550] on button "Update eligibility" at bounding box center [1246, 549] width 119 height 33
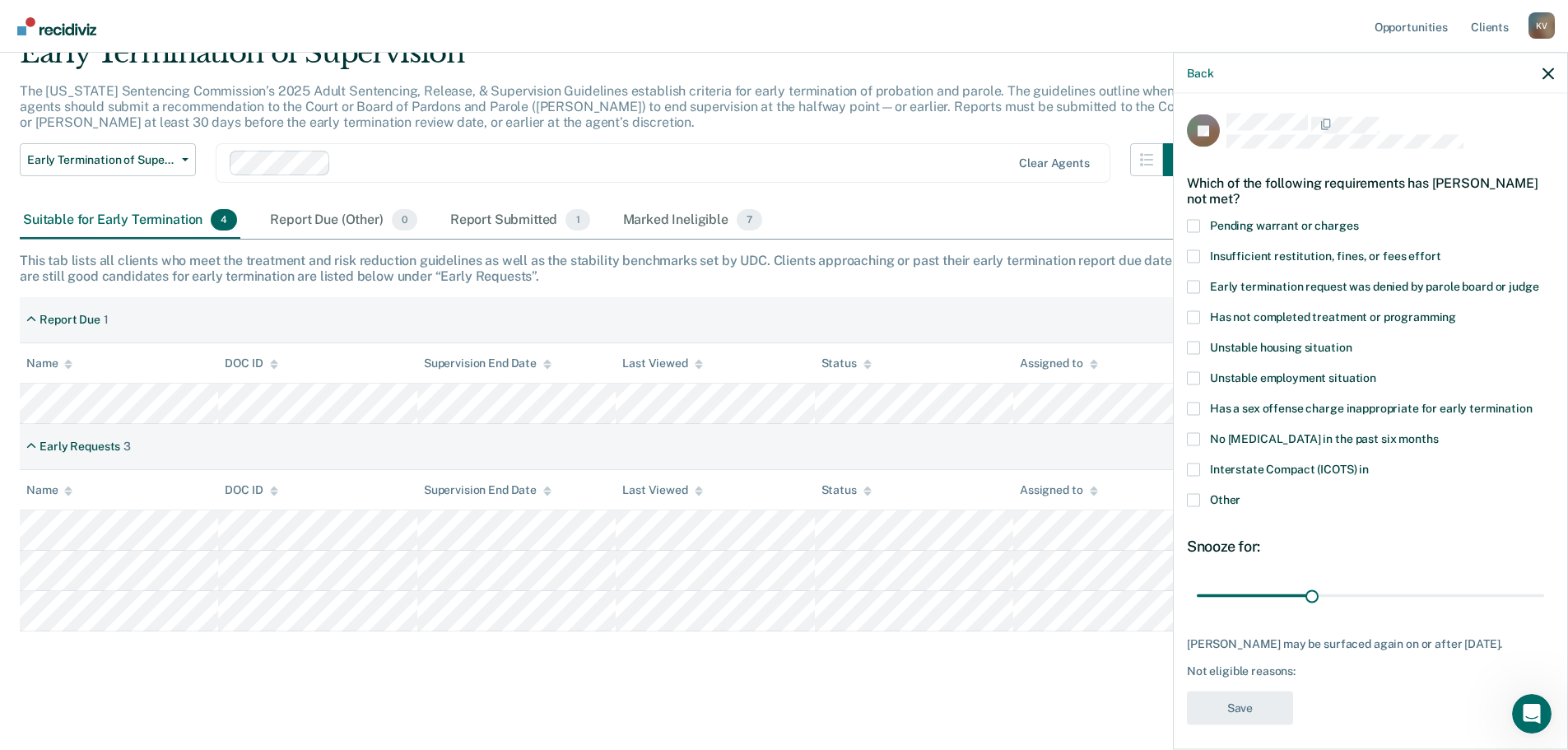
click at [1193, 498] on span at bounding box center [1193, 500] width 14 height 14
click at [1241, 493] on input "Other" at bounding box center [1241, 493] width 0 height 0
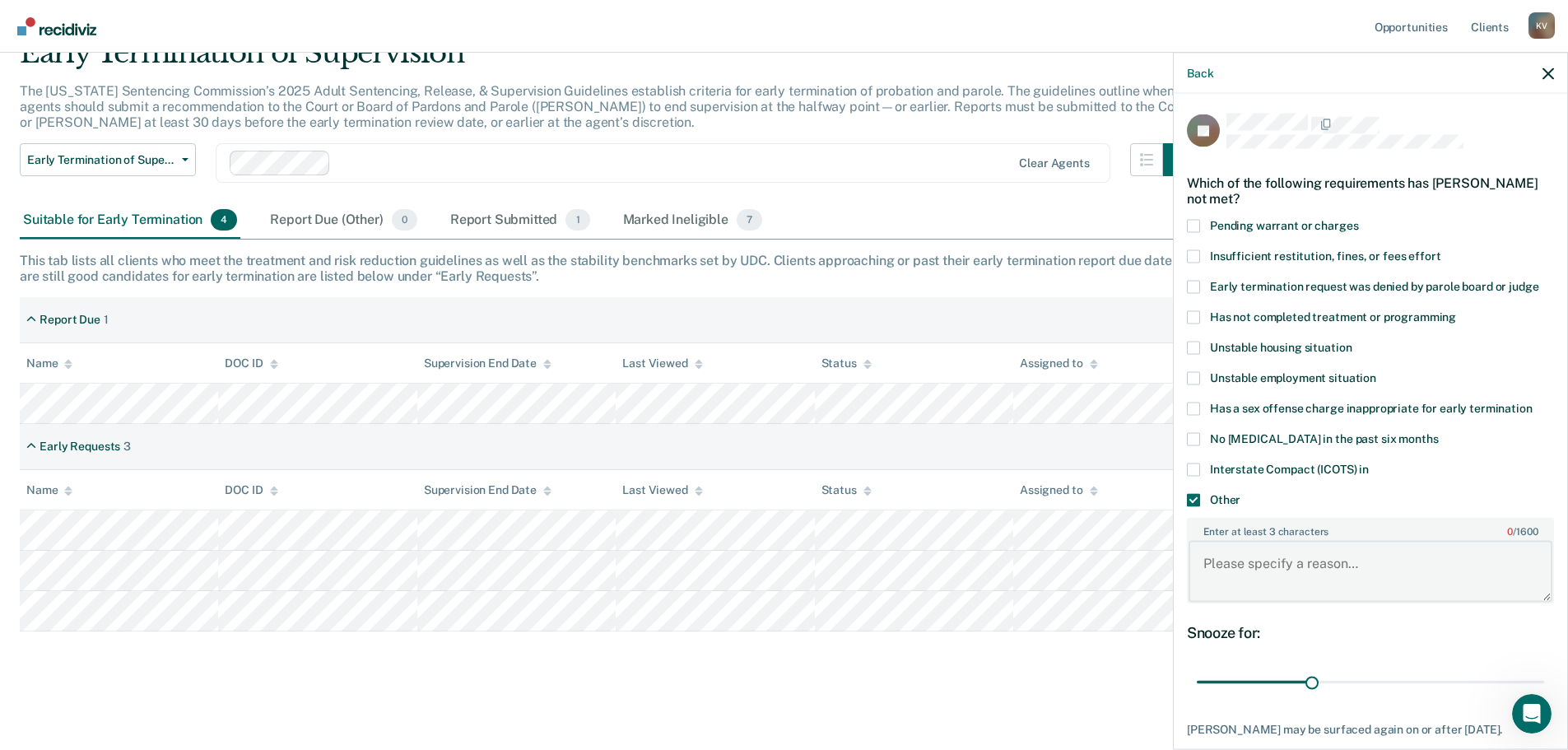
click at [1280, 558] on textarea "Enter at least 3 characters 0 / 1600" at bounding box center [1370, 571] width 364 height 61
type textarea "..."
drag, startPoint x: 1311, startPoint y: 678, endPoint x: 1404, endPoint y: 624, distance: 107.5
type input "90"
click at [1545, 678] on input "range" at bounding box center [1370, 682] width 348 height 29
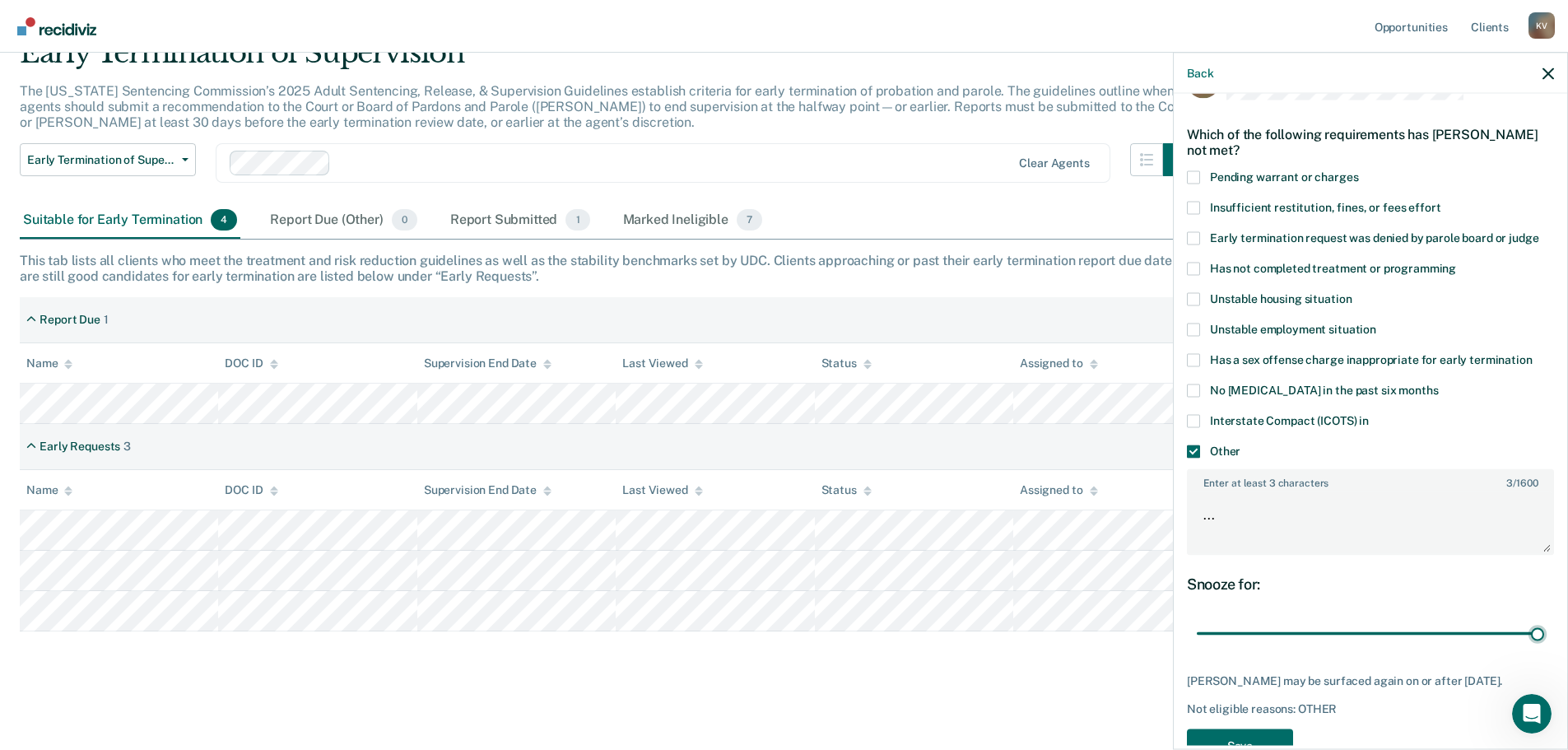
scroll to position [93, 0]
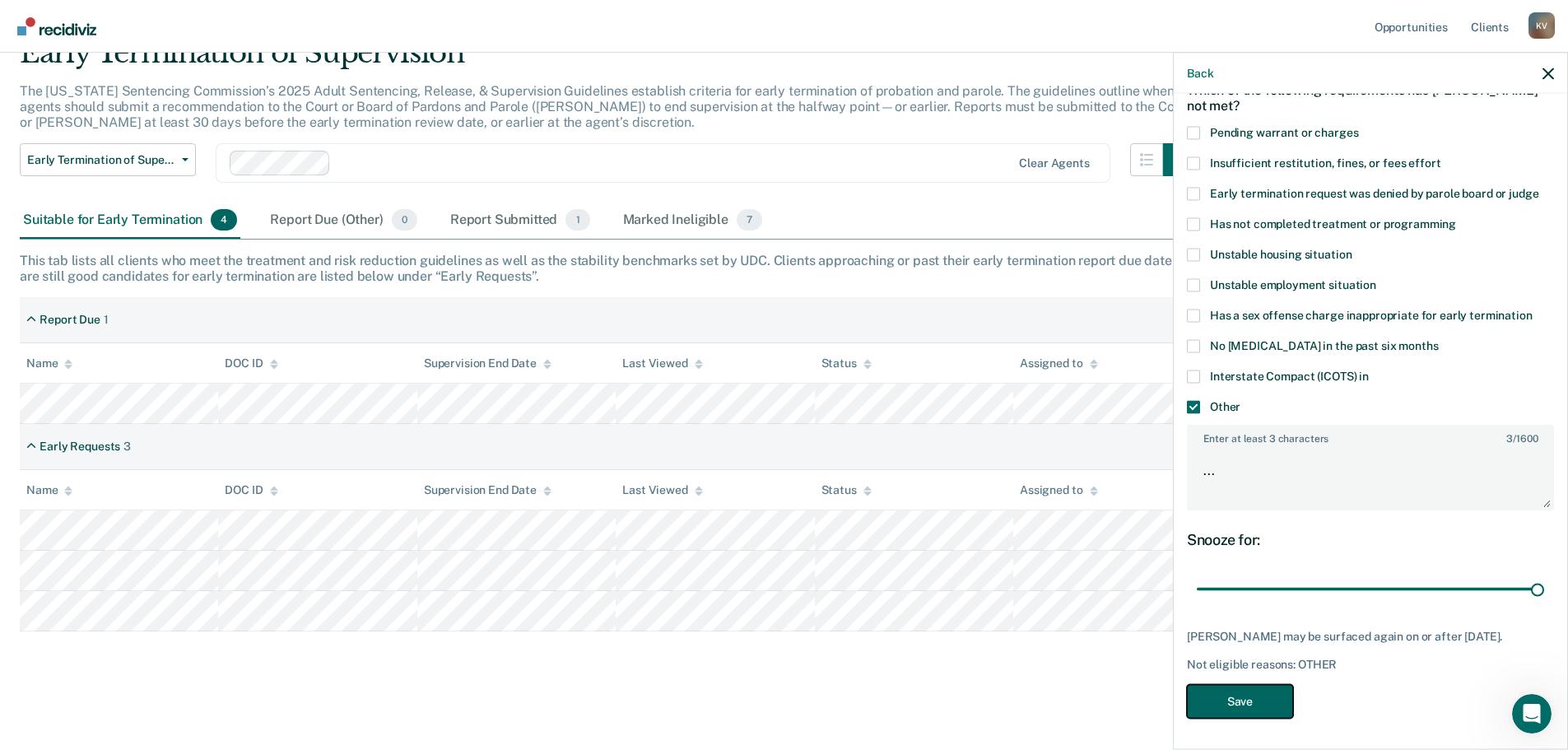
click at [1242, 700] on button "Save" at bounding box center [1240, 700] width 107 height 33
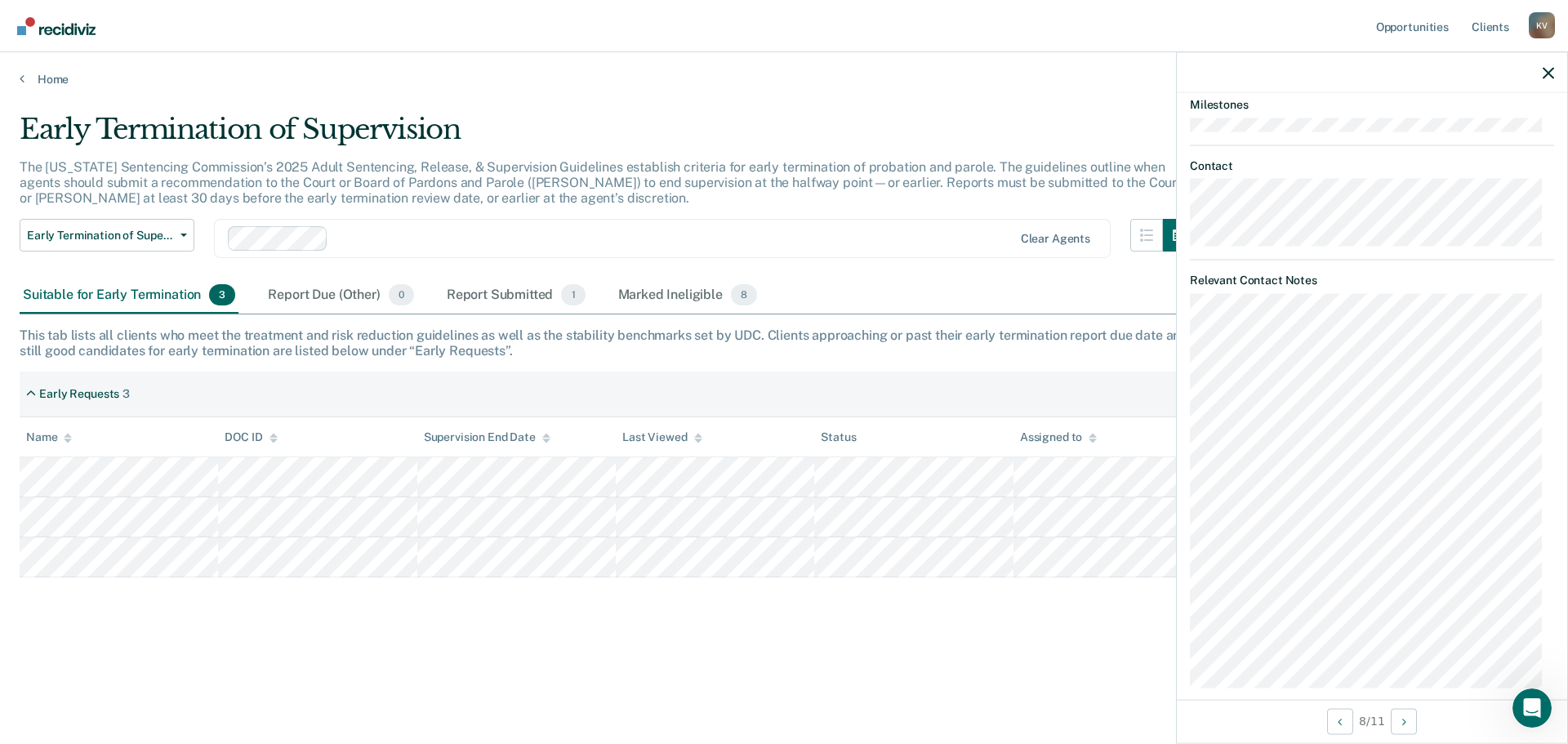
scroll to position [1009, 0]
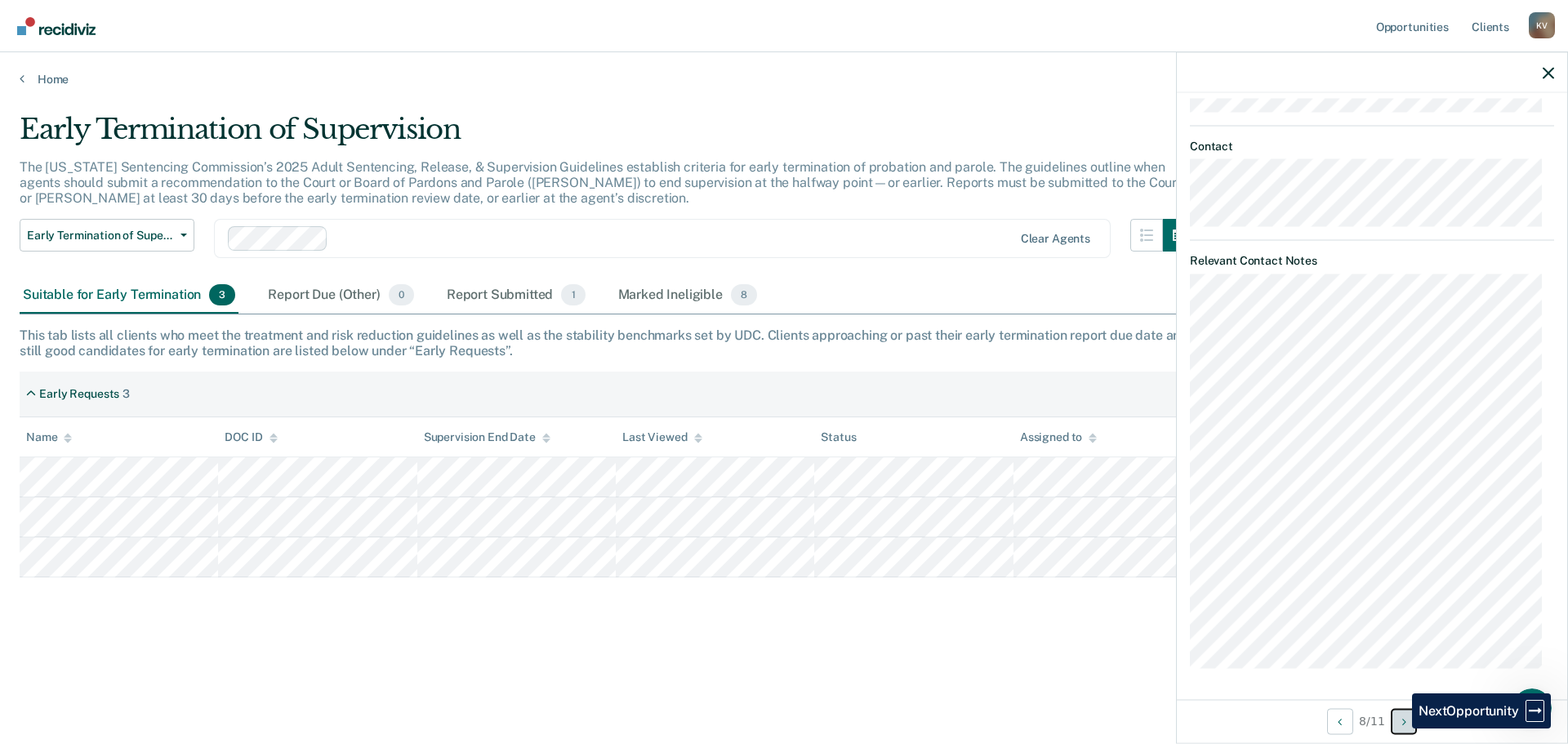
click at [1400, 729] on button "Next Opportunity" at bounding box center [1403, 721] width 26 height 26
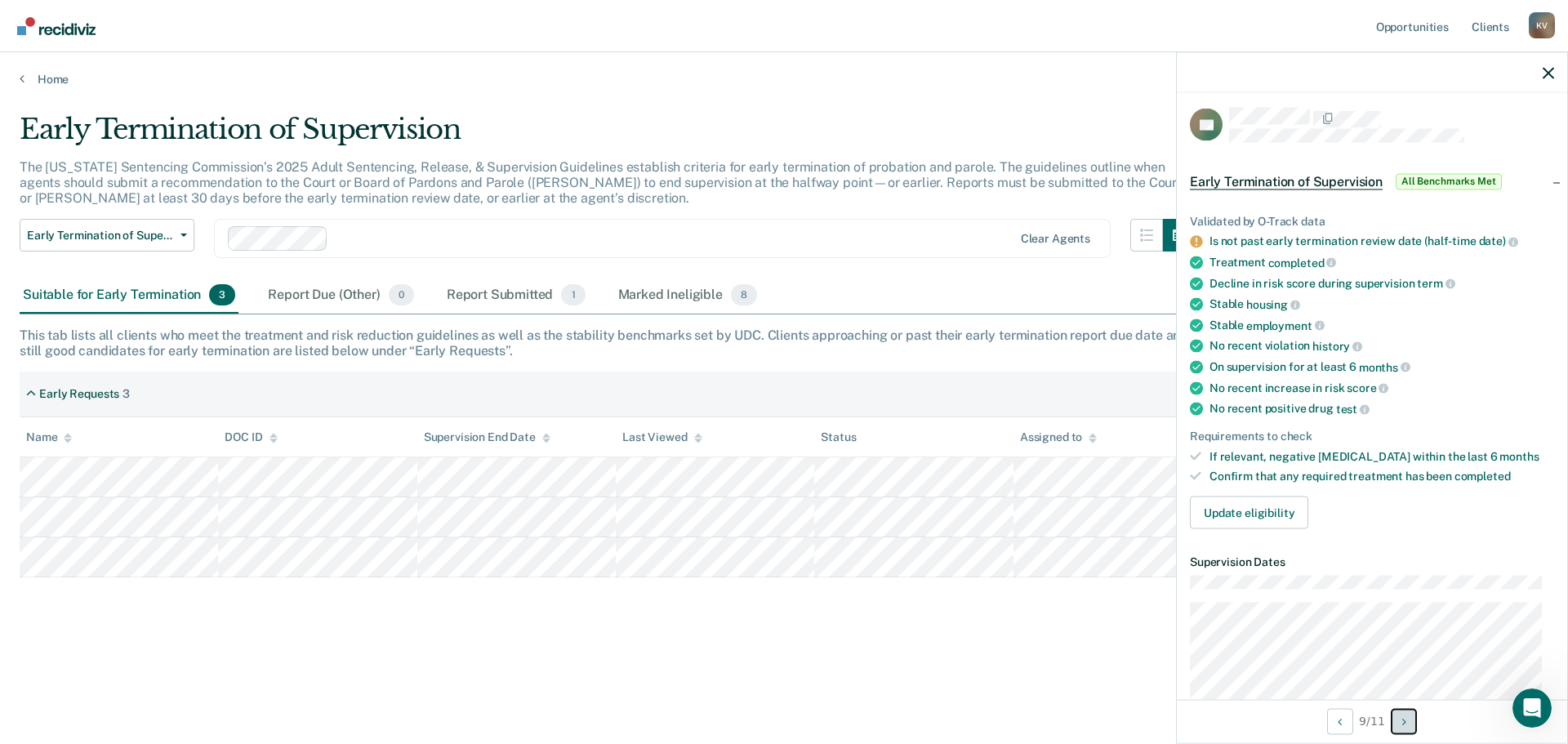
scroll to position [0, 0]
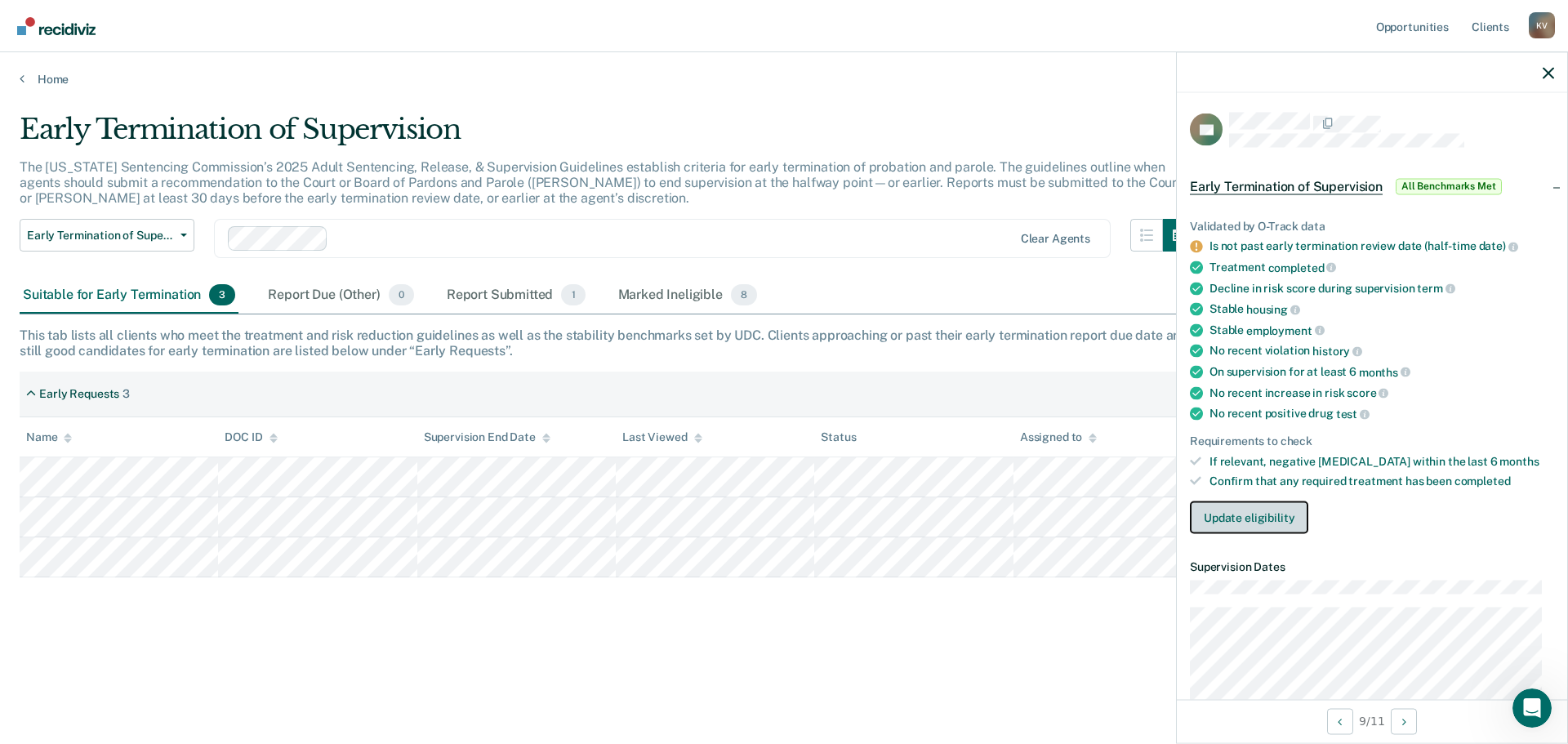
click at [1258, 514] on button "Update eligibility" at bounding box center [1249, 518] width 118 height 32
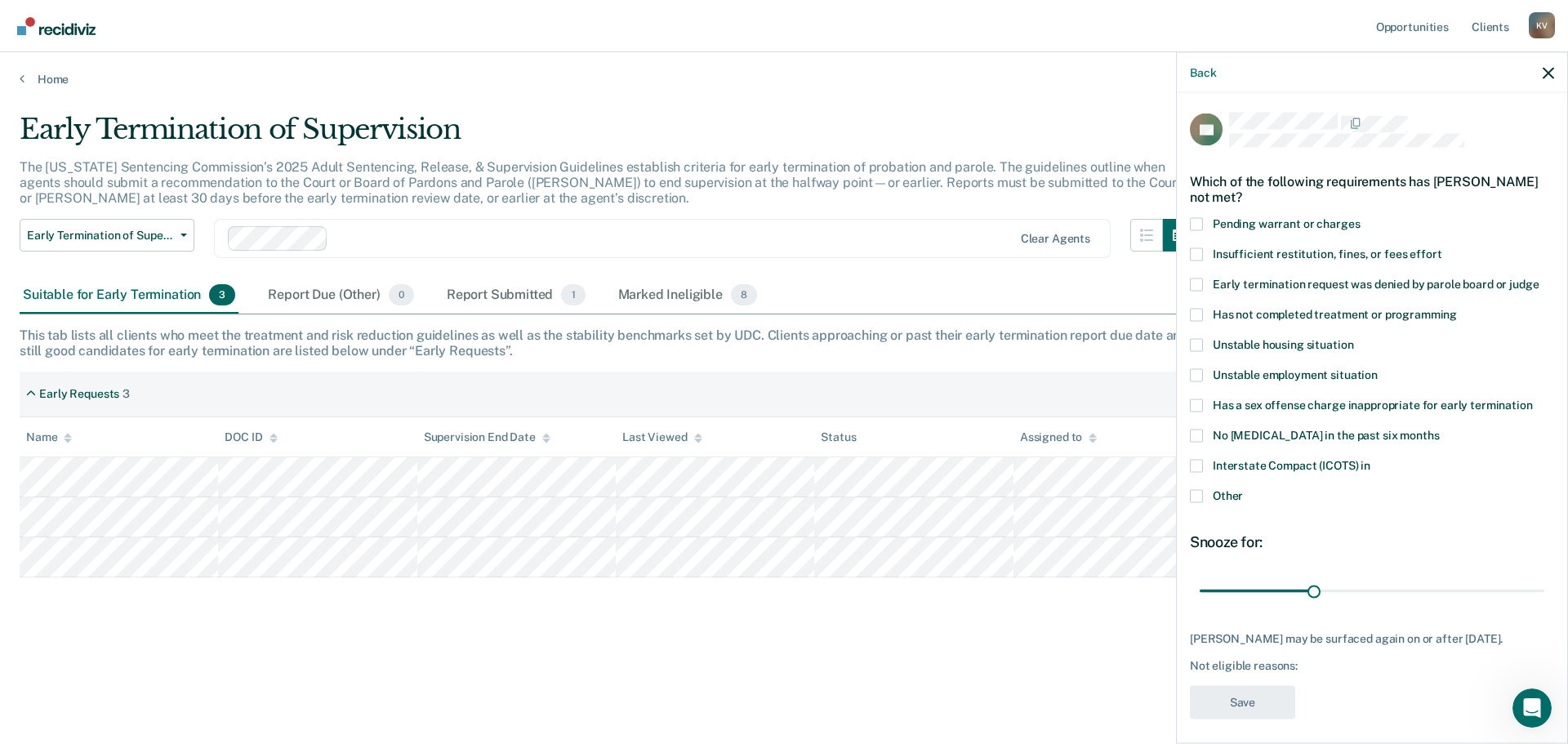
click at [1200, 465] on span at bounding box center [1196, 465] width 13 height 13
click at [1371, 459] on input "Interstate Compact (ICOTS) in" at bounding box center [1371, 459] width 0 height 0
click at [1201, 491] on span at bounding box center [1196, 496] width 13 height 13
click at [1243, 489] on input "Other" at bounding box center [1243, 489] width 0 height 0
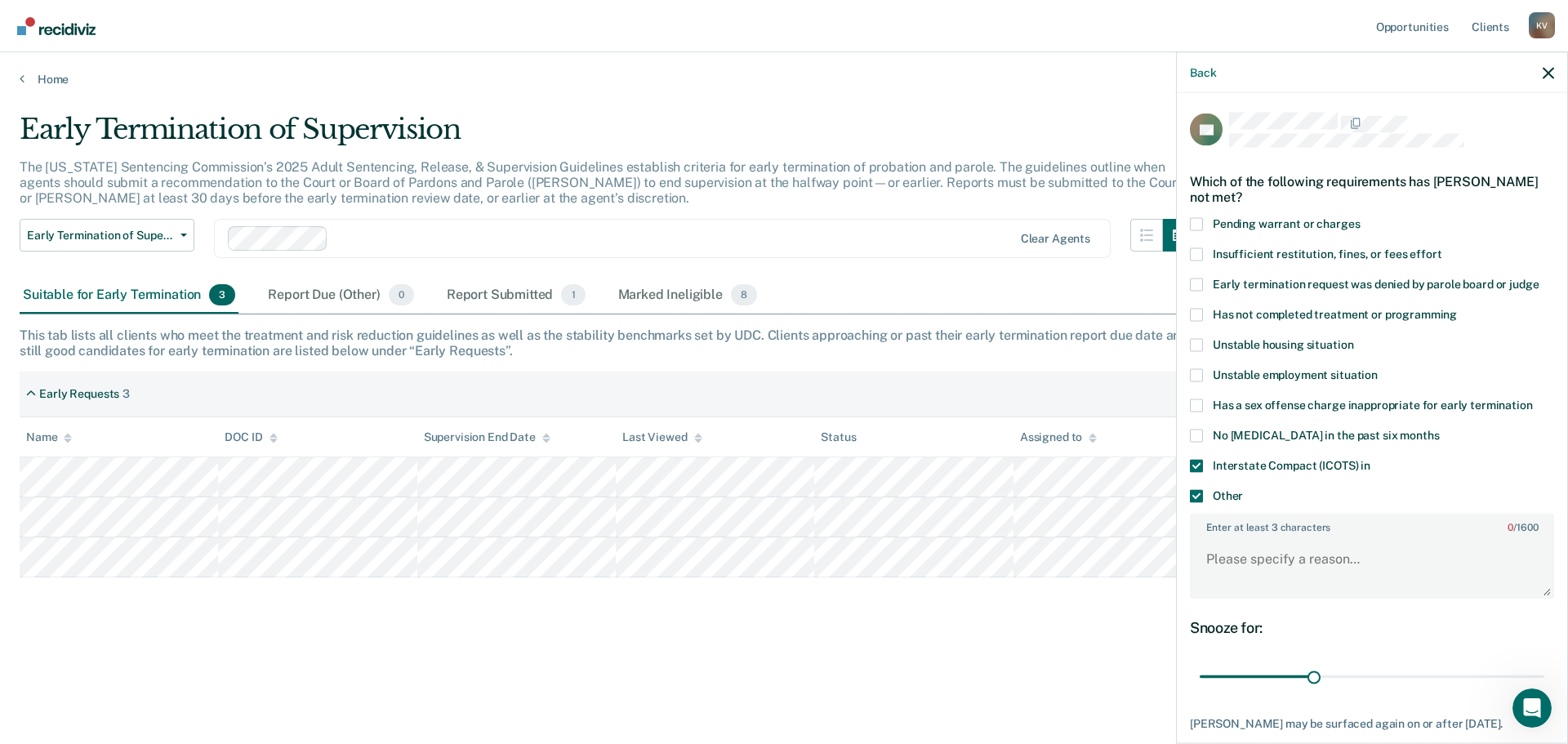
click at [1196, 466] on span at bounding box center [1196, 465] width 13 height 13
click at [1371, 459] on input "Interstate Compact (ICOTS) in" at bounding box center [1371, 459] width 0 height 0
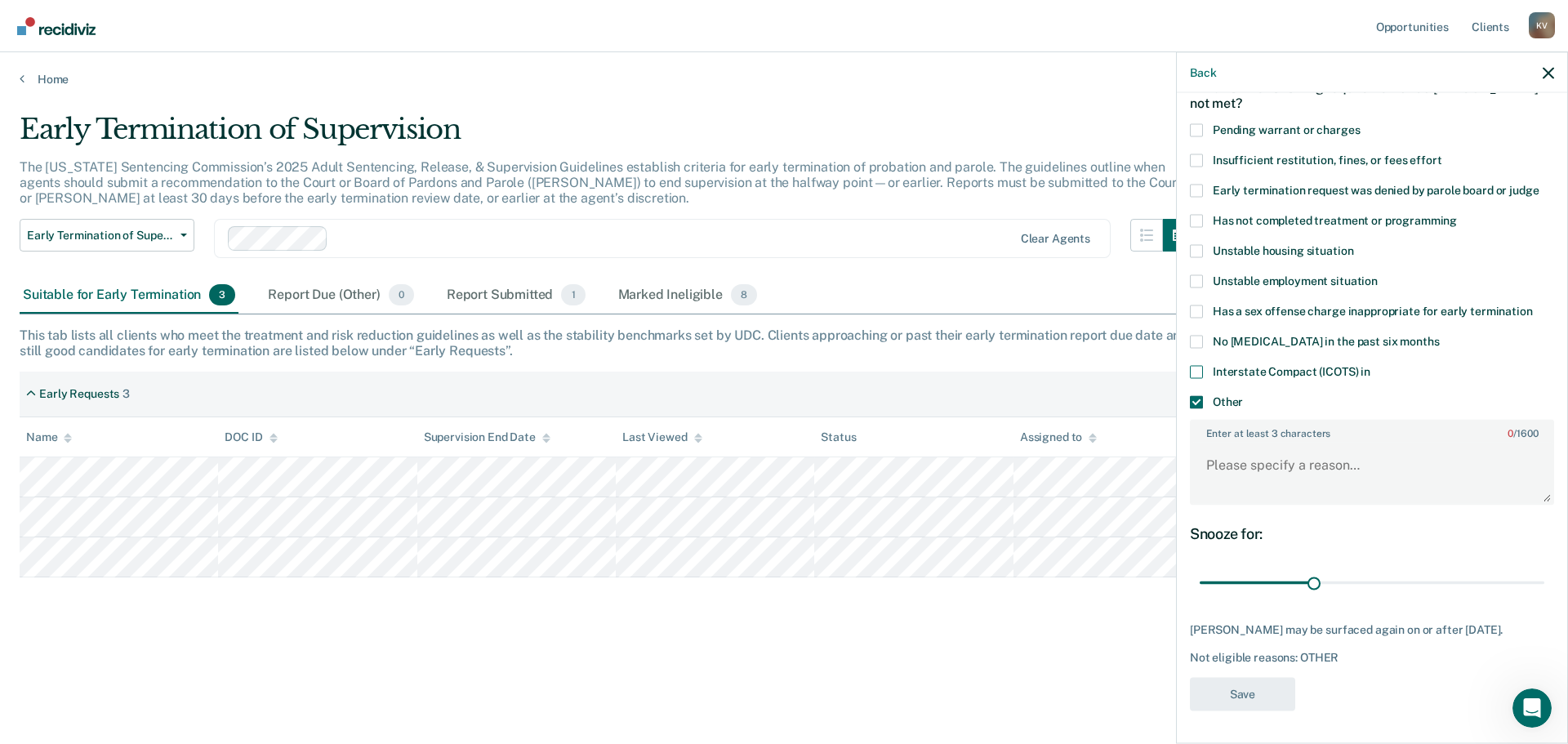
scroll to position [106, 0]
drag, startPoint x: 1309, startPoint y: 569, endPoint x: 1529, endPoint y: 607, distance: 223.3
type input "90"
click at [1545, 591] on input "range" at bounding box center [1372, 583] width 345 height 29
click at [1247, 462] on textarea "Enter at least 3 characters 0 / 1600" at bounding box center [1372, 472] width 361 height 60
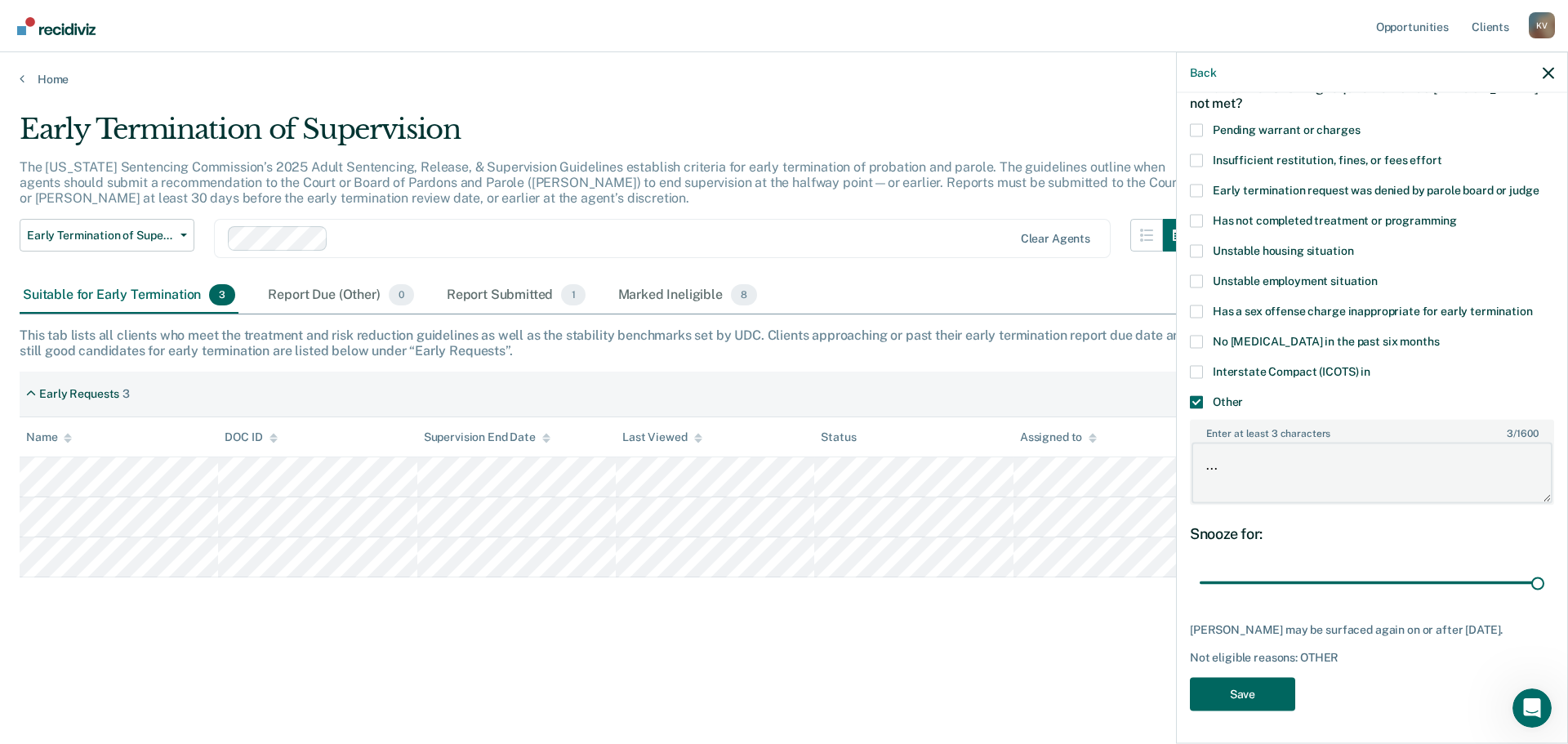
type textarea "..."
click at [1234, 699] on button "Save" at bounding box center [1243, 694] width 106 height 33
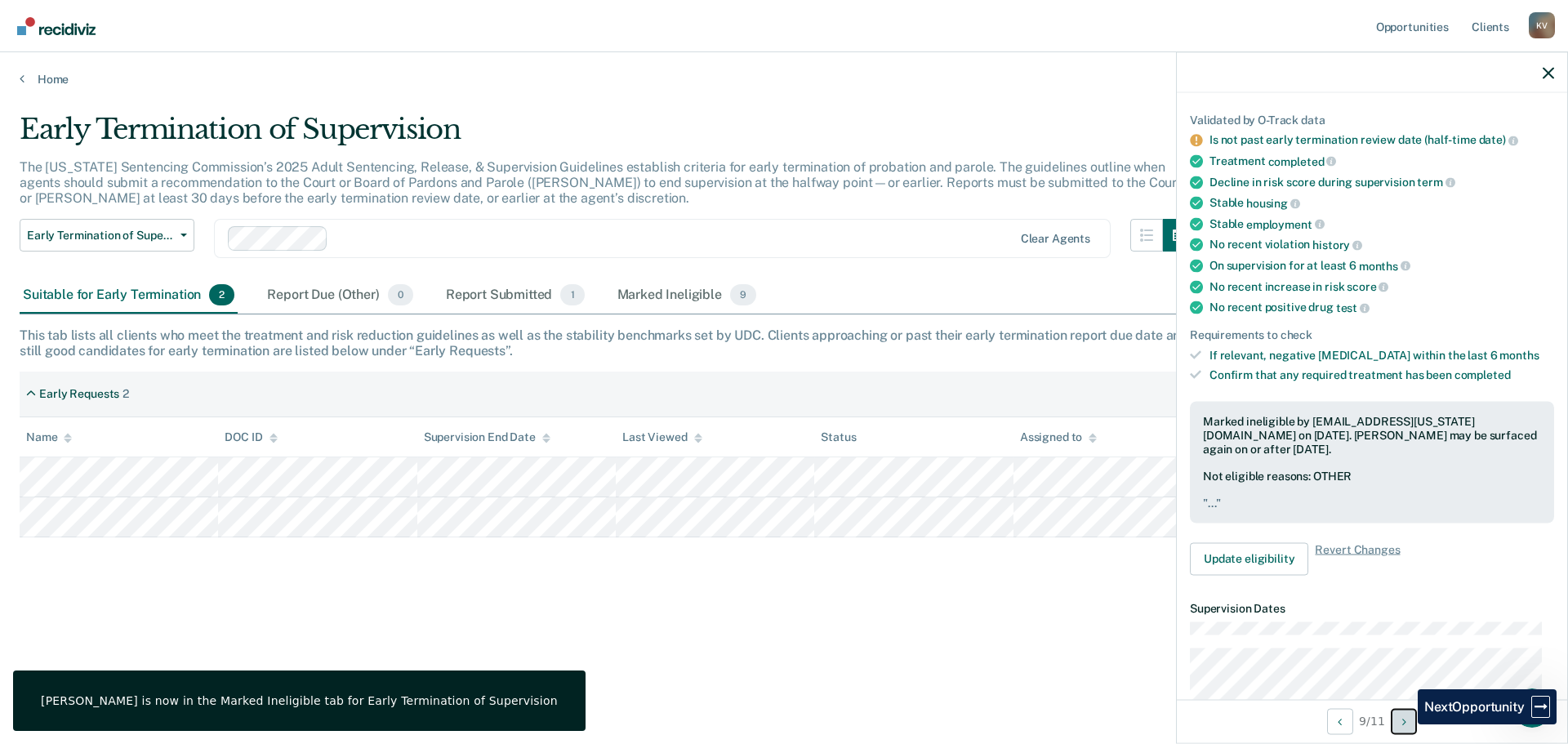
click at [1406, 725] on icon "Next Opportunity" at bounding box center [1404, 721] width 4 height 12
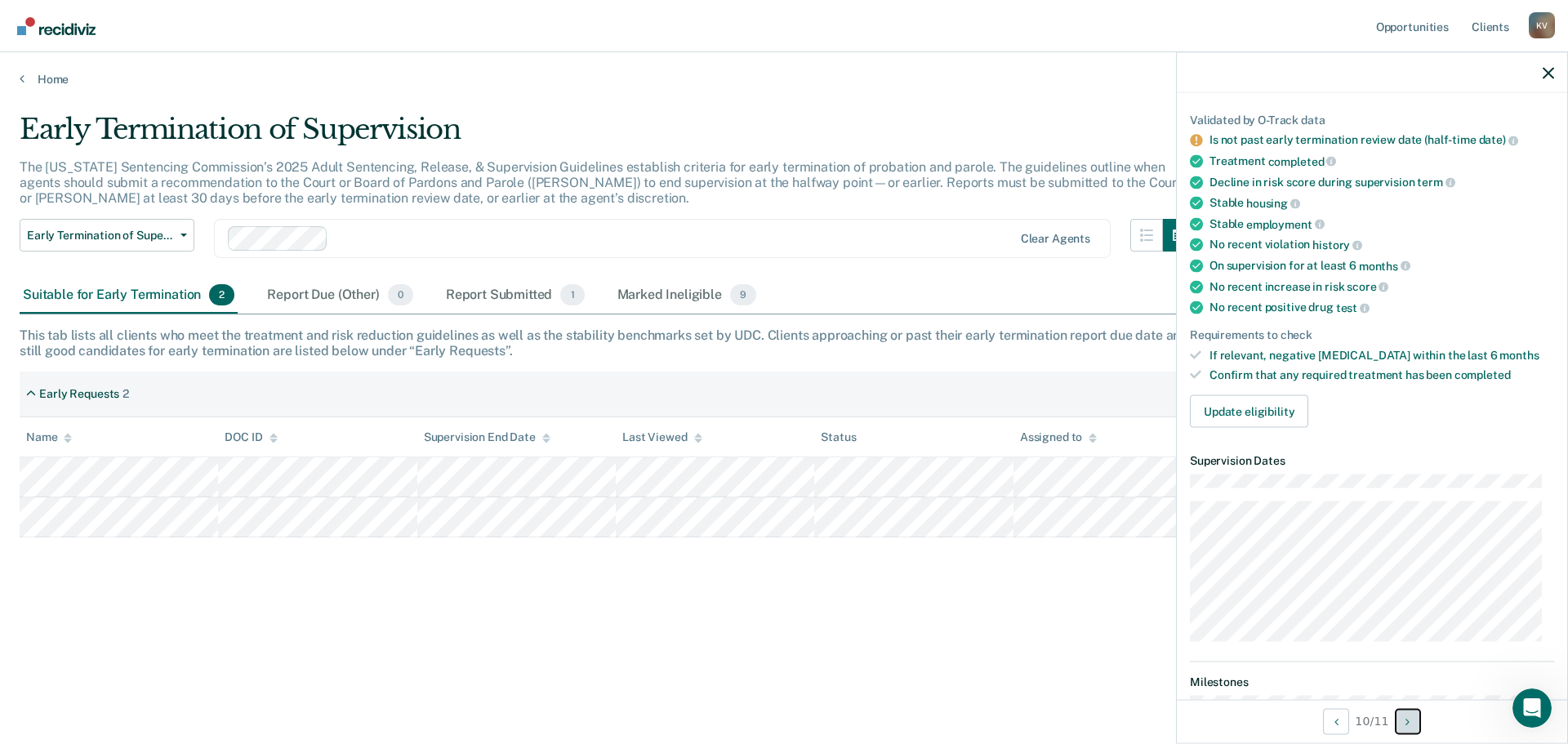
scroll to position [0, 0]
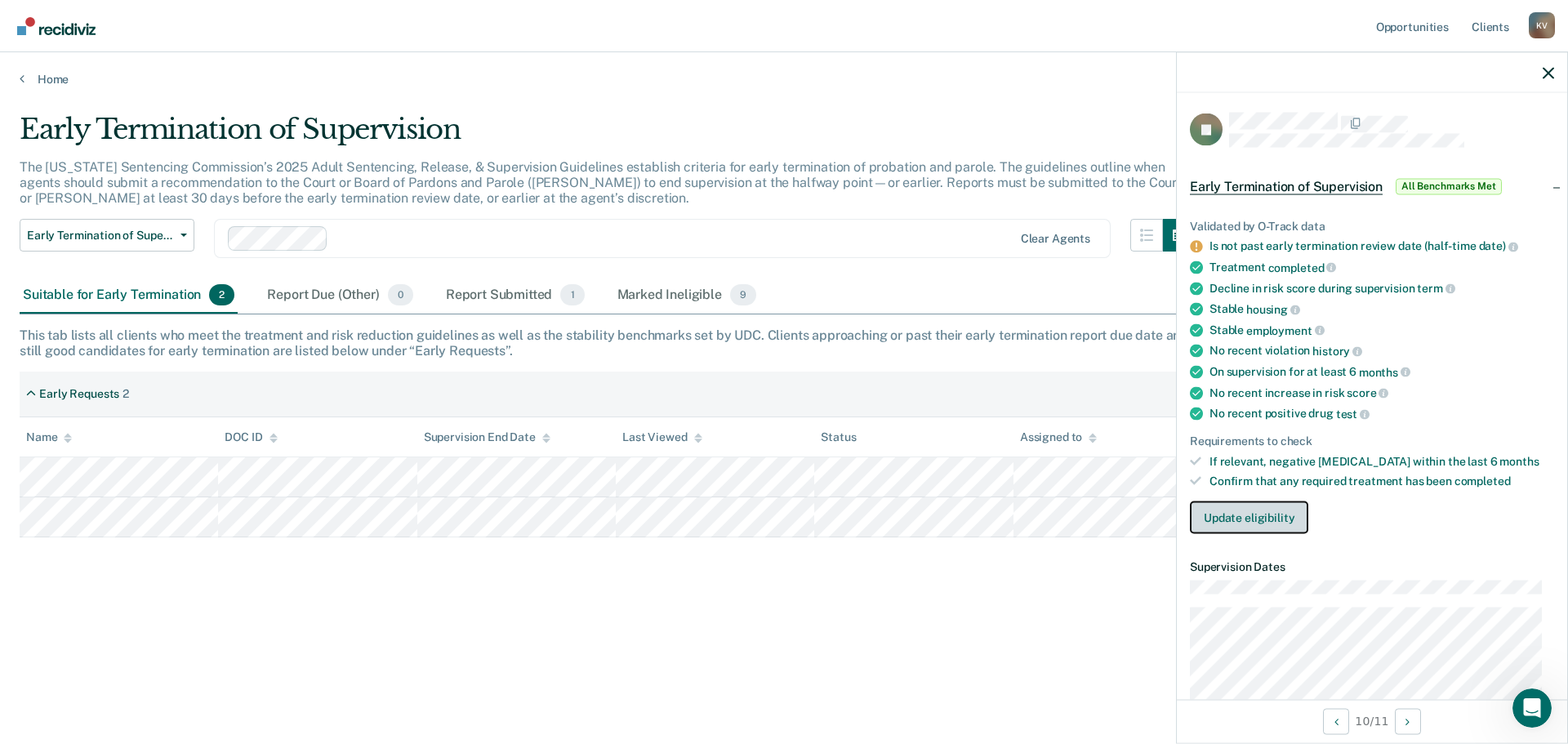
click at [1243, 515] on button "Update eligibility" at bounding box center [1249, 518] width 118 height 32
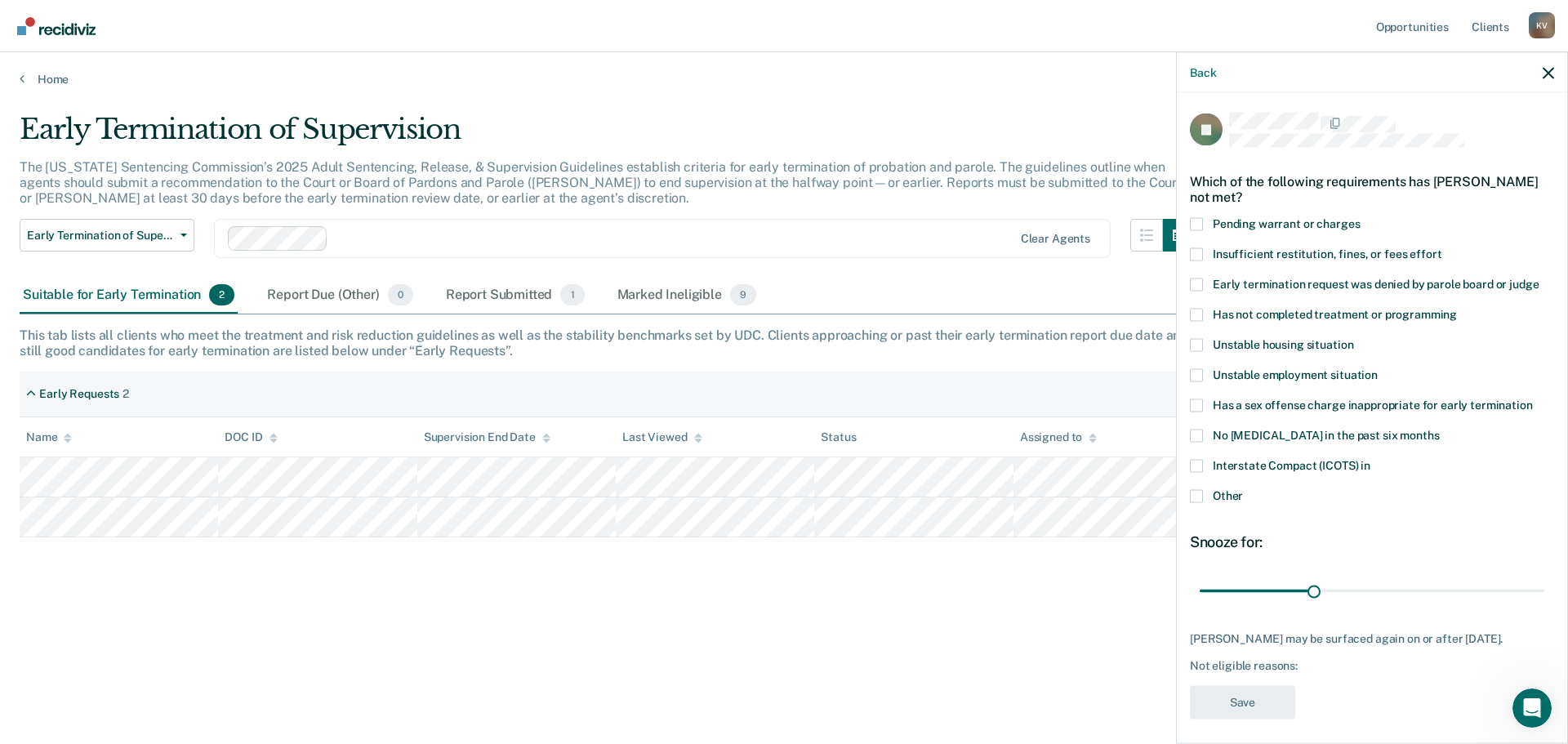
click at [1199, 492] on span at bounding box center [1196, 496] width 13 height 13
click at [1243, 489] on input "Other" at bounding box center [1243, 489] width 0 height 0
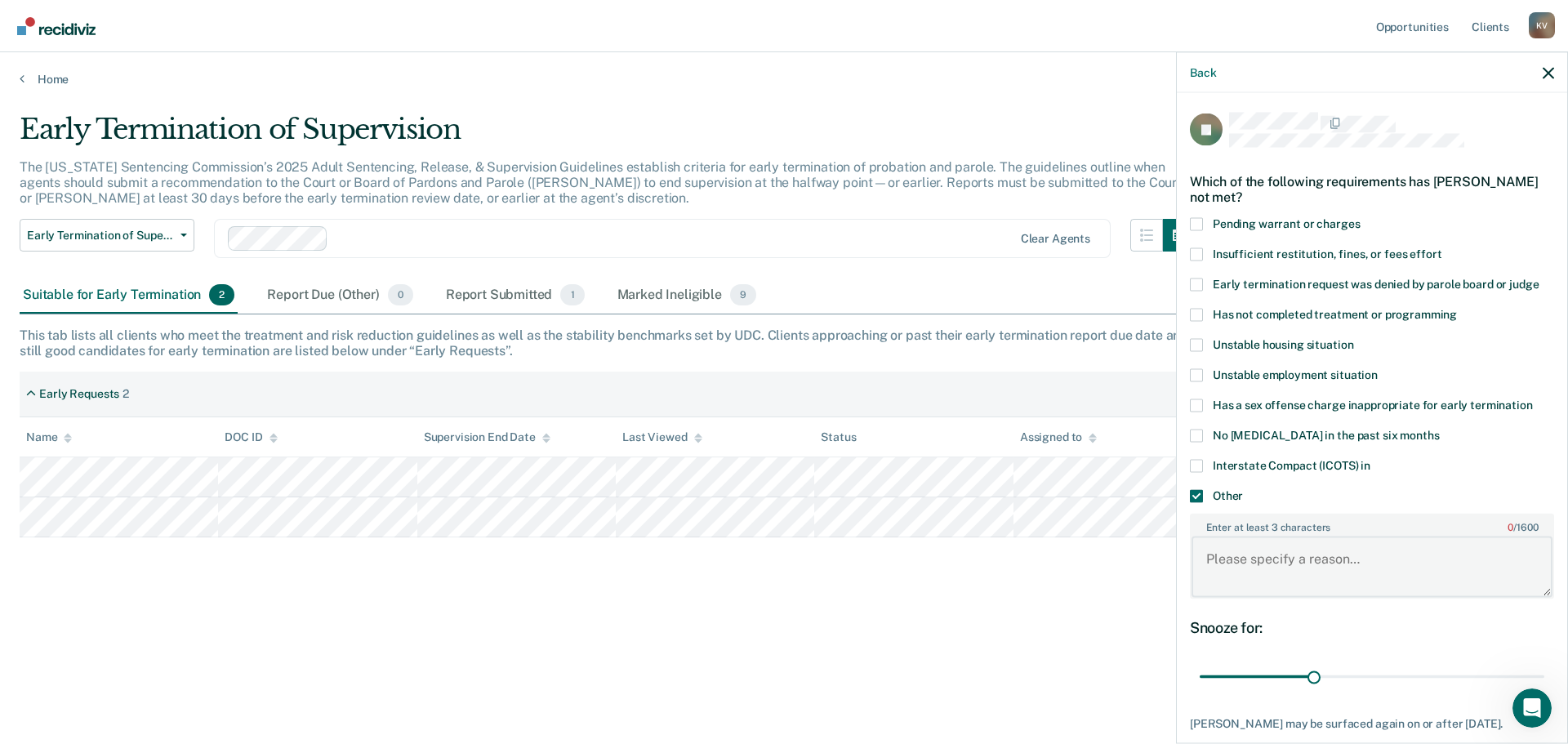
click at [1296, 573] on textarea "Enter at least 3 characters 0 / 1600" at bounding box center [1372, 567] width 361 height 60
type textarea "..."
drag, startPoint x: 1310, startPoint y: 677, endPoint x: 1573, endPoint y: 678, distance: 263.0
type input "90"
click at [1545, 678] on input "range" at bounding box center [1372, 677] width 345 height 29
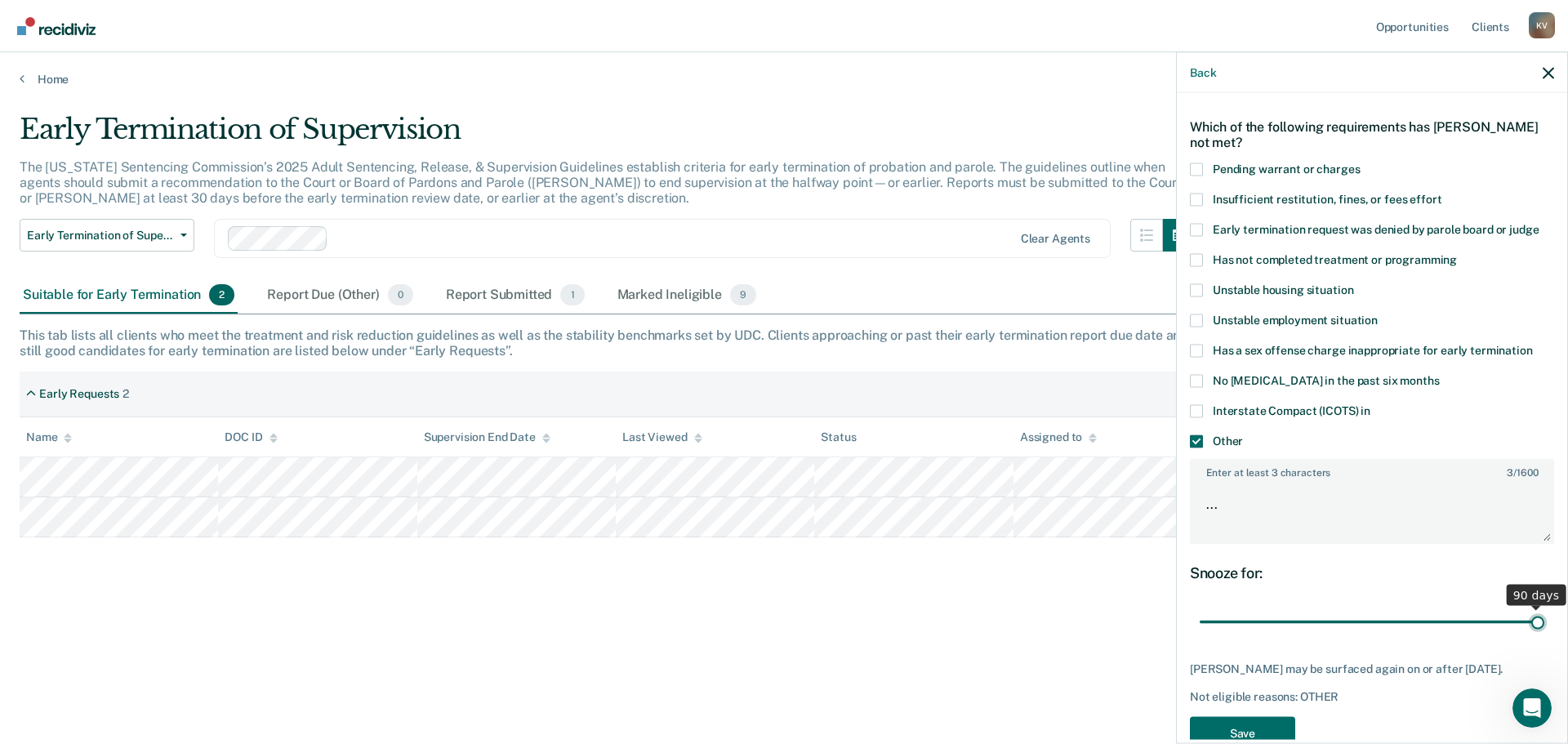
scroll to position [106, 0]
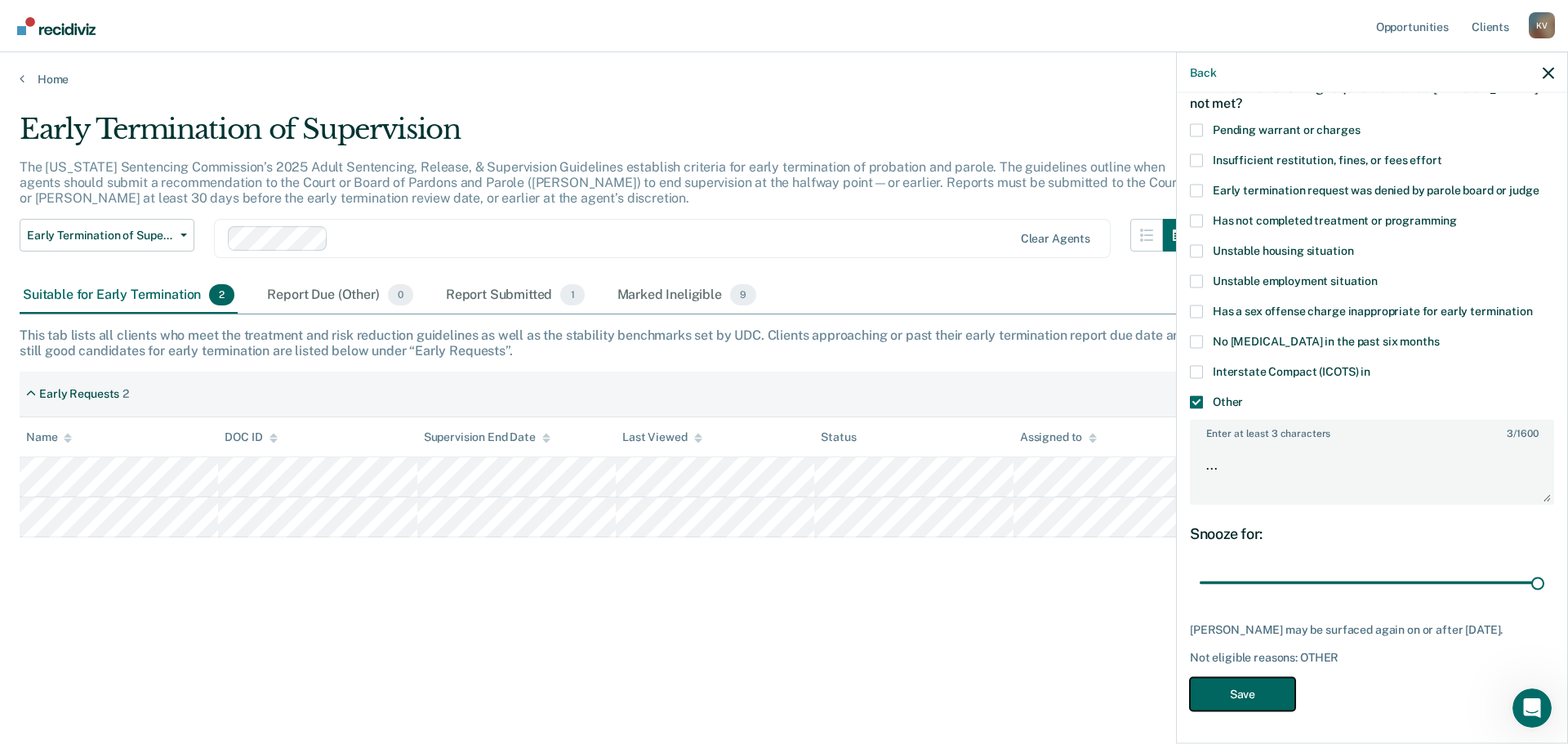
click at [1265, 698] on button "Save" at bounding box center [1243, 694] width 106 height 33
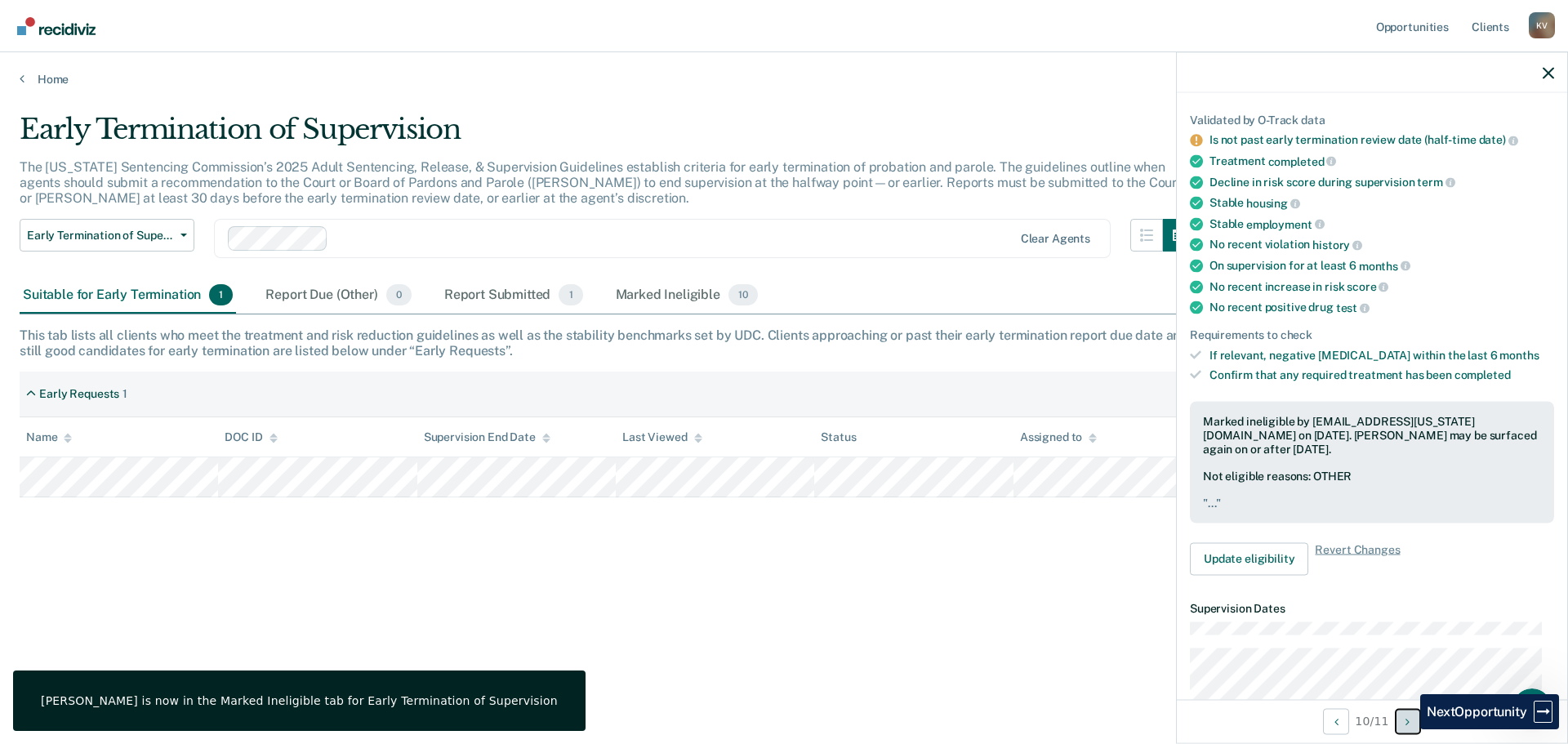
click at [1408, 730] on button "Next Opportunity" at bounding box center [1408, 721] width 26 height 26
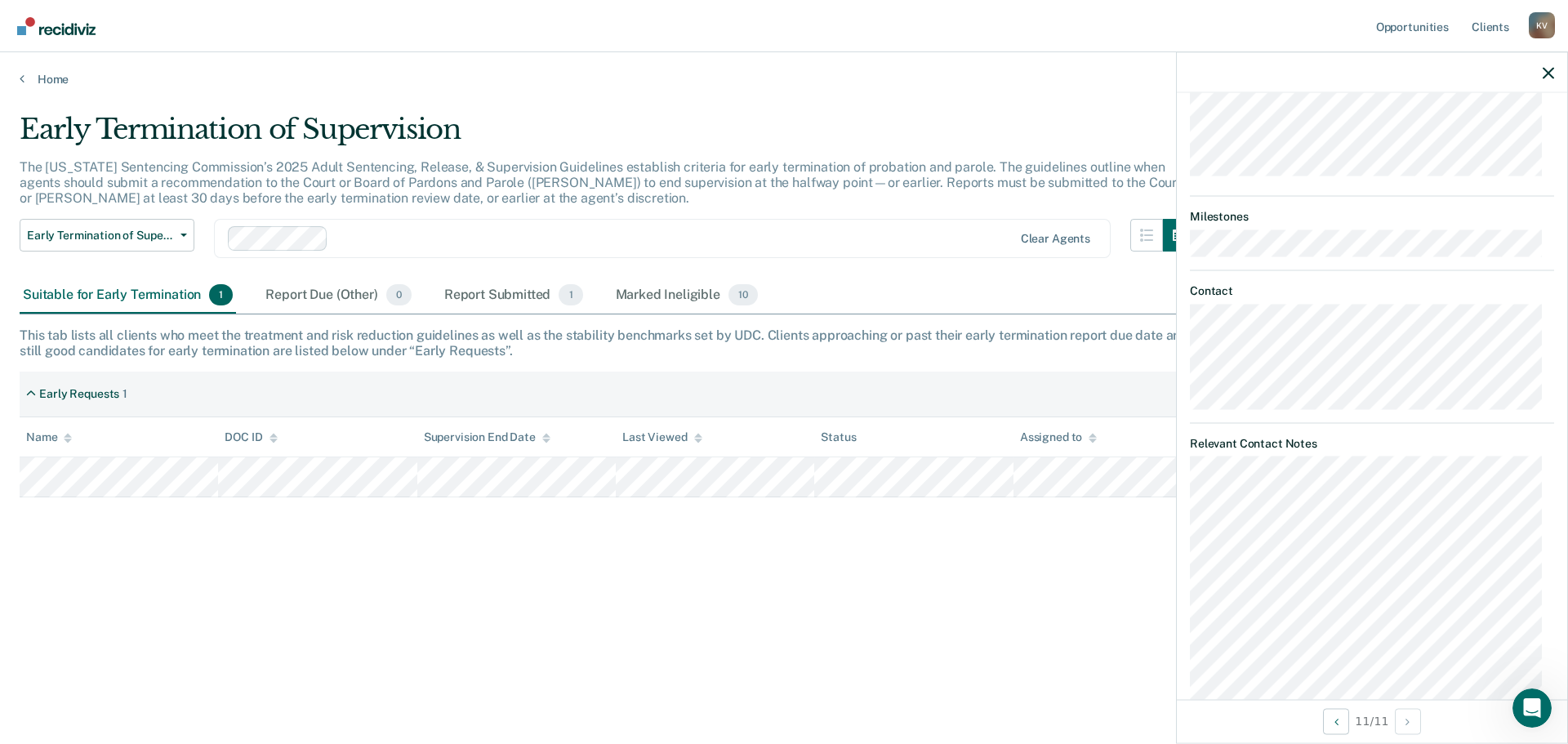
scroll to position [82, 0]
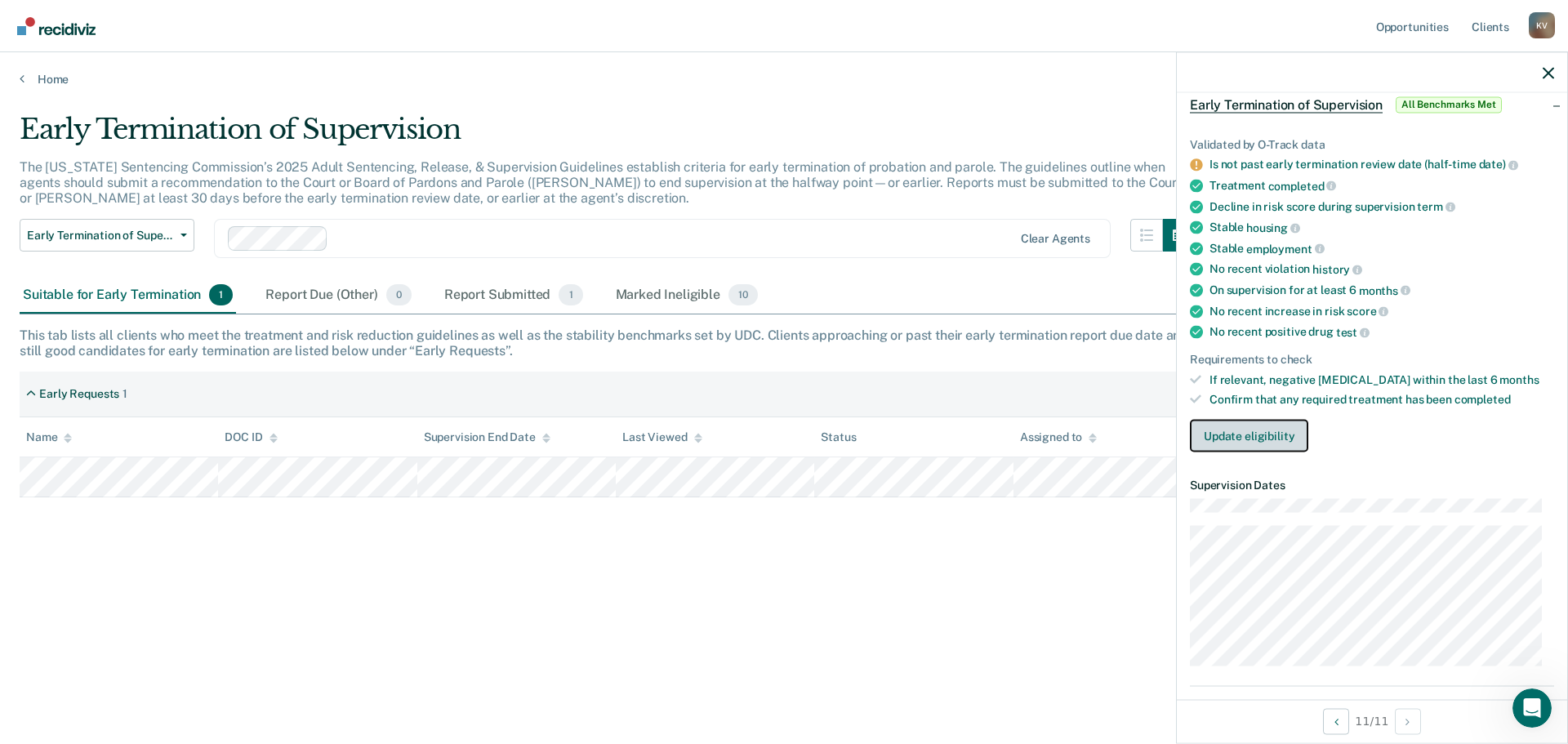
click at [1245, 428] on button "Update eligibility" at bounding box center [1249, 437] width 118 height 32
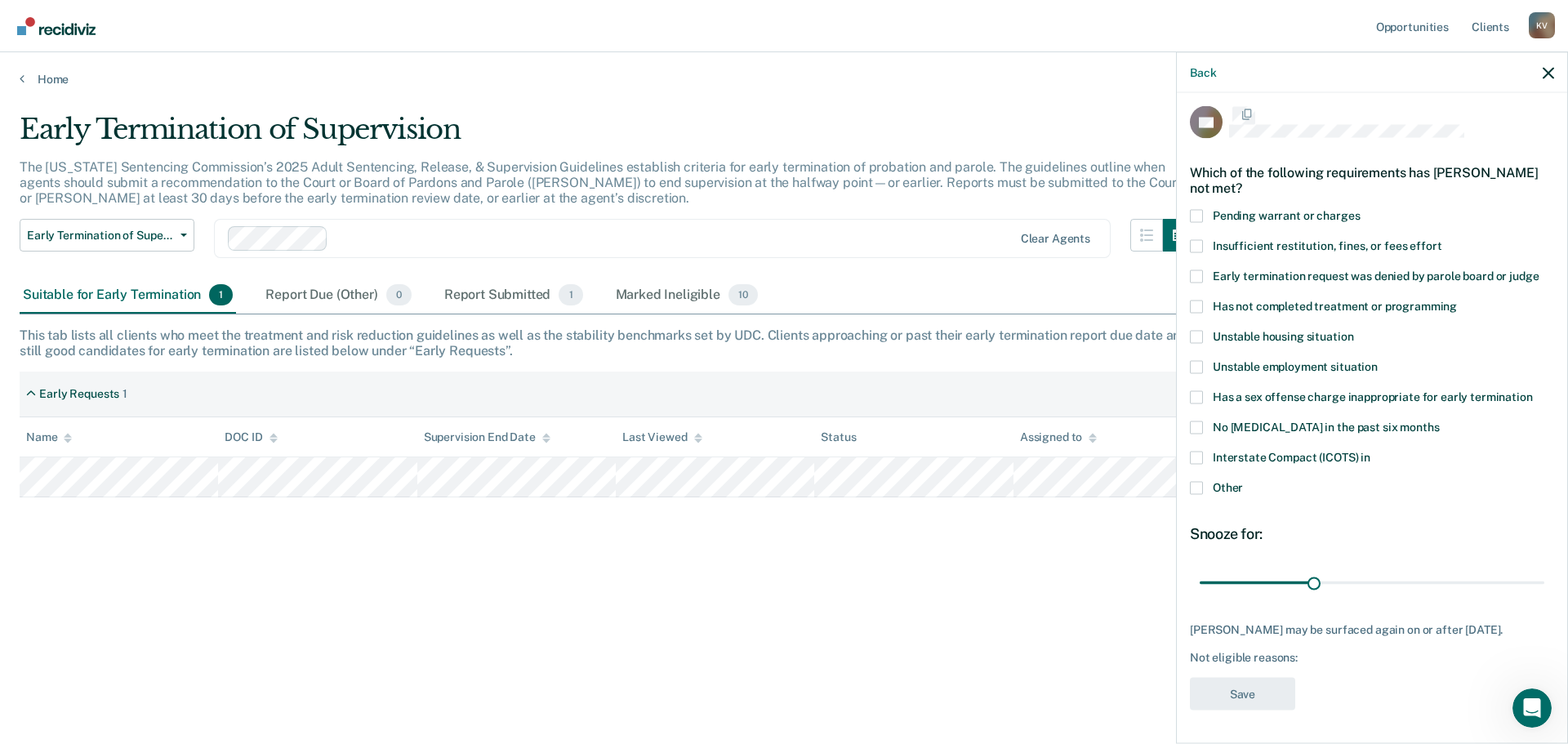
scroll to position [6, 0]
click at [1202, 488] on span at bounding box center [1196, 489] width 13 height 13
click at [1243, 483] on input "Other" at bounding box center [1243, 483] width 0 height 0
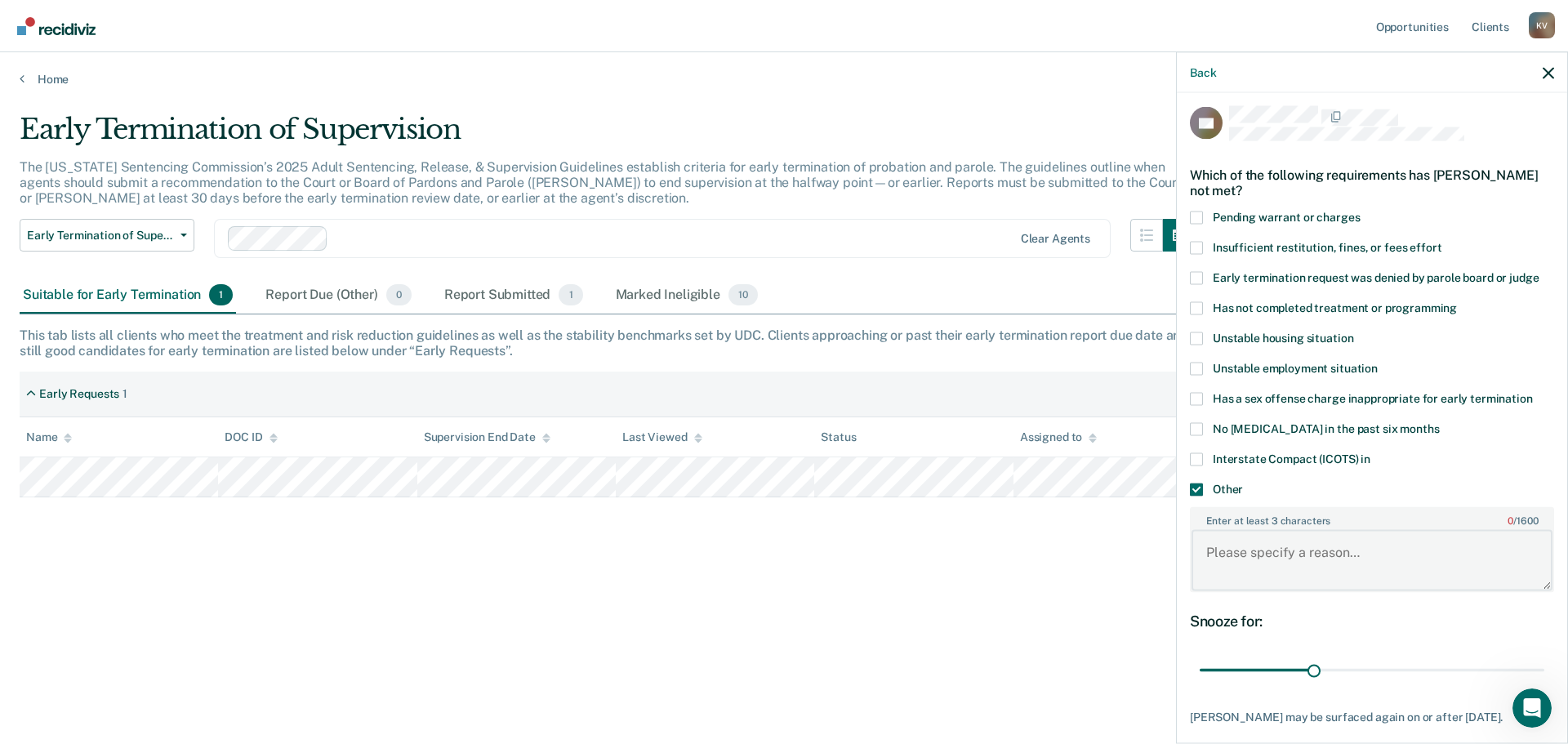
click at [1285, 569] on textarea "Enter at least 3 characters 0 / 1600" at bounding box center [1372, 560] width 361 height 60
type textarea "..."
drag, startPoint x: 1311, startPoint y: 670, endPoint x: 1555, endPoint y: 679, distance: 244.2
type input "90"
click at [1545, 679] on input "range" at bounding box center [1372, 670] width 345 height 29
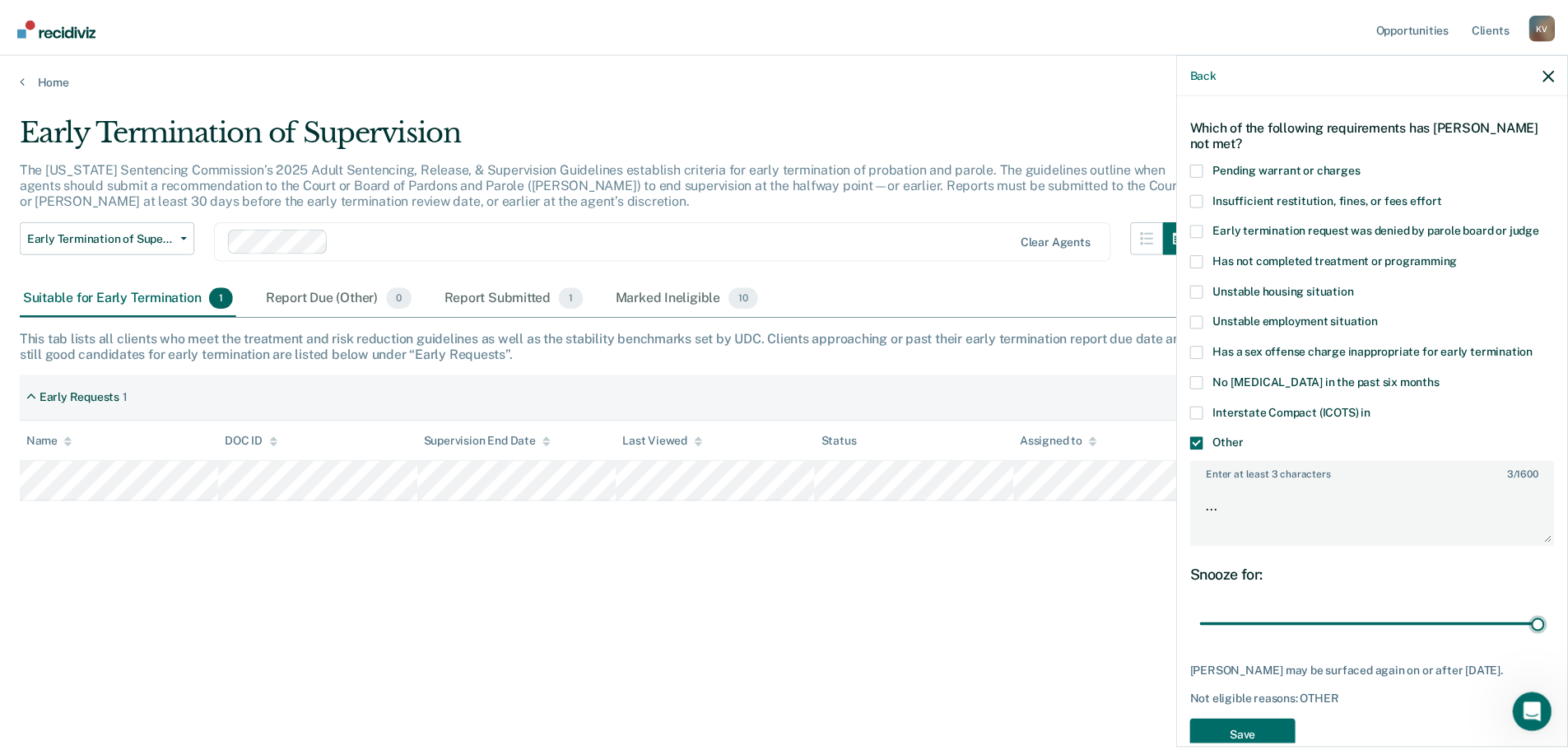
scroll to position [107, 0]
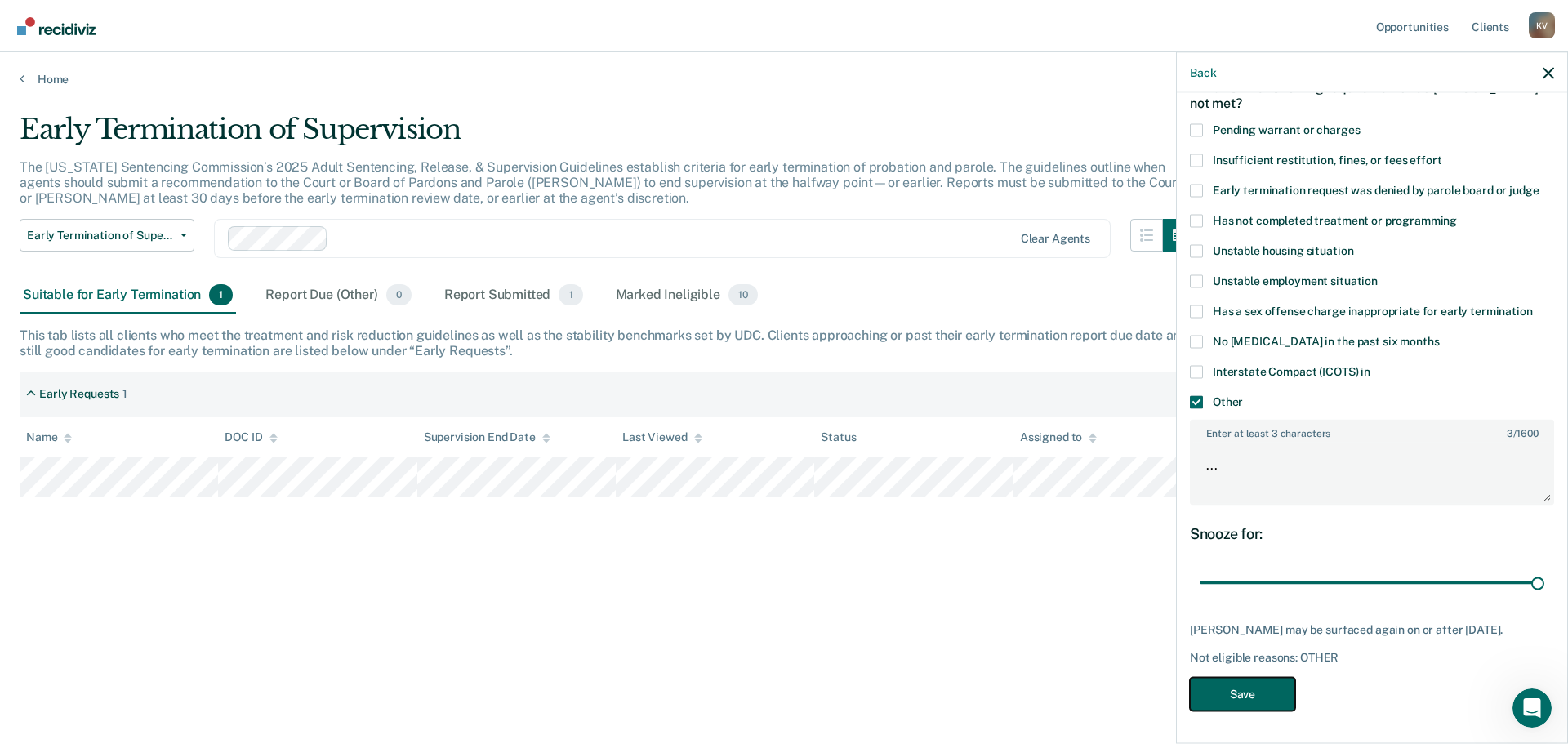
click at [1255, 694] on button "Save" at bounding box center [1243, 694] width 106 height 33
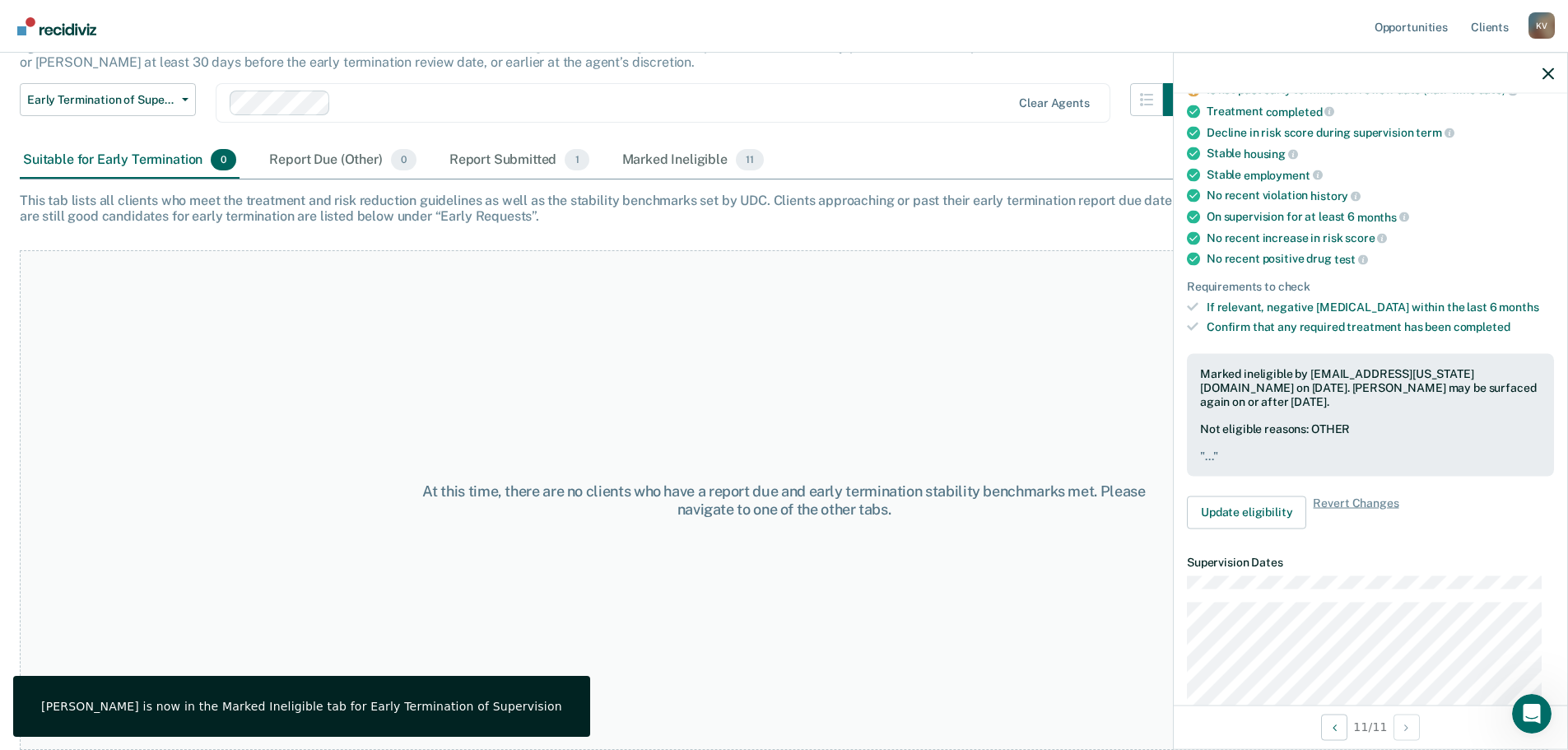
scroll to position [0, 0]
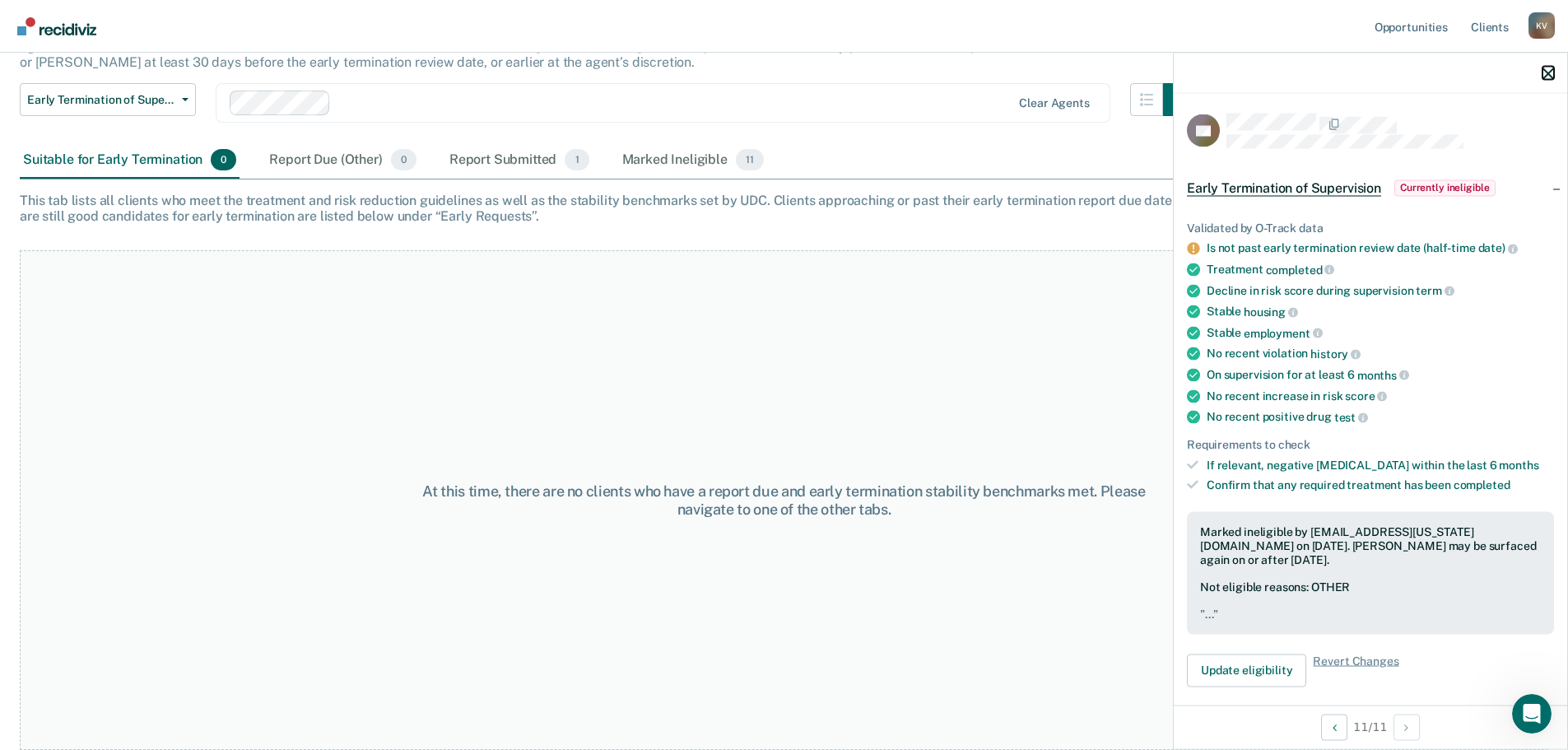
click at [1551, 71] on icon "button" at bounding box center [1548, 73] width 12 height 12
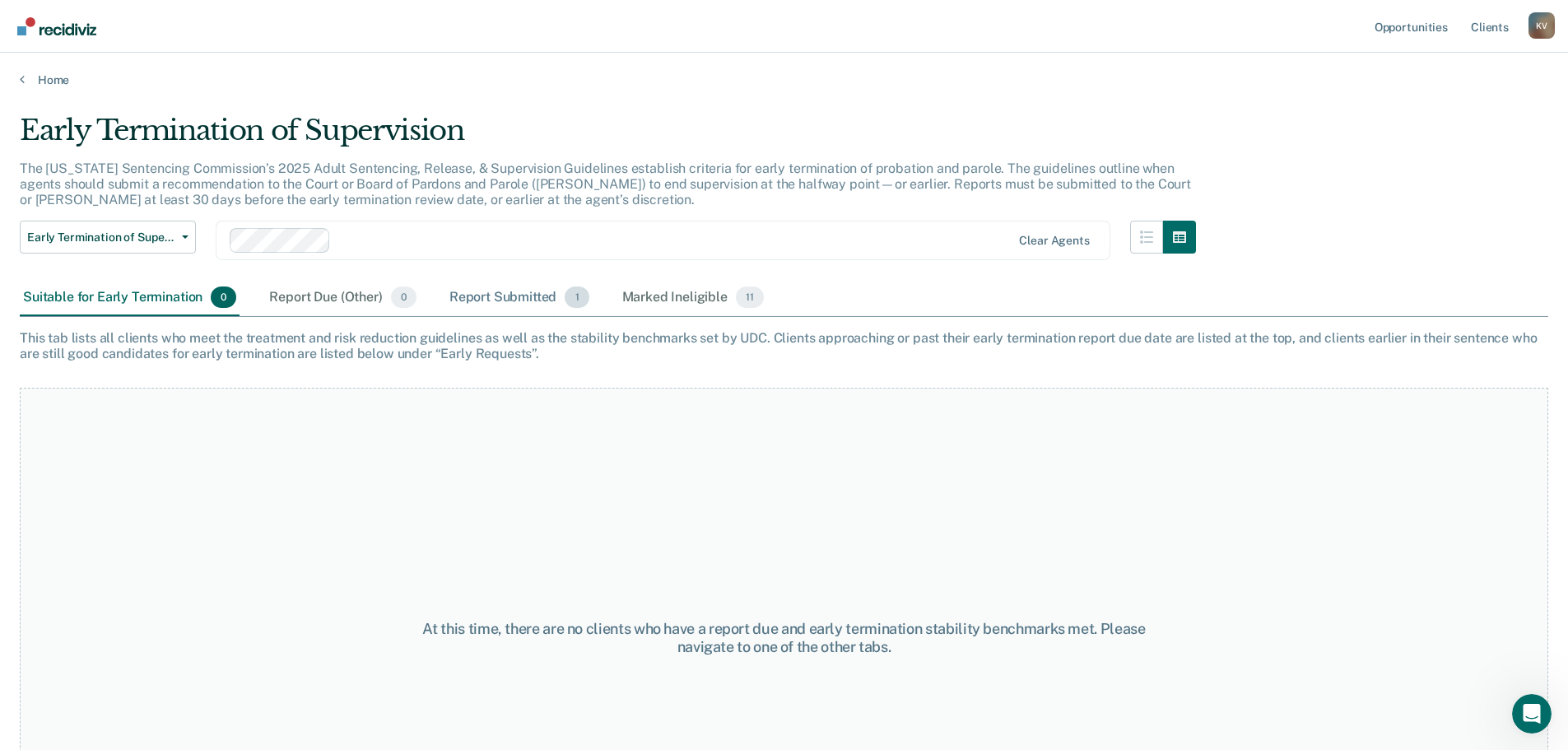
click at [521, 292] on div "Report Submitted 1" at bounding box center [519, 298] width 146 height 36
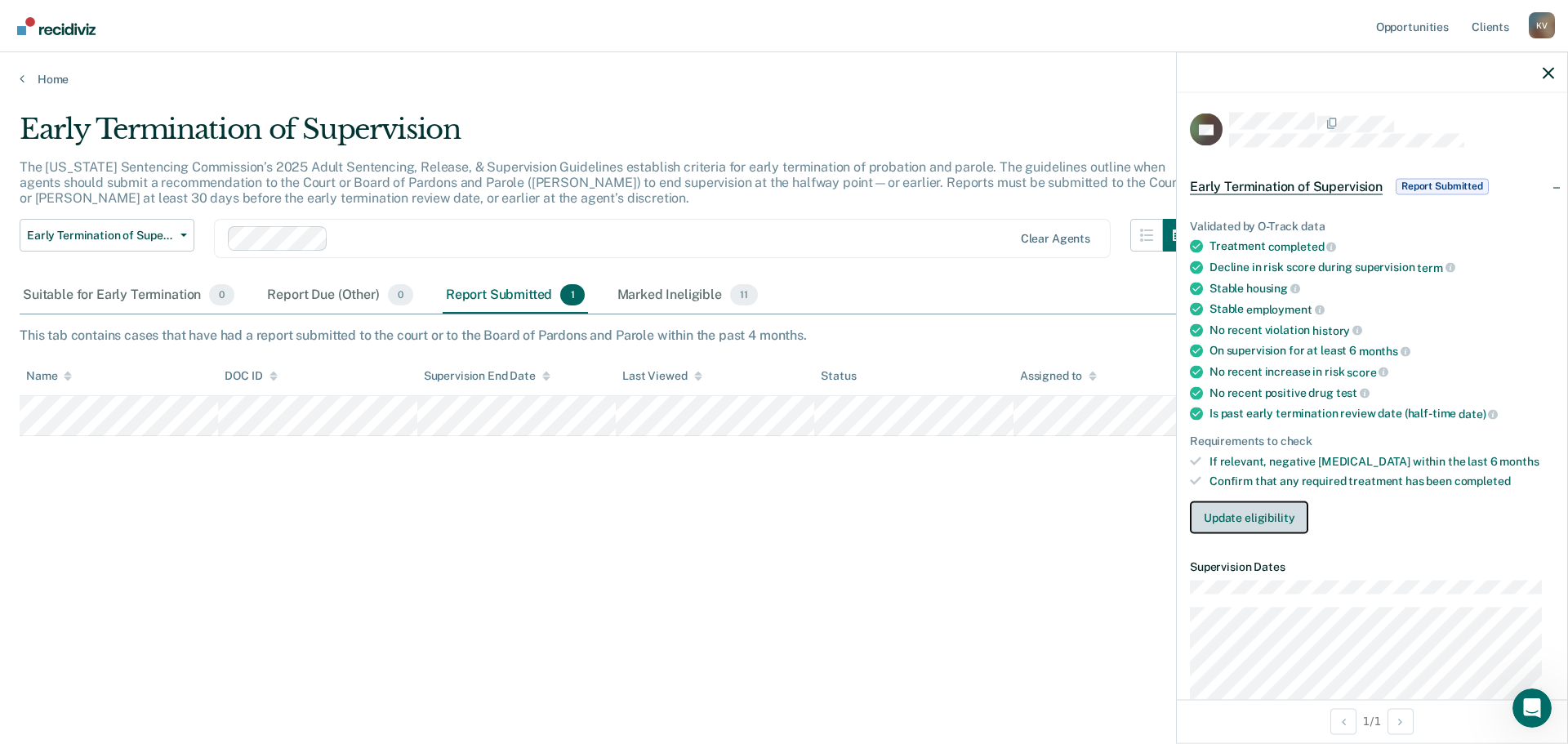
click at [1254, 513] on button "Update eligibility" at bounding box center [1249, 518] width 118 height 32
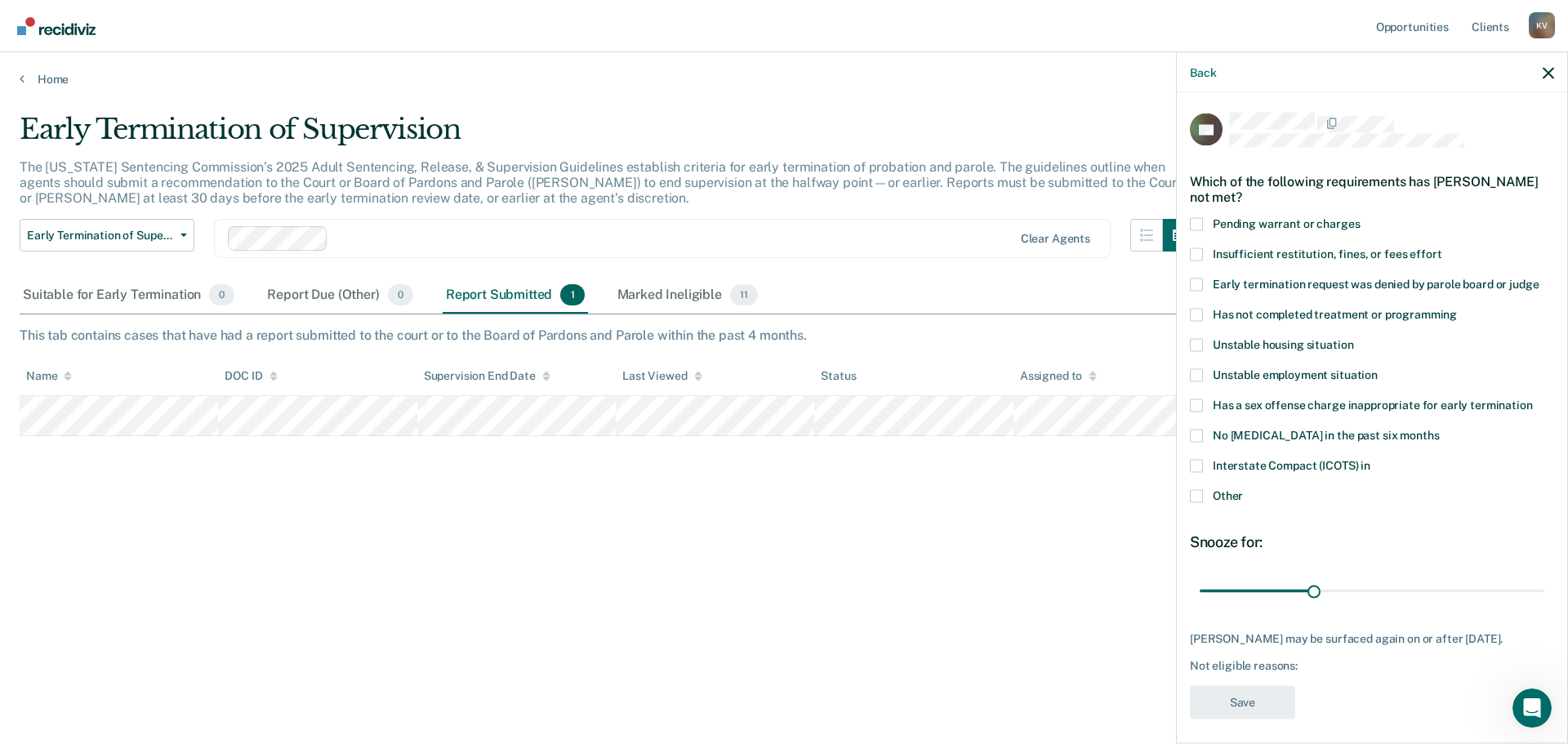
click at [1199, 494] on span at bounding box center [1196, 496] width 13 height 13
click at [1243, 489] on input "Other" at bounding box center [1243, 489] width 0 height 0
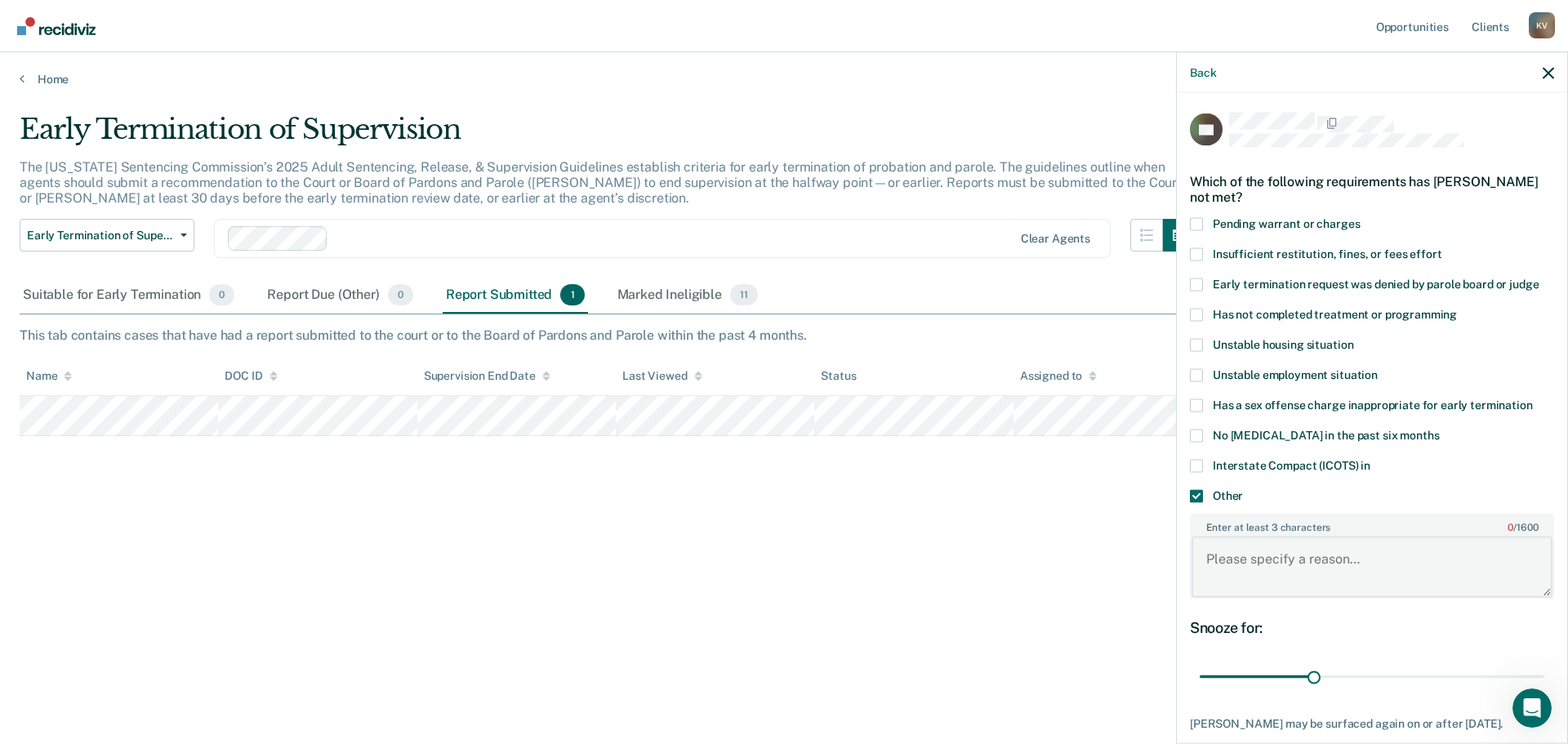
click at [1266, 558] on textarea "Enter at least 3 characters 0 / 1600" at bounding box center [1372, 567] width 361 height 60
type textarea "R"
click at [1249, 568] on textarea "Enter at least 3 characters 0 / 1600" at bounding box center [1372, 567] width 361 height 60
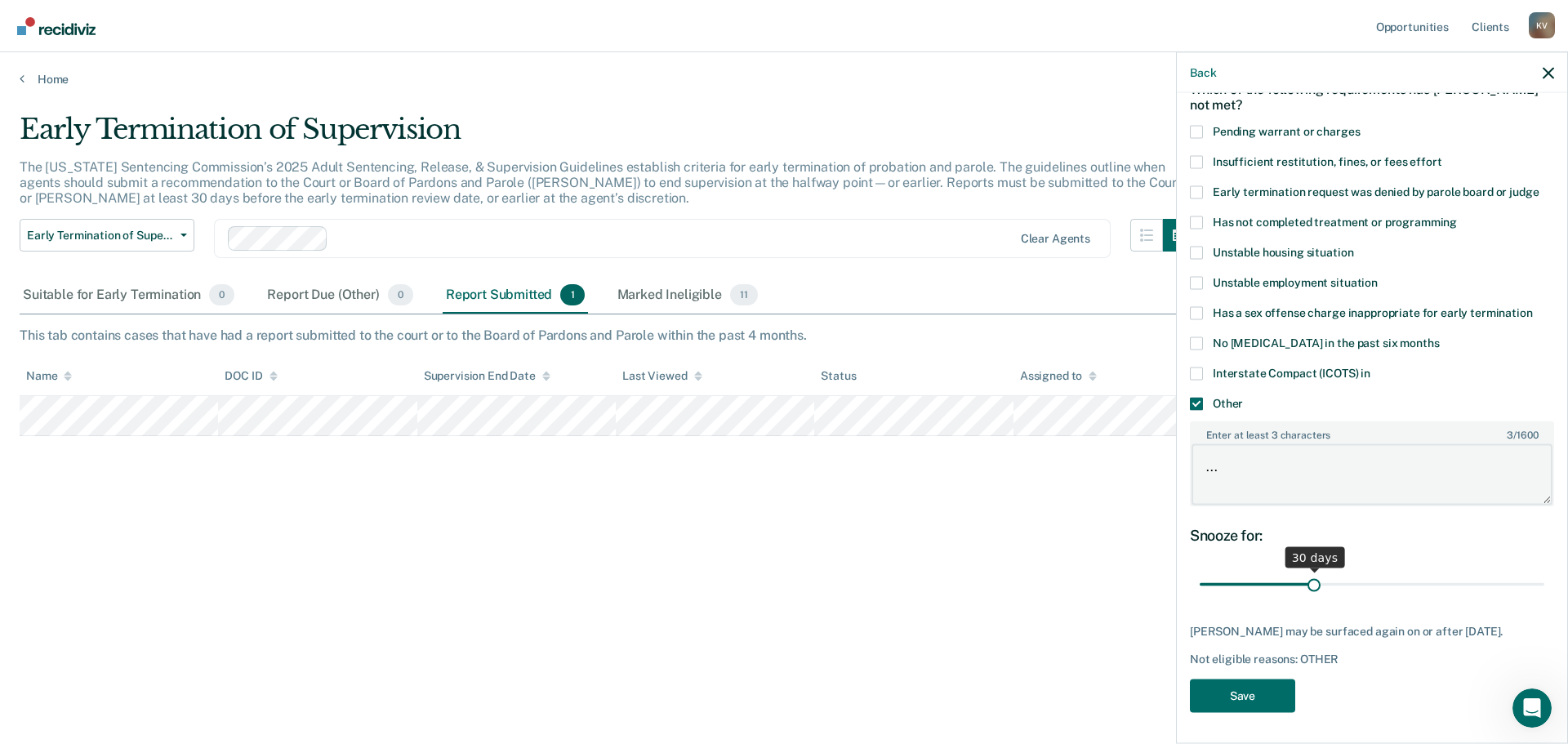
type textarea "..."
drag, startPoint x: 1312, startPoint y: 587, endPoint x: 1559, endPoint y: 597, distance: 247.2
type input "90"
click at [1545, 595] on input "range" at bounding box center [1372, 584] width 345 height 29
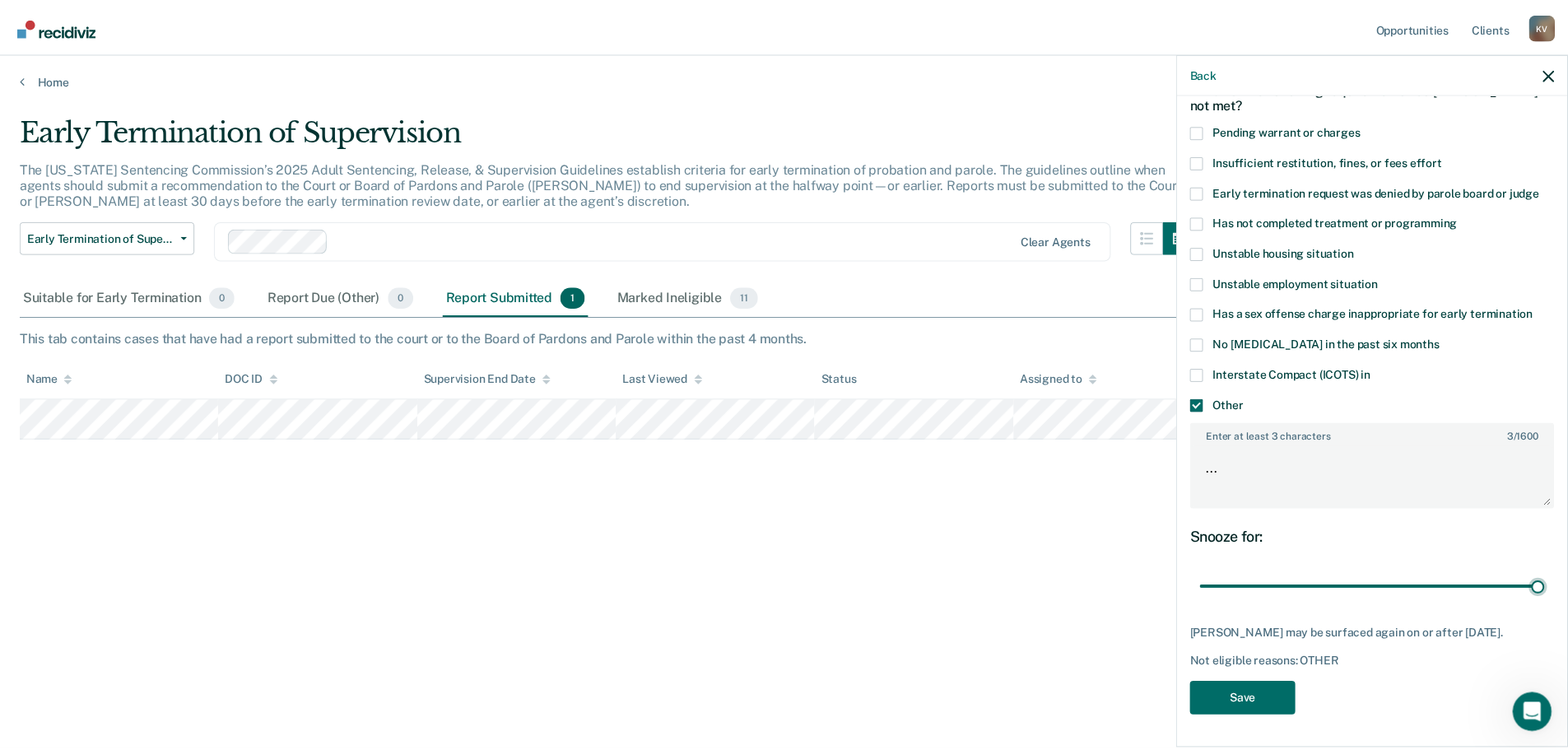
scroll to position [107, 0]
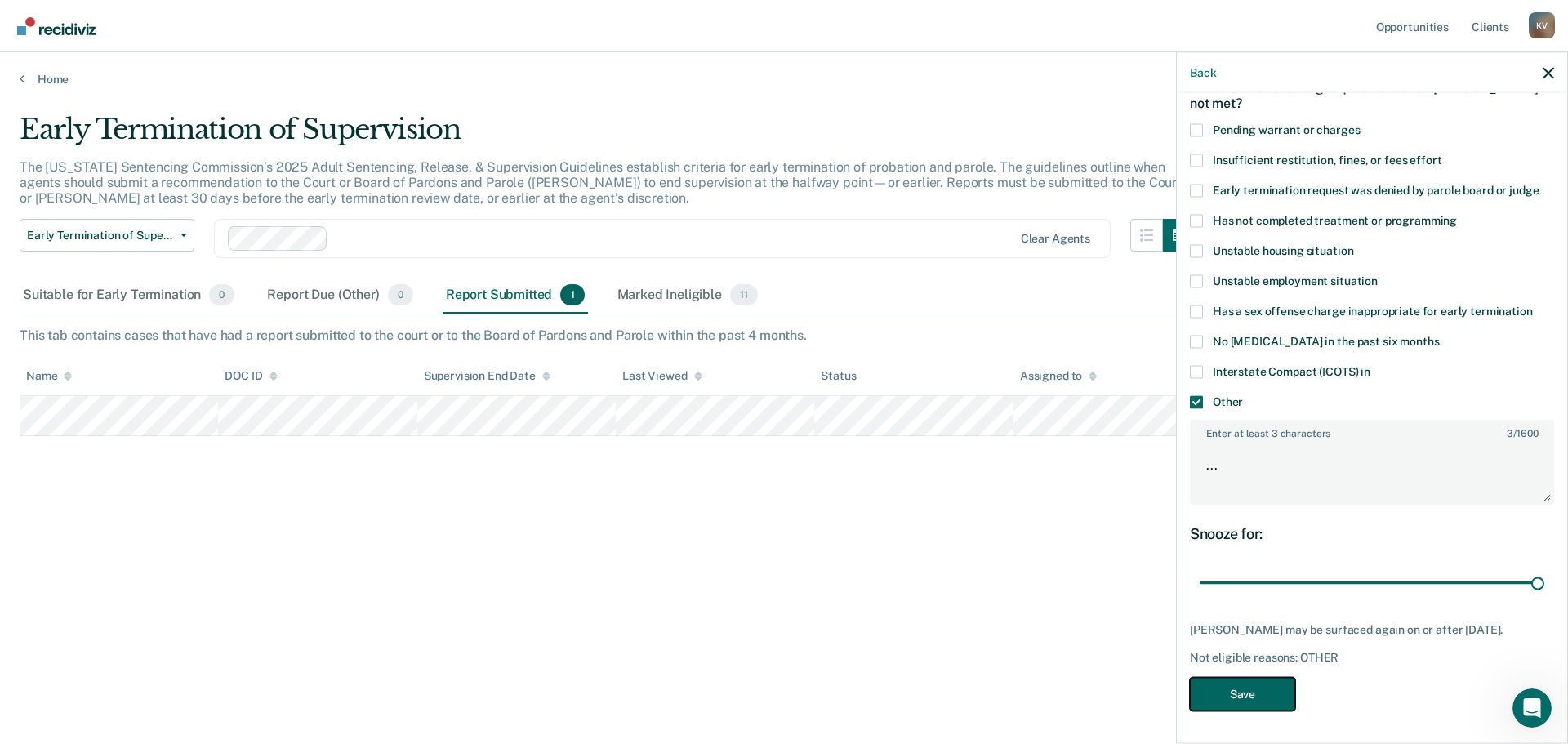
click at [1242, 702] on button "Save" at bounding box center [1243, 694] width 106 height 33
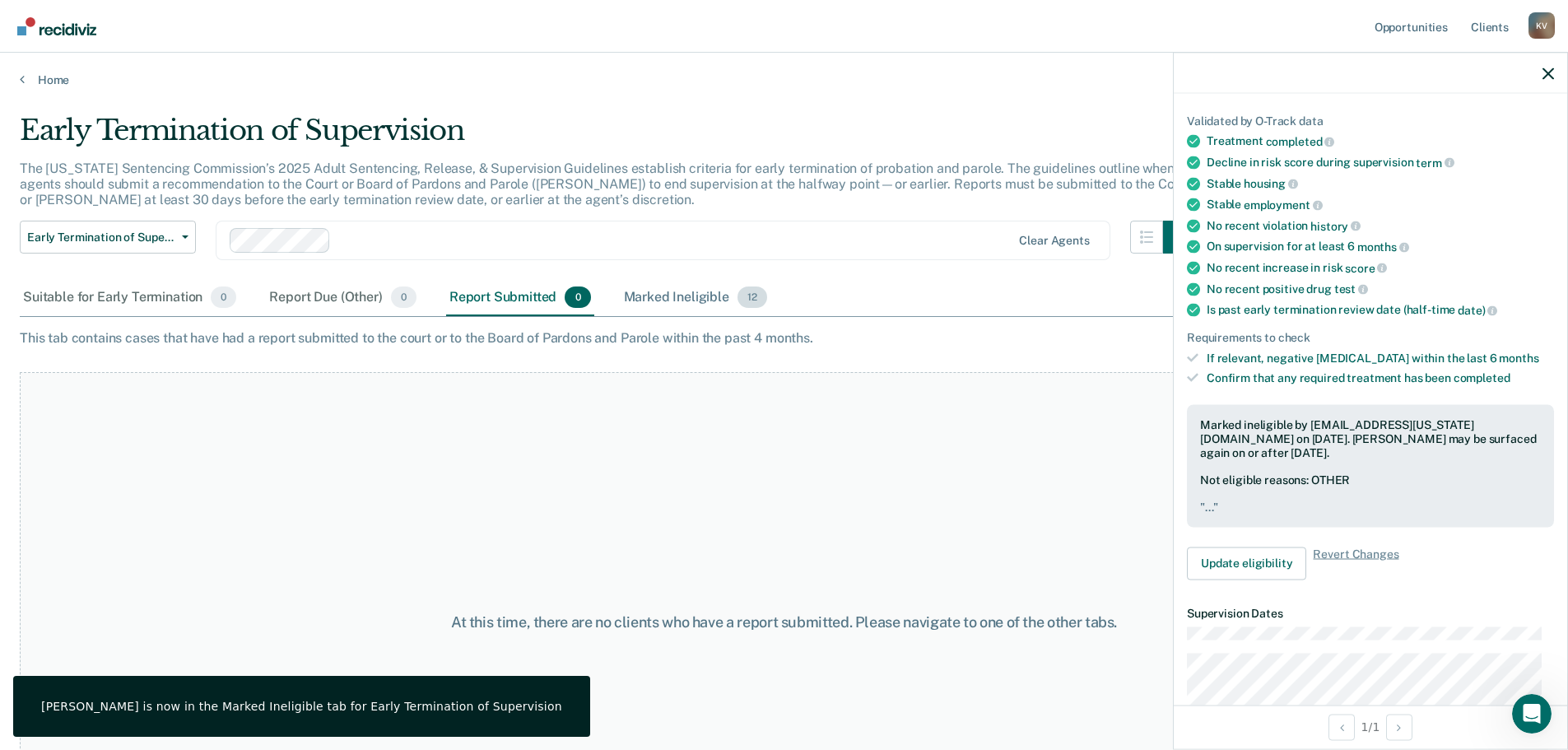
click at [663, 298] on div "Marked Ineligible 12" at bounding box center [695, 298] width 150 height 36
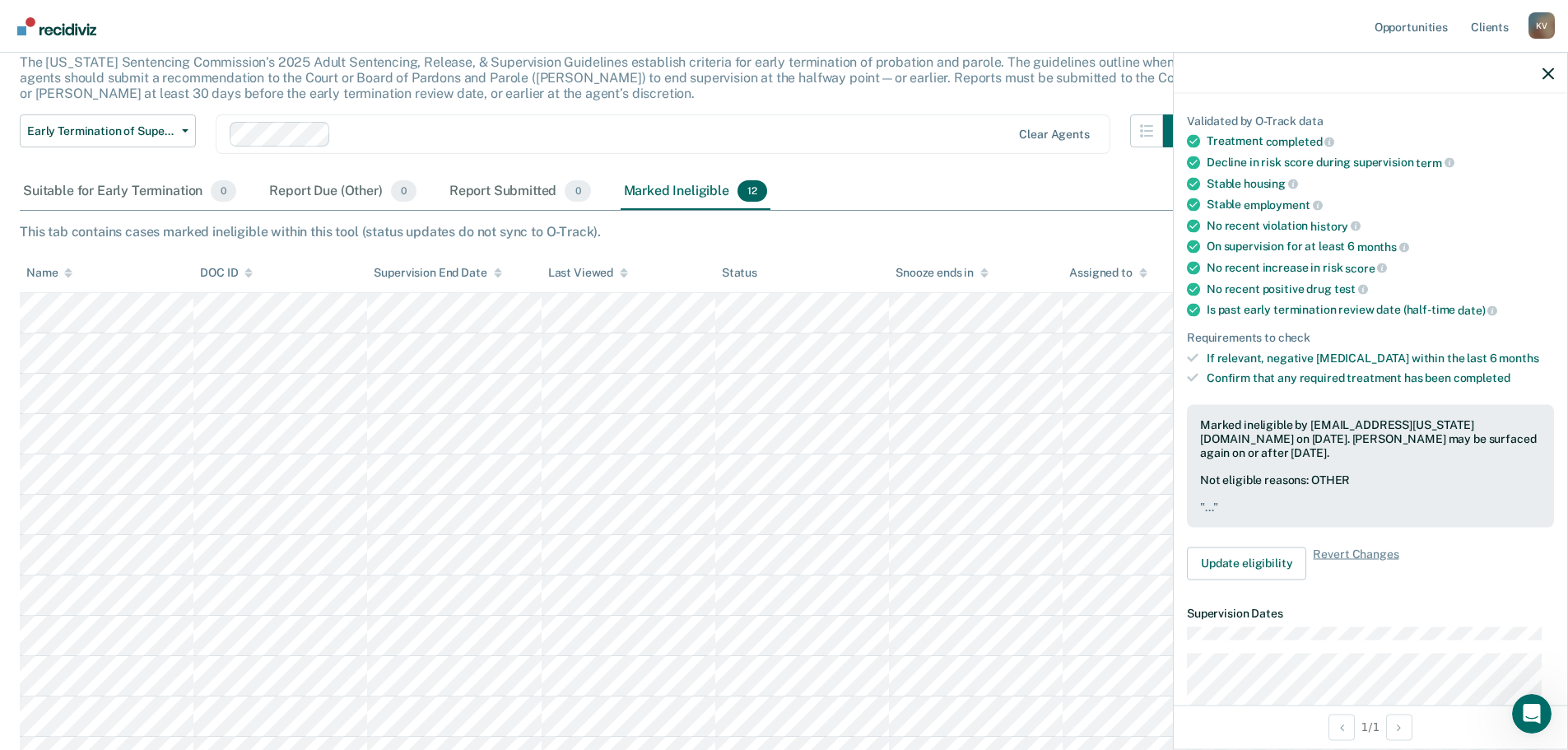
scroll to position [252, 0]
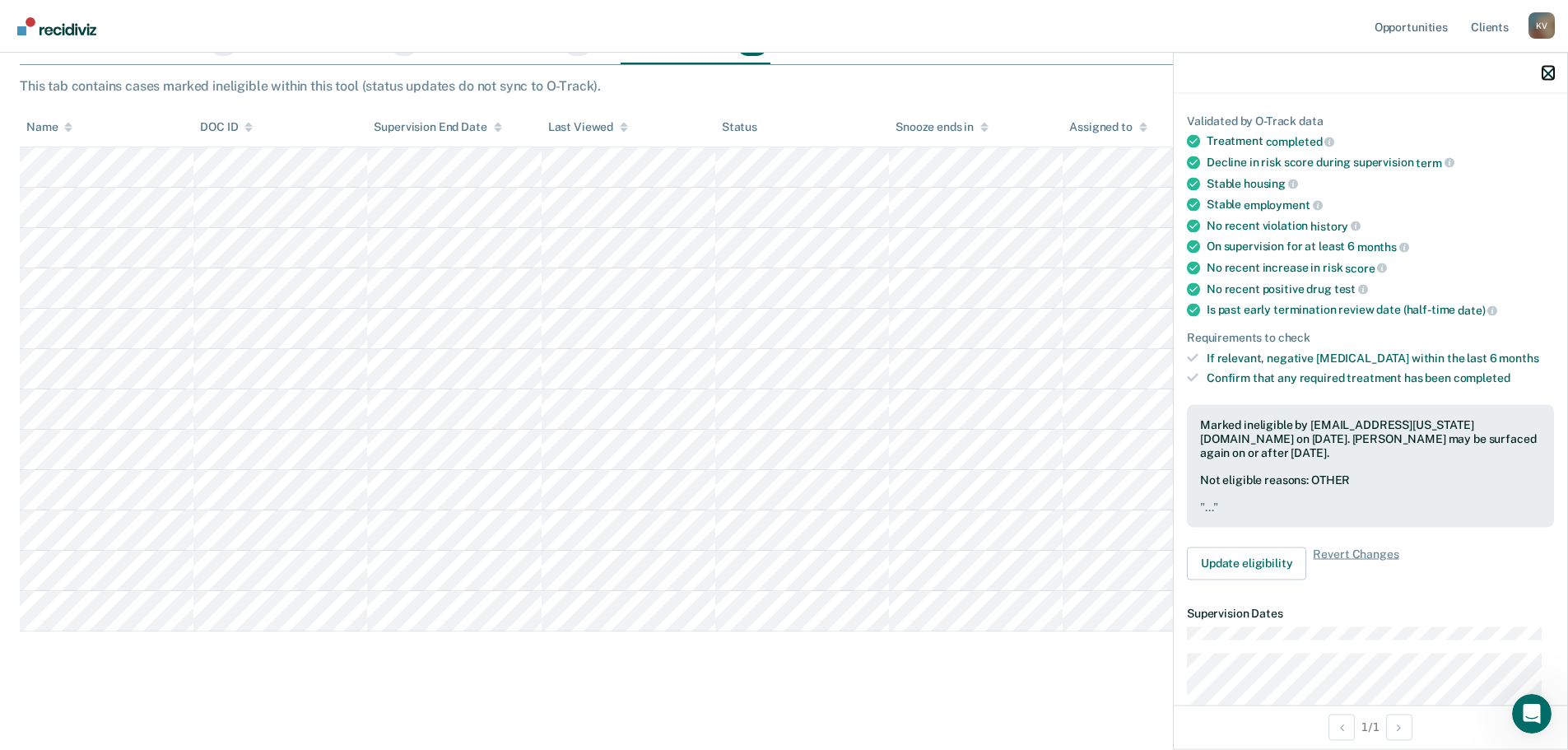
click at [1545, 71] on icon "button" at bounding box center [1548, 73] width 12 height 12
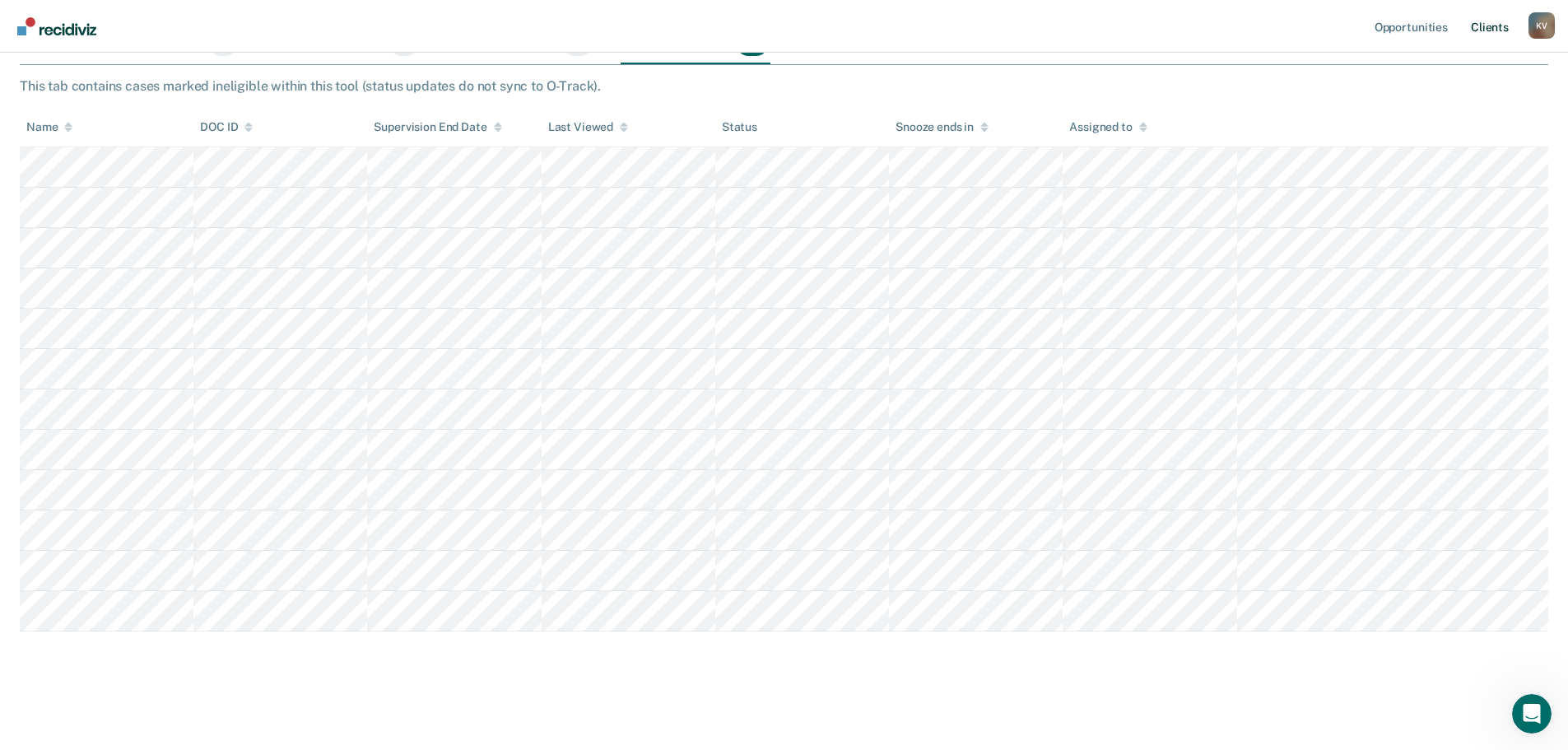
click at [1493, 32] on link "Client s" at bounding box center [1489, 26] width 44 height 52
